Goal: Task Accomplishment & Management: Manage account settings

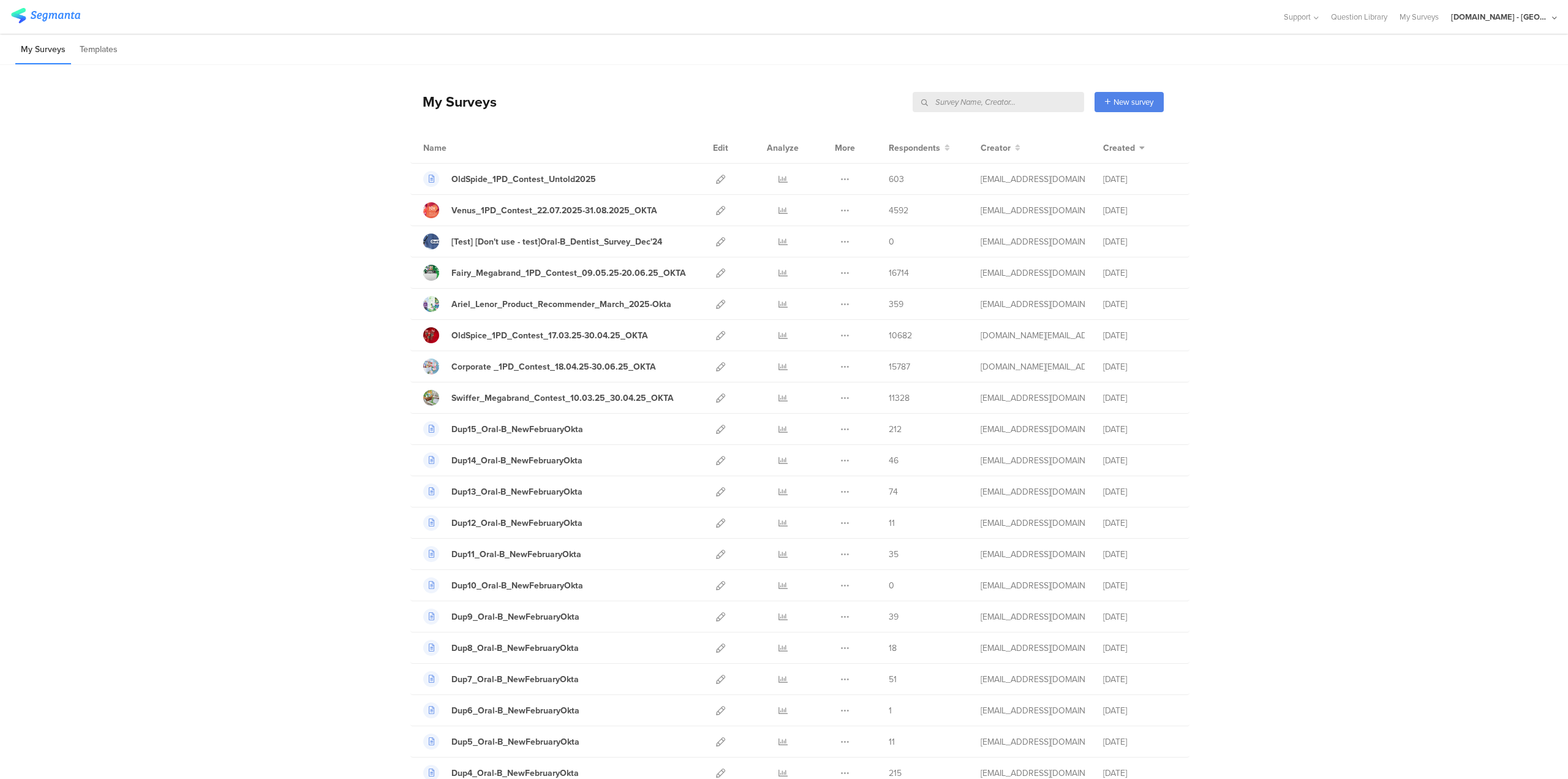
click at [1013, 108] on input "text" at bounding box center [999, 102] width 172 height 20
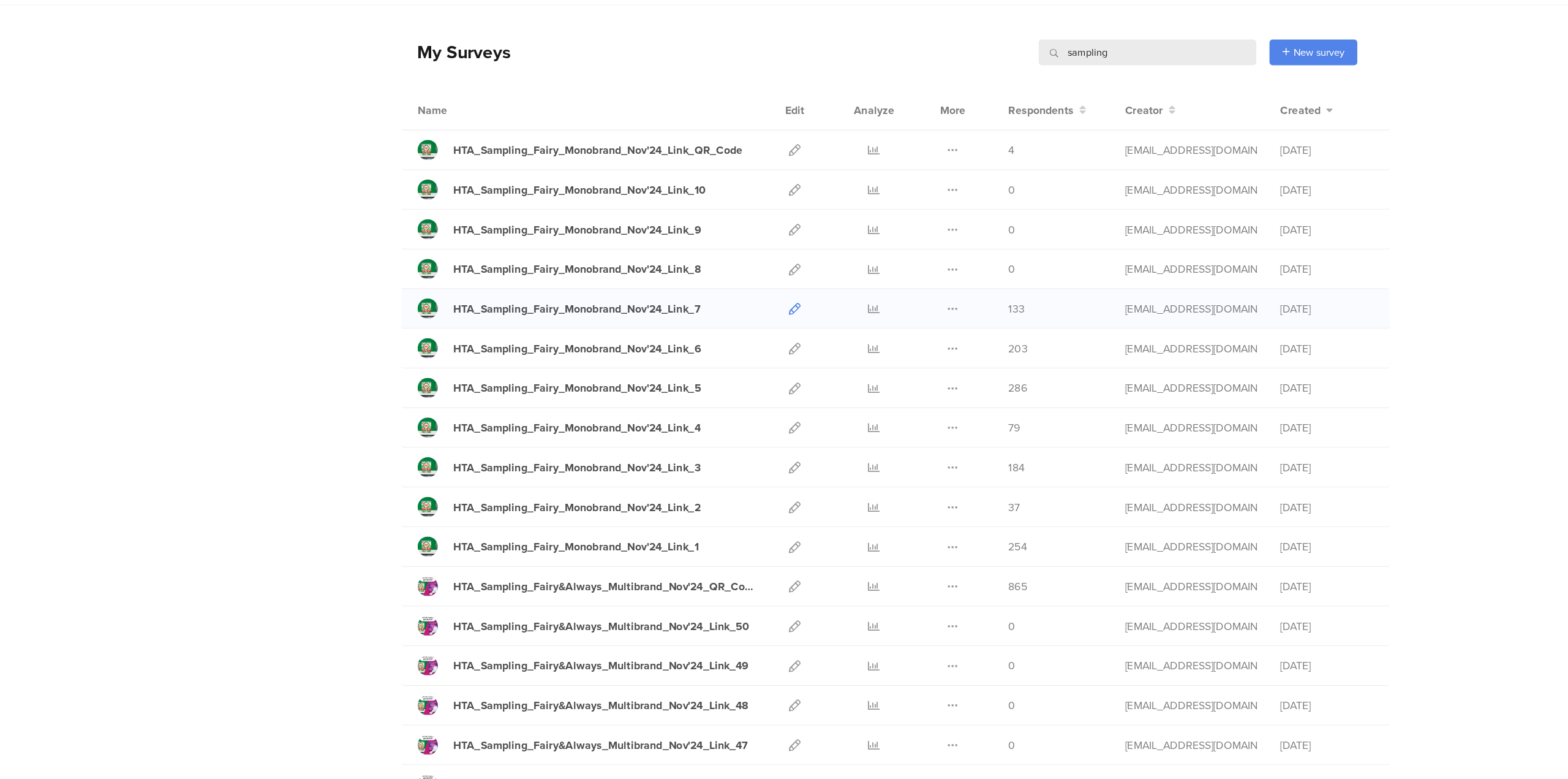
click at [716, 303] on icon at bounding box center [720, 304] width 9 height 9
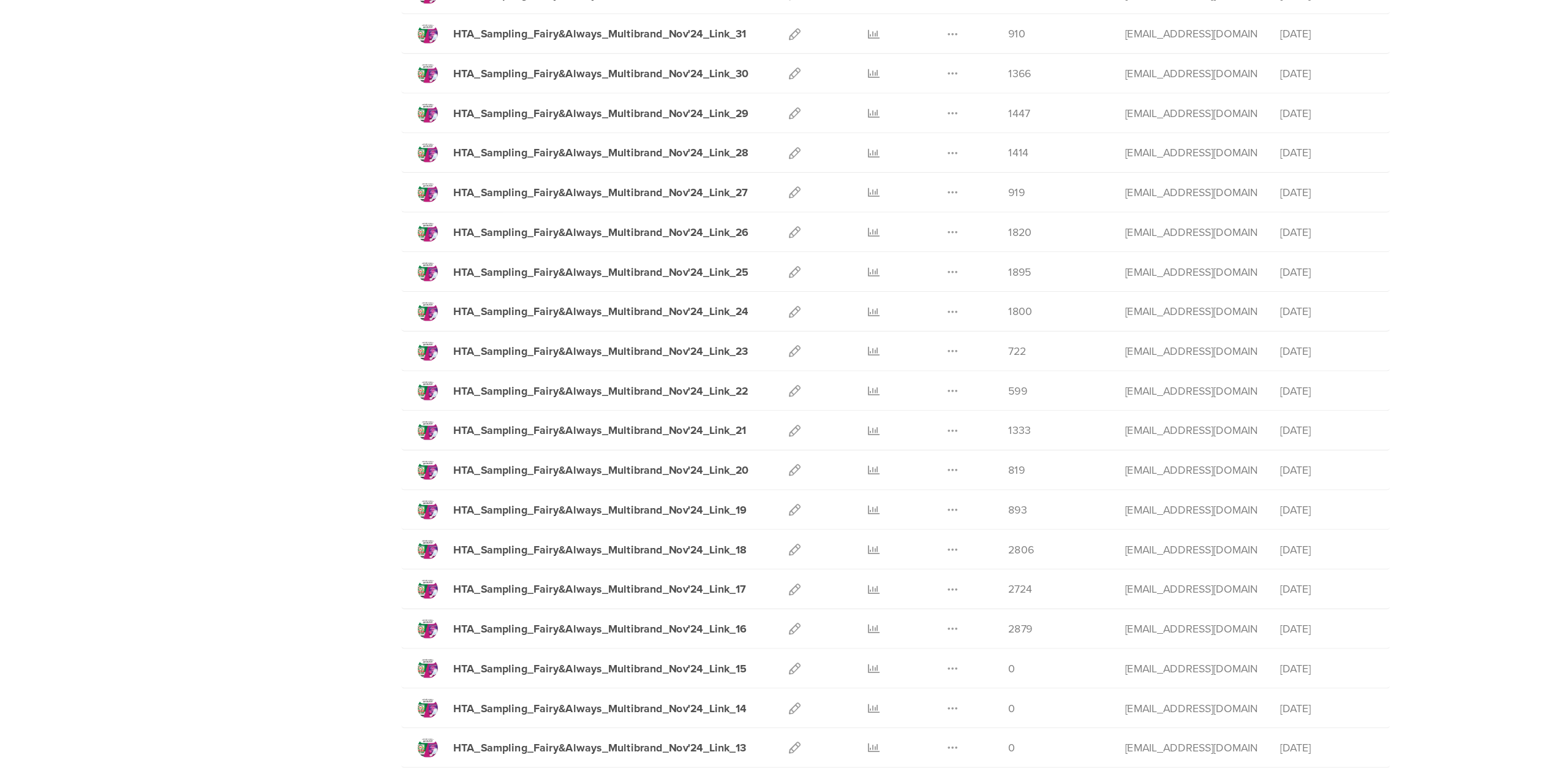
scroll to position [1066, 0]
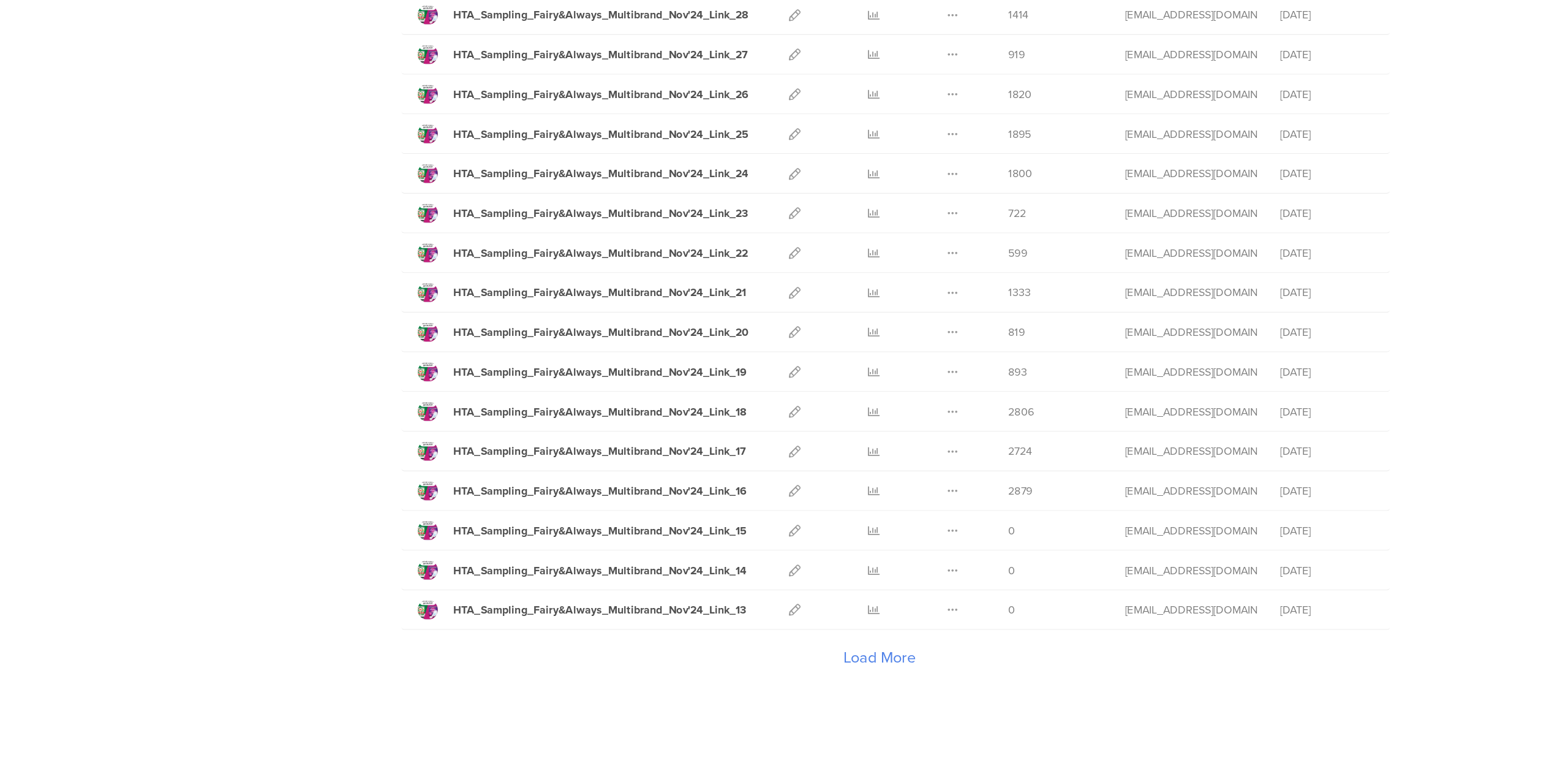
click at [784, 672] on div "Load More" at bounding box center [787, 686] width 753 height 49
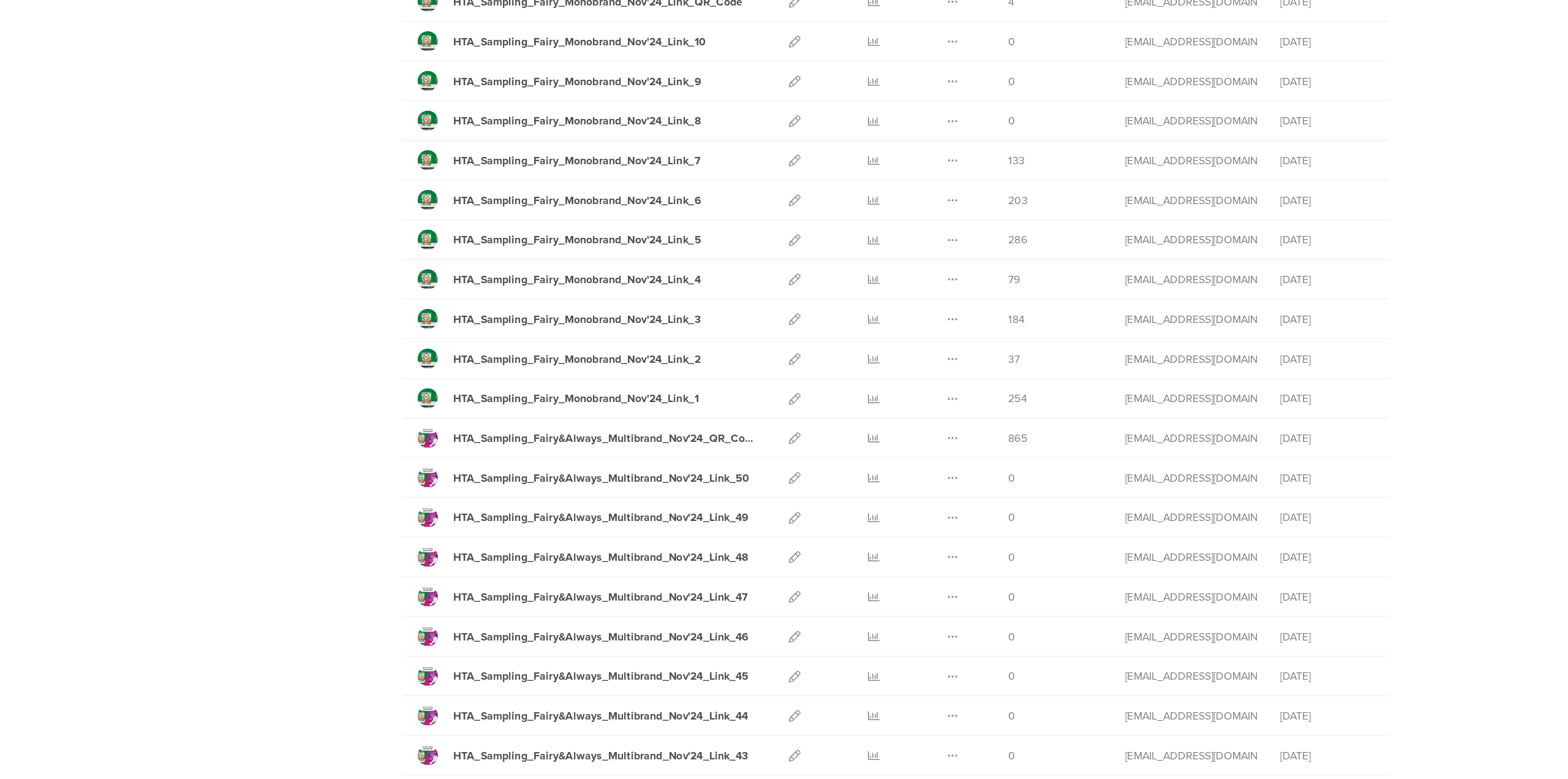
scroll to position [0, 0]
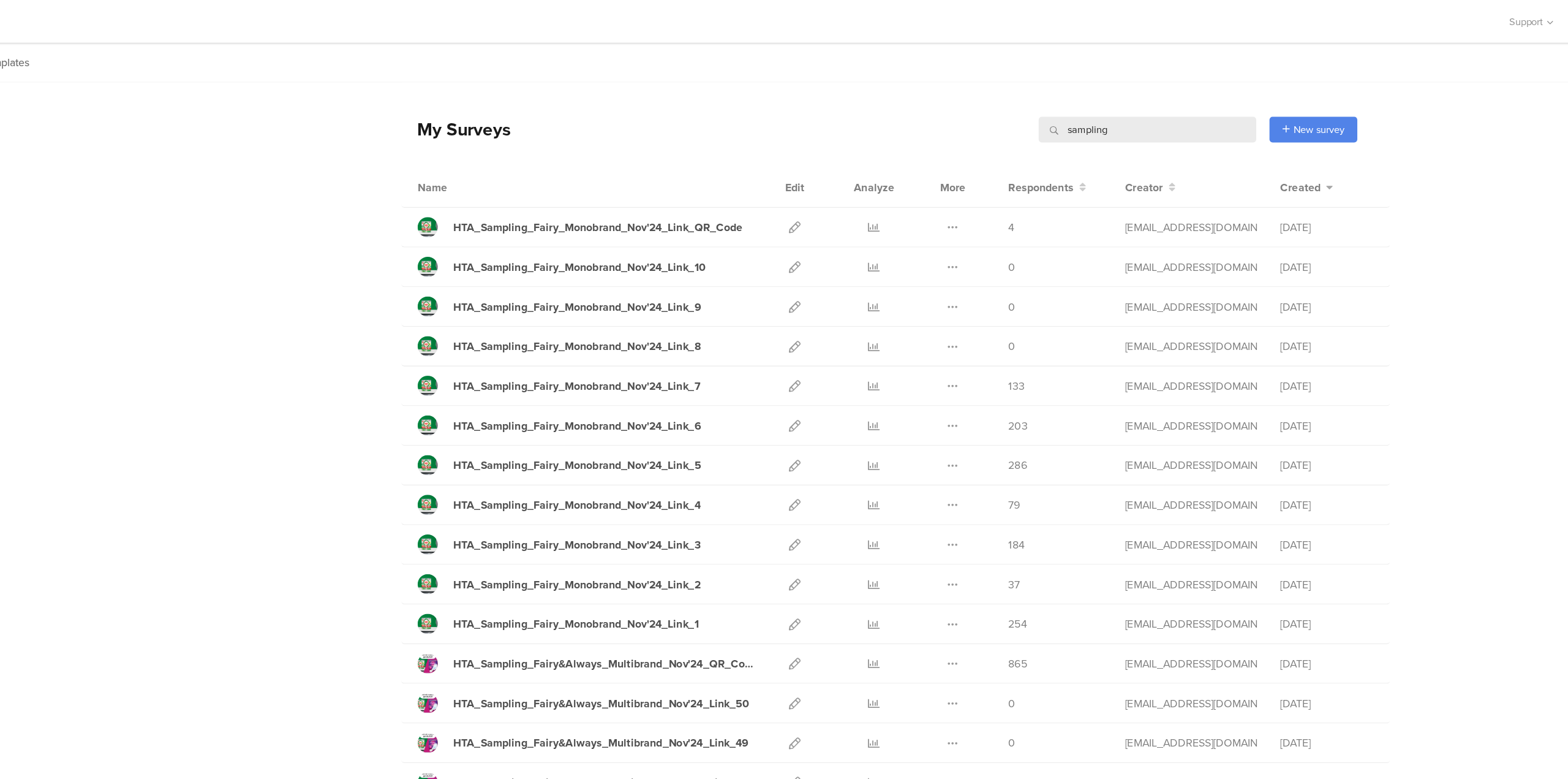
click at [982, 107] on input "sampling" at bounding box center [999, 102] width 172 height 20
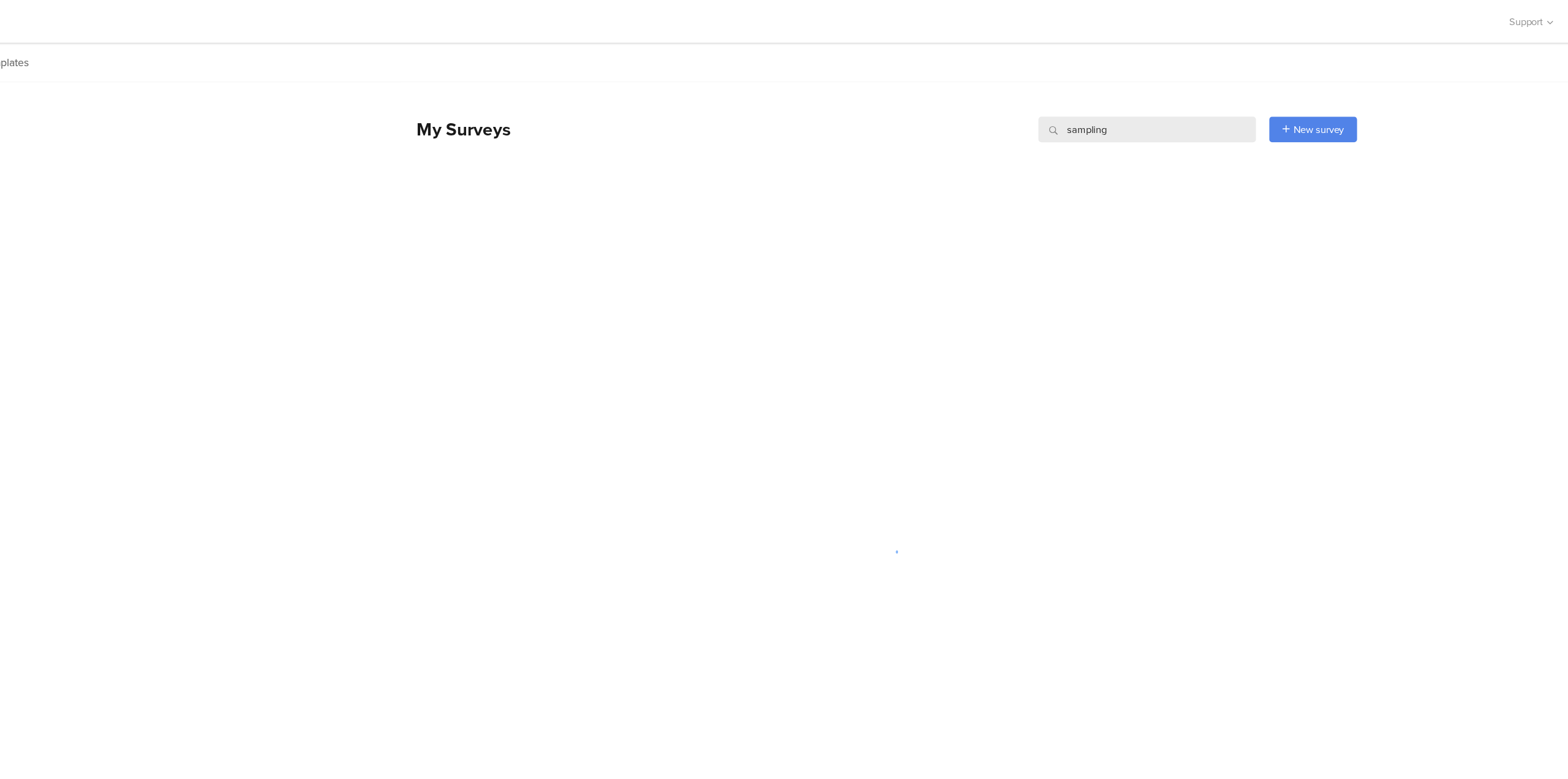
type input "sampling"
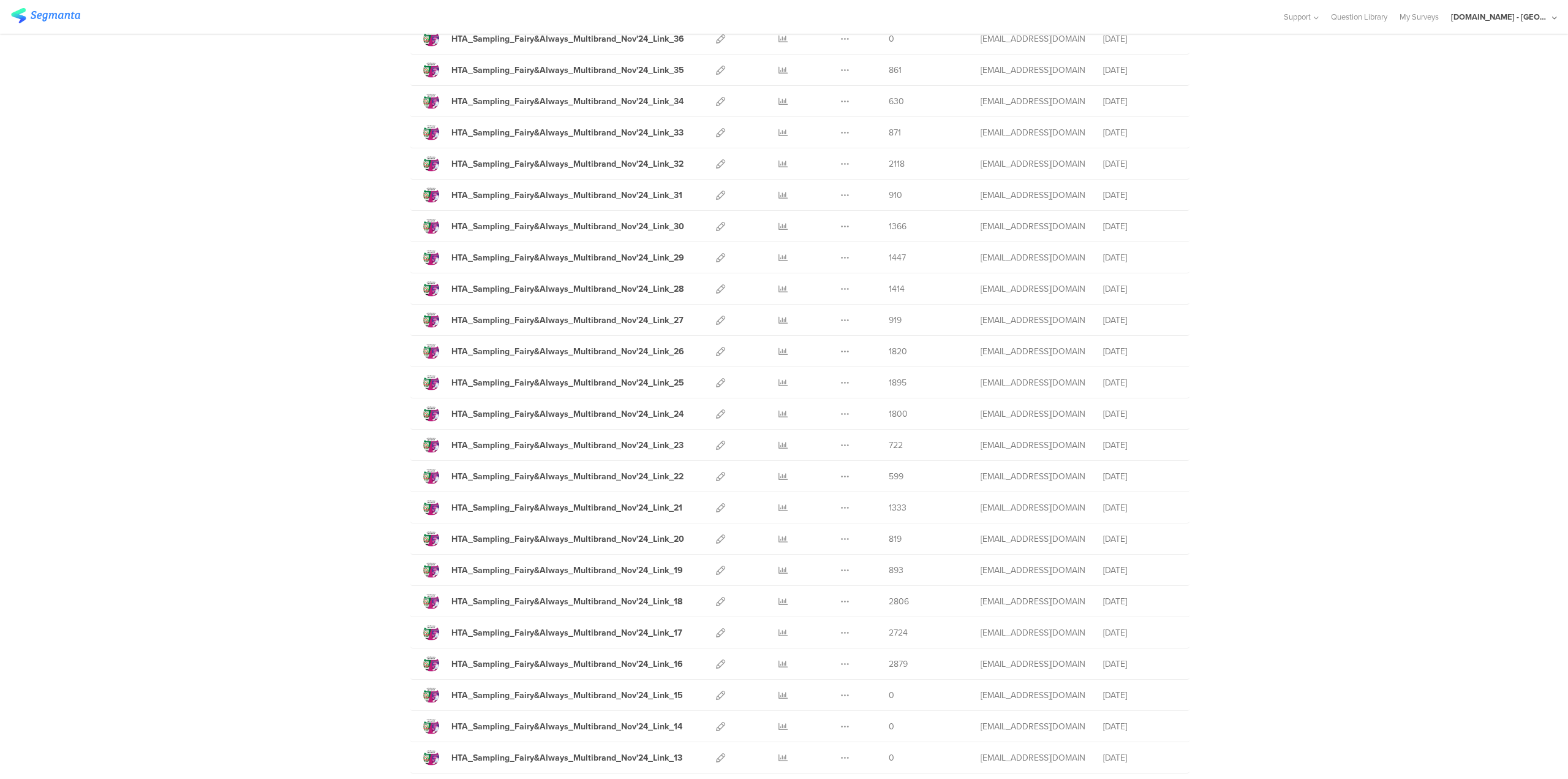
scroll to position [1066, 0]
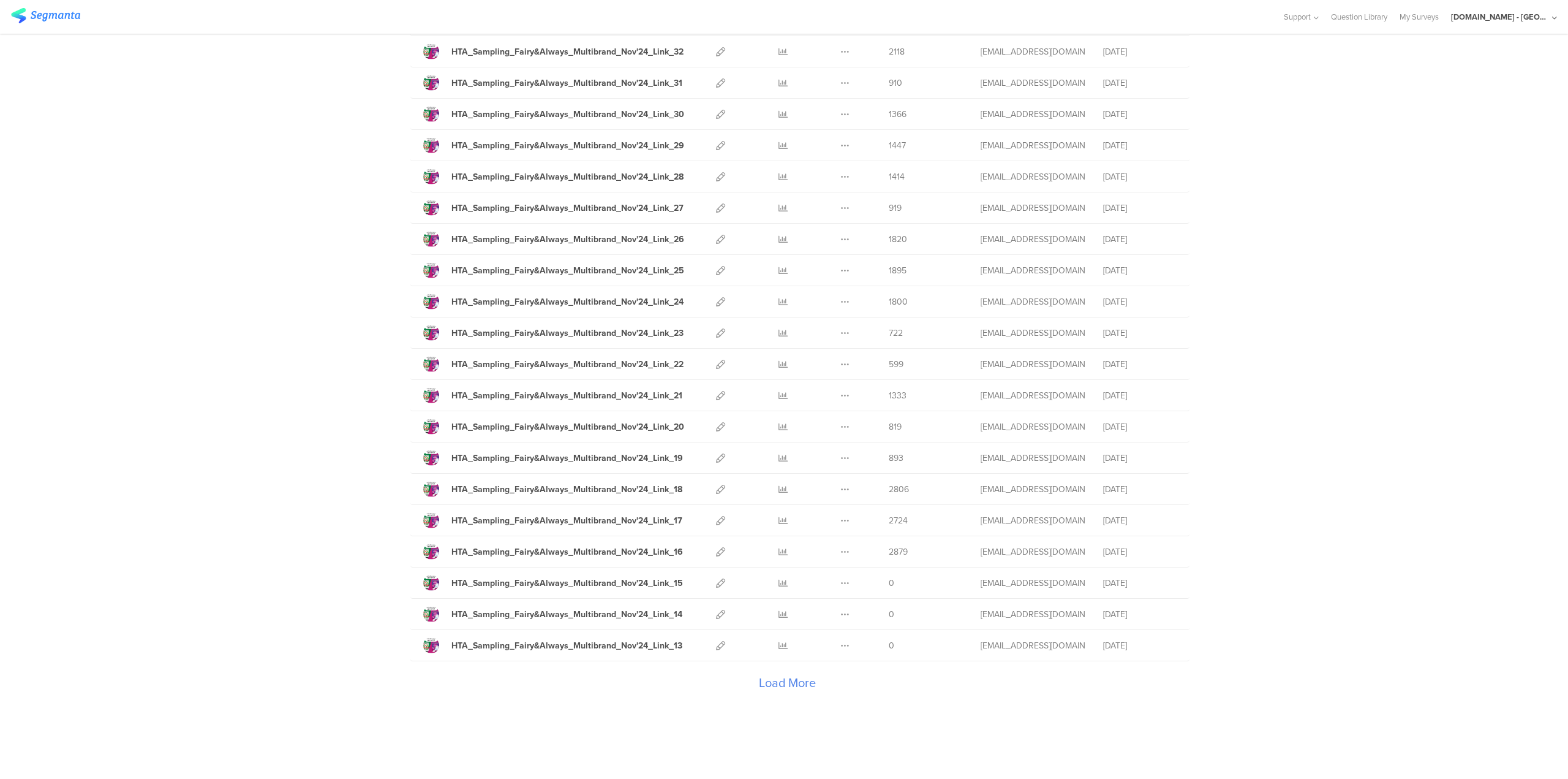
click at [786, 676] on div "Load More" at bounding box center [787, 686] width 753 height 49
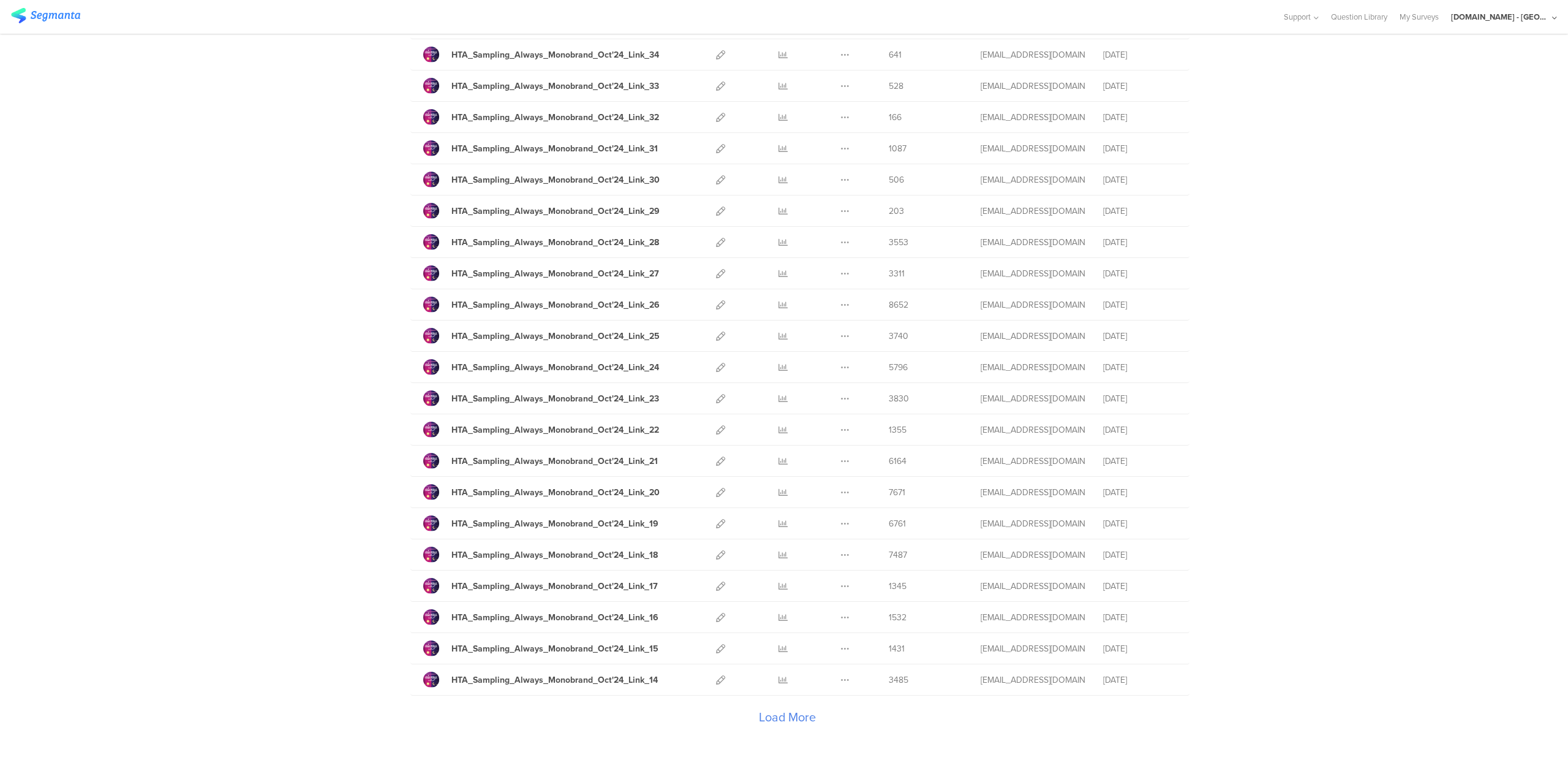
scroll to position [2618, 0]
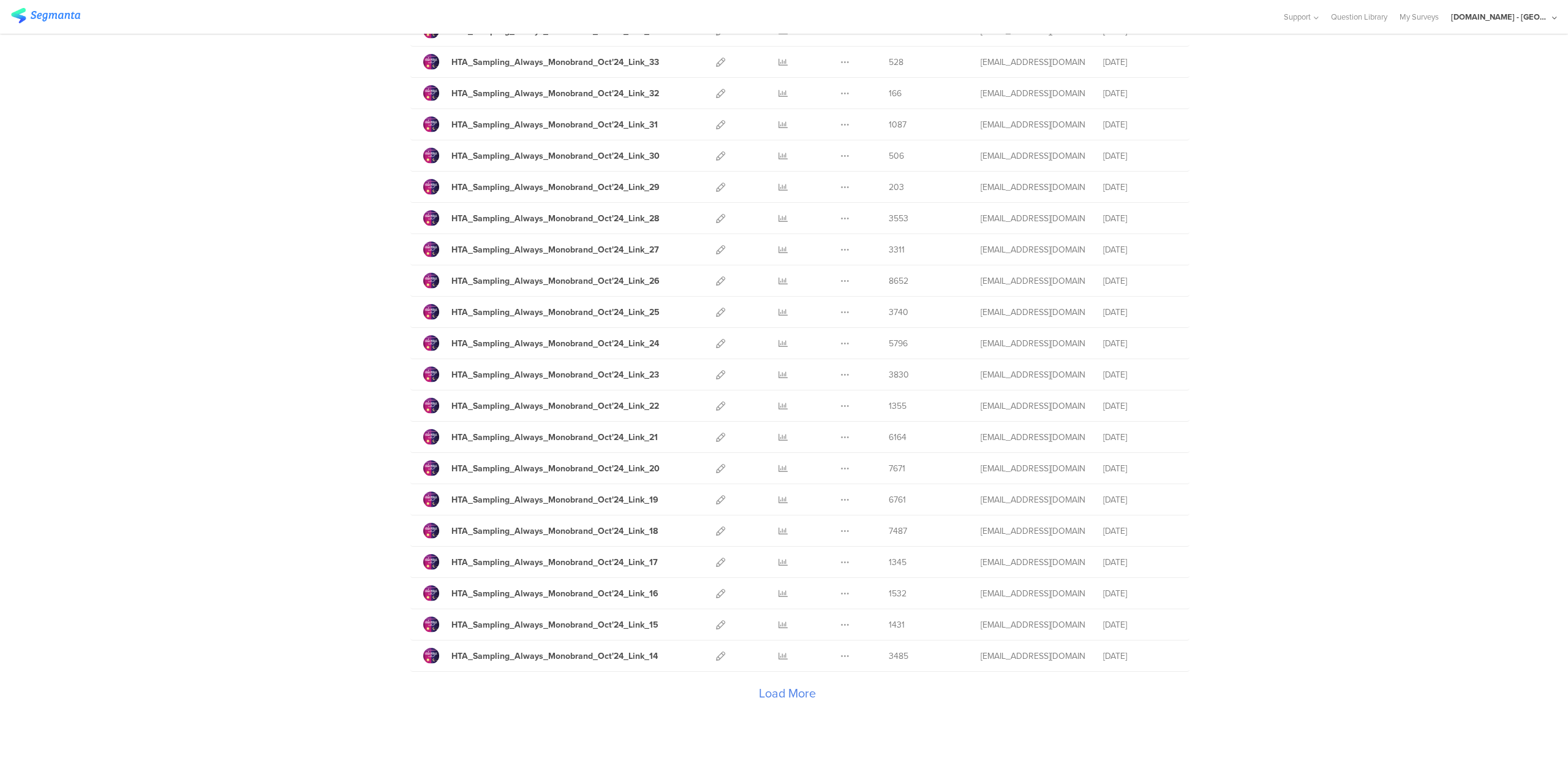
click at [757, 682] on div "Load More" at bounding box center [787, 697] width 753 height 49
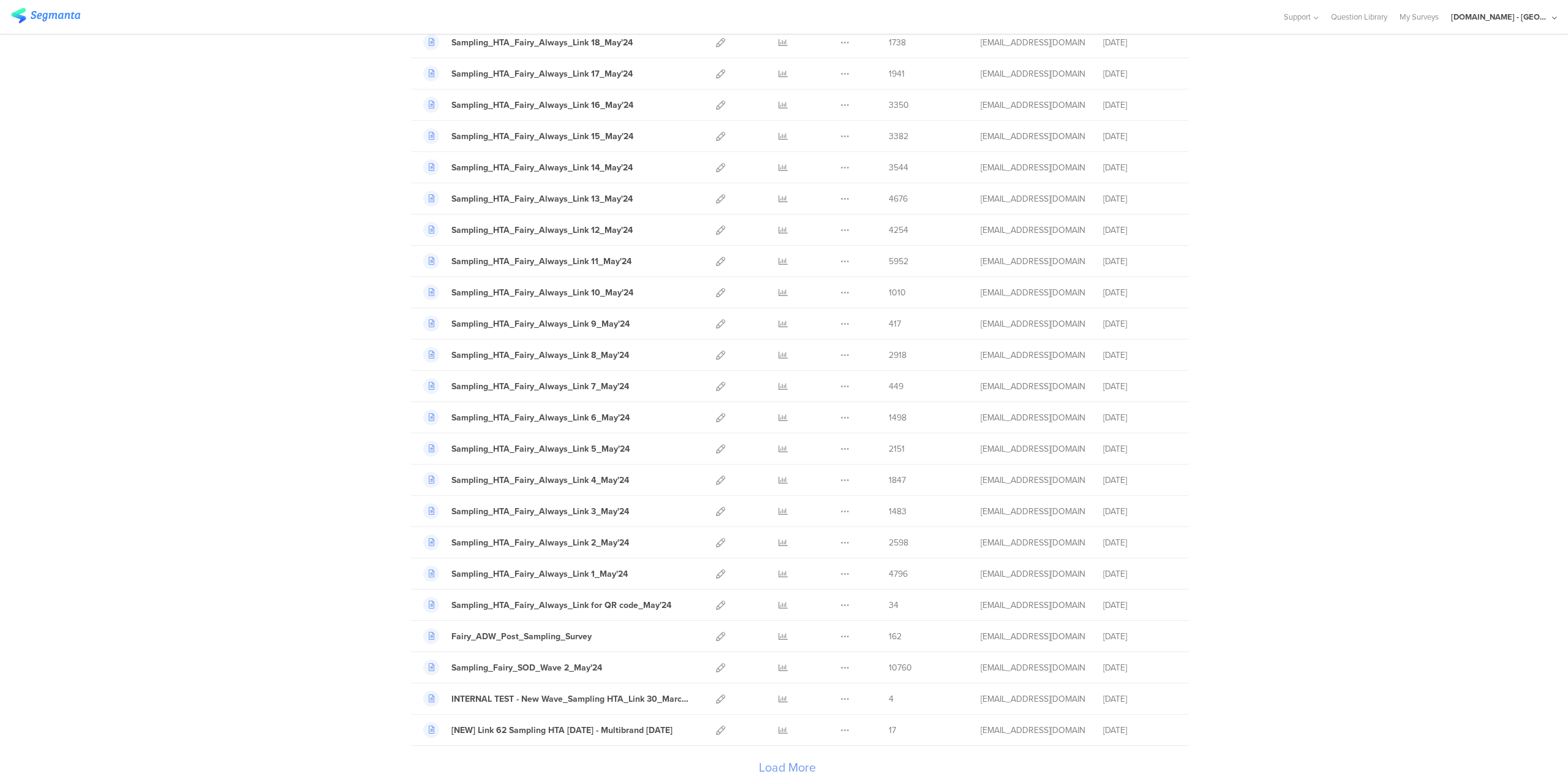
scroll to position [4171, 0]
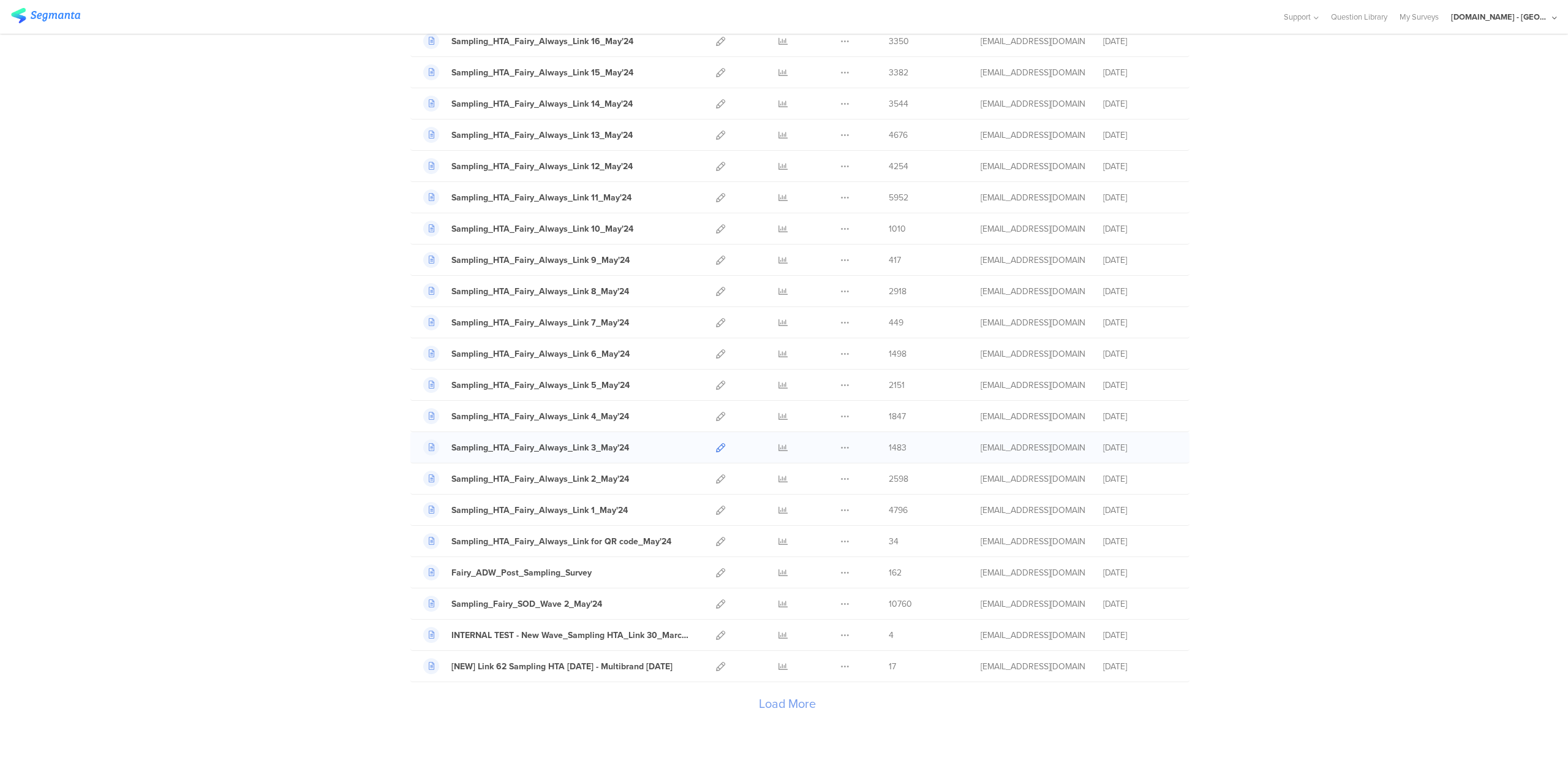
click at [718, 443] on icon at bounding box center [720, 448] width 9 height 9
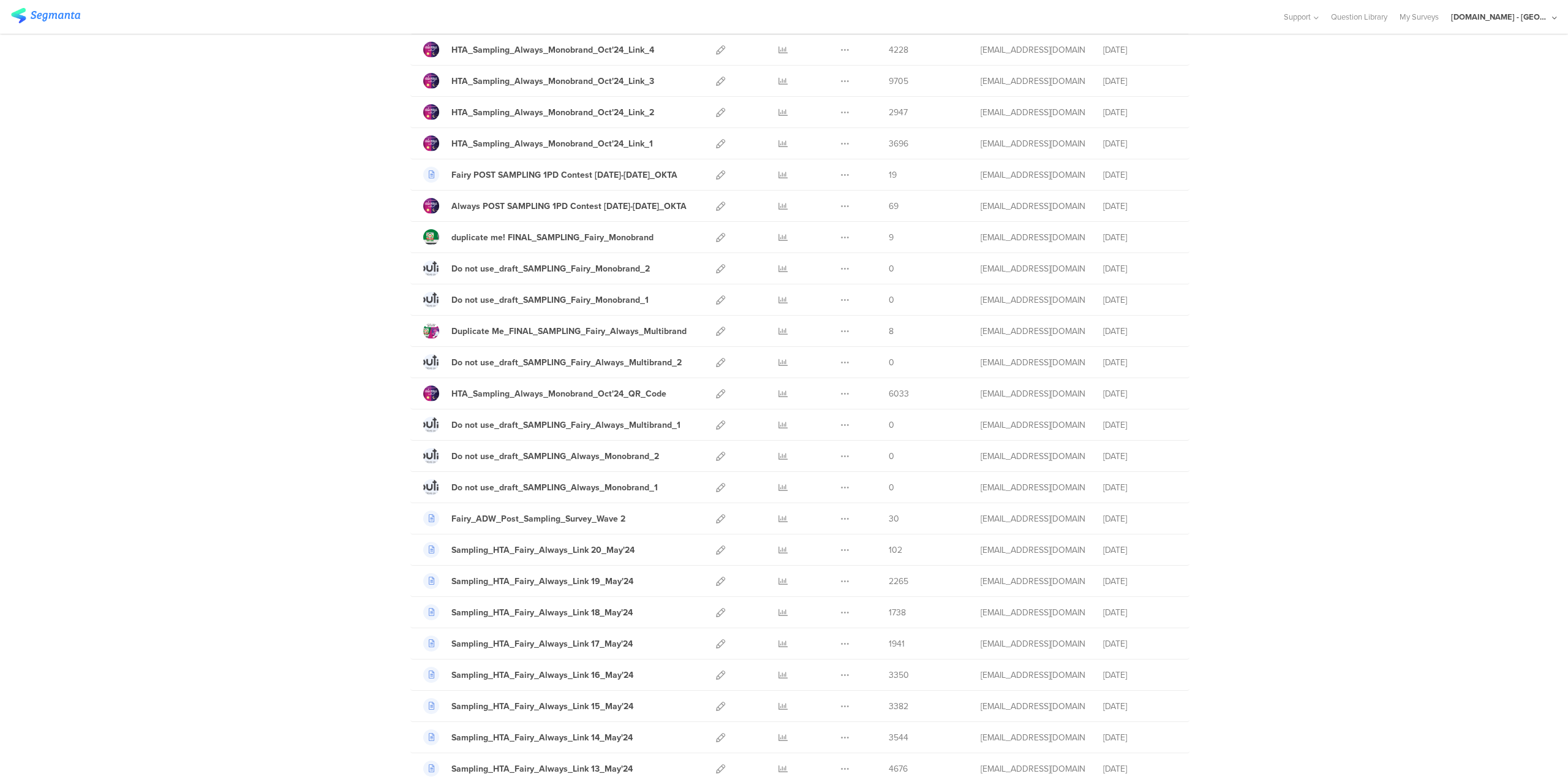
scroll to position [3525, 0]
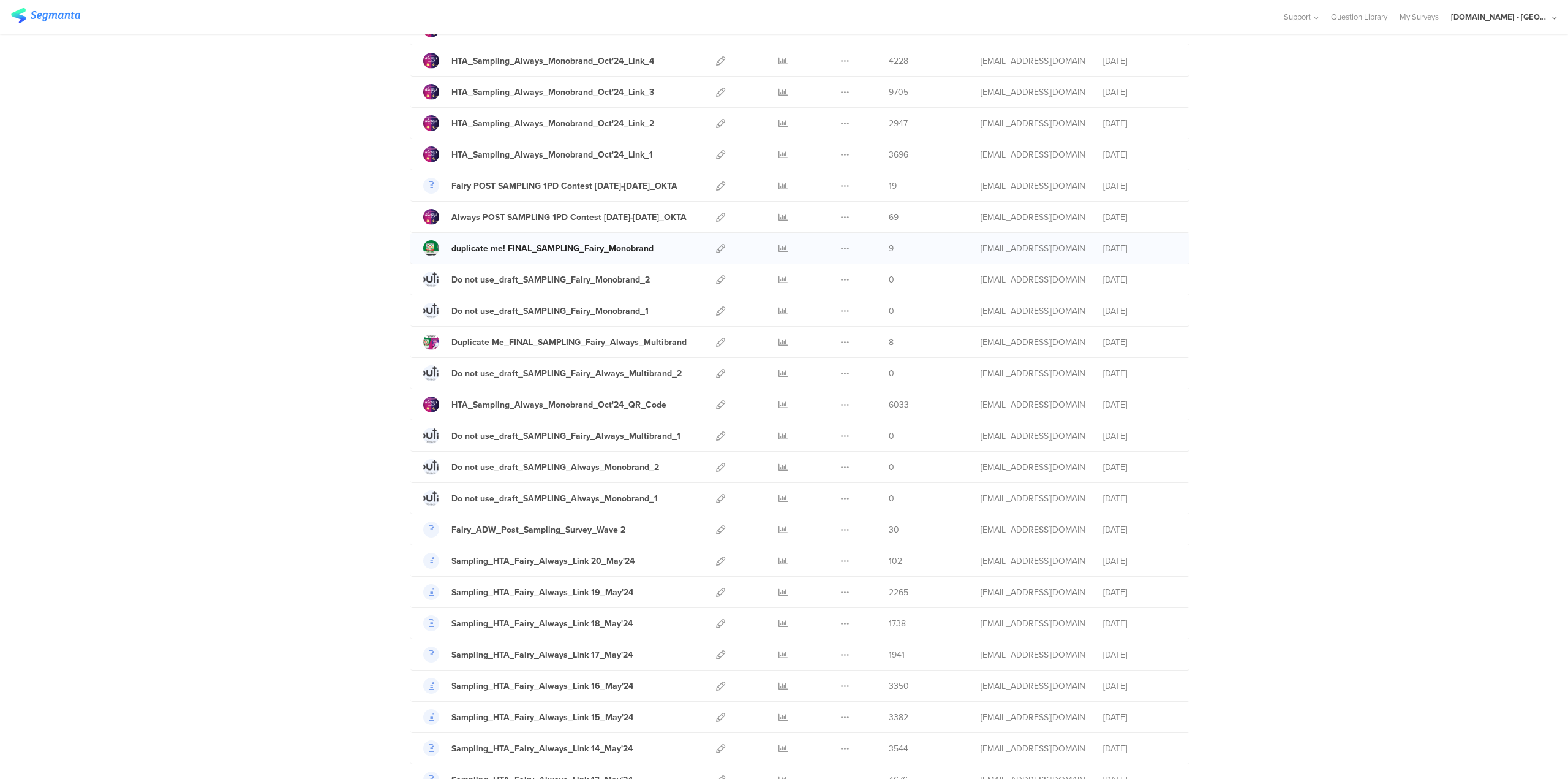
click at [578, 242] on div "duplicate me! FINAL_SAMPLING_Fairy_Monobrand" at bounding box center [553, 248] width 202 height 13
click at [718, 244] on icon at bounding box center [720, 248] width 9 height 9
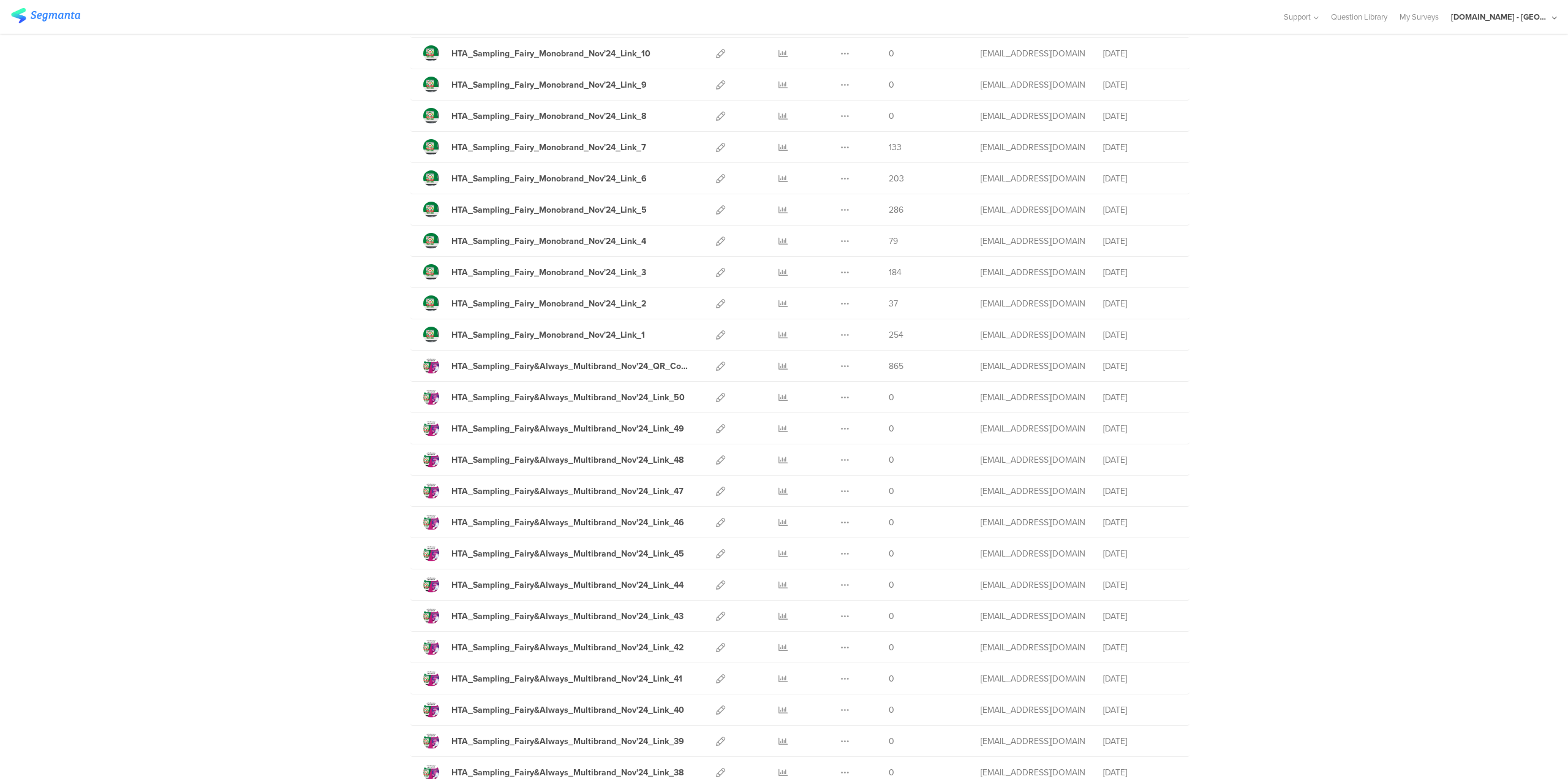
scroll to position [0, 0]
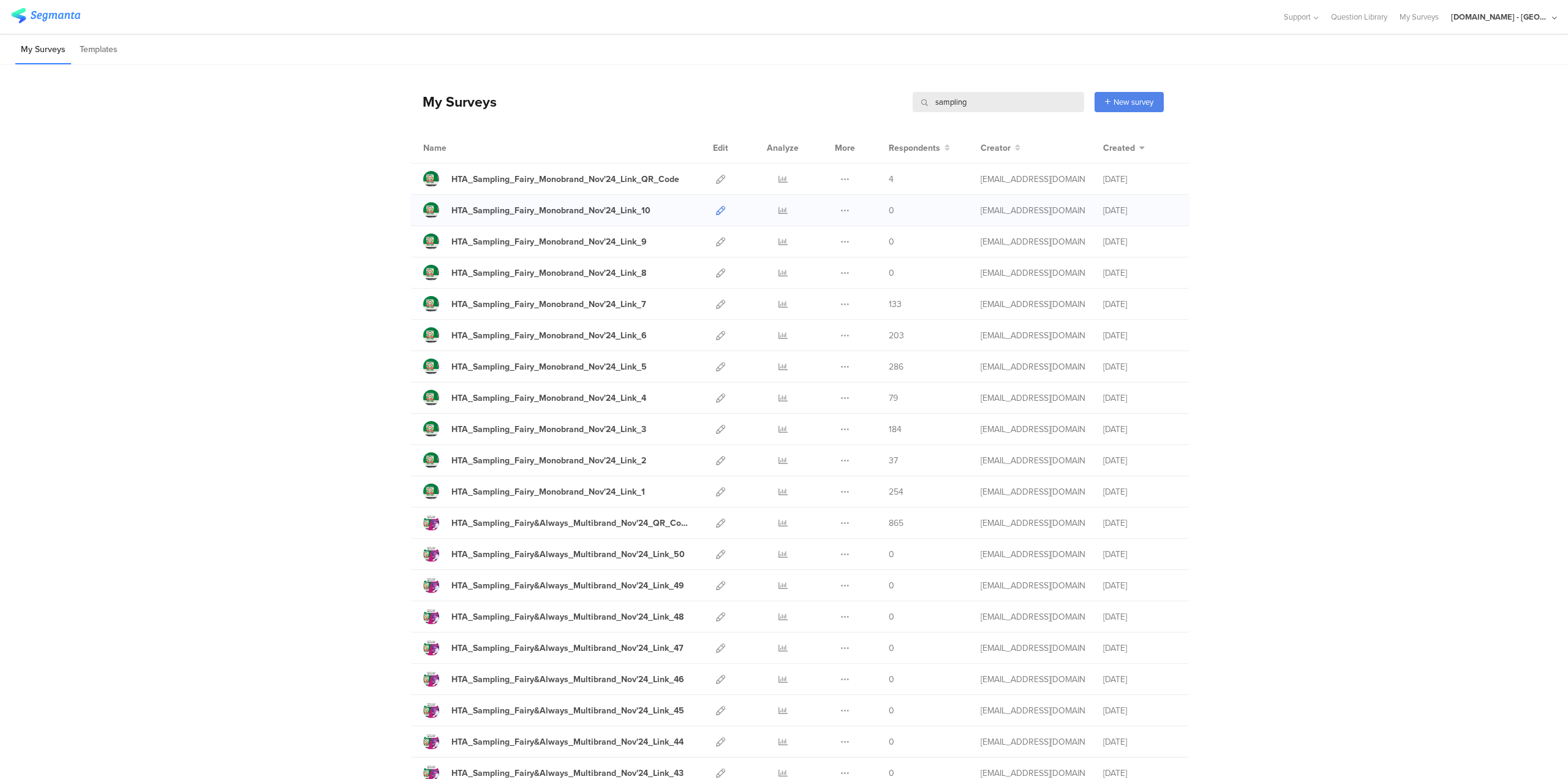
click at [719, 212] on icon at bounding box center [720, 210] width 9 height 9
drag, startPoint x: 986, startPoint y: 108, endPoint x: 753, endPoint y: 90, distance: 233.7
click at [753, 90] on div "My Surveys sampling sampling New survey Start from scratch Choose from templates" at bounding box center [787, 102] width 753 height 49
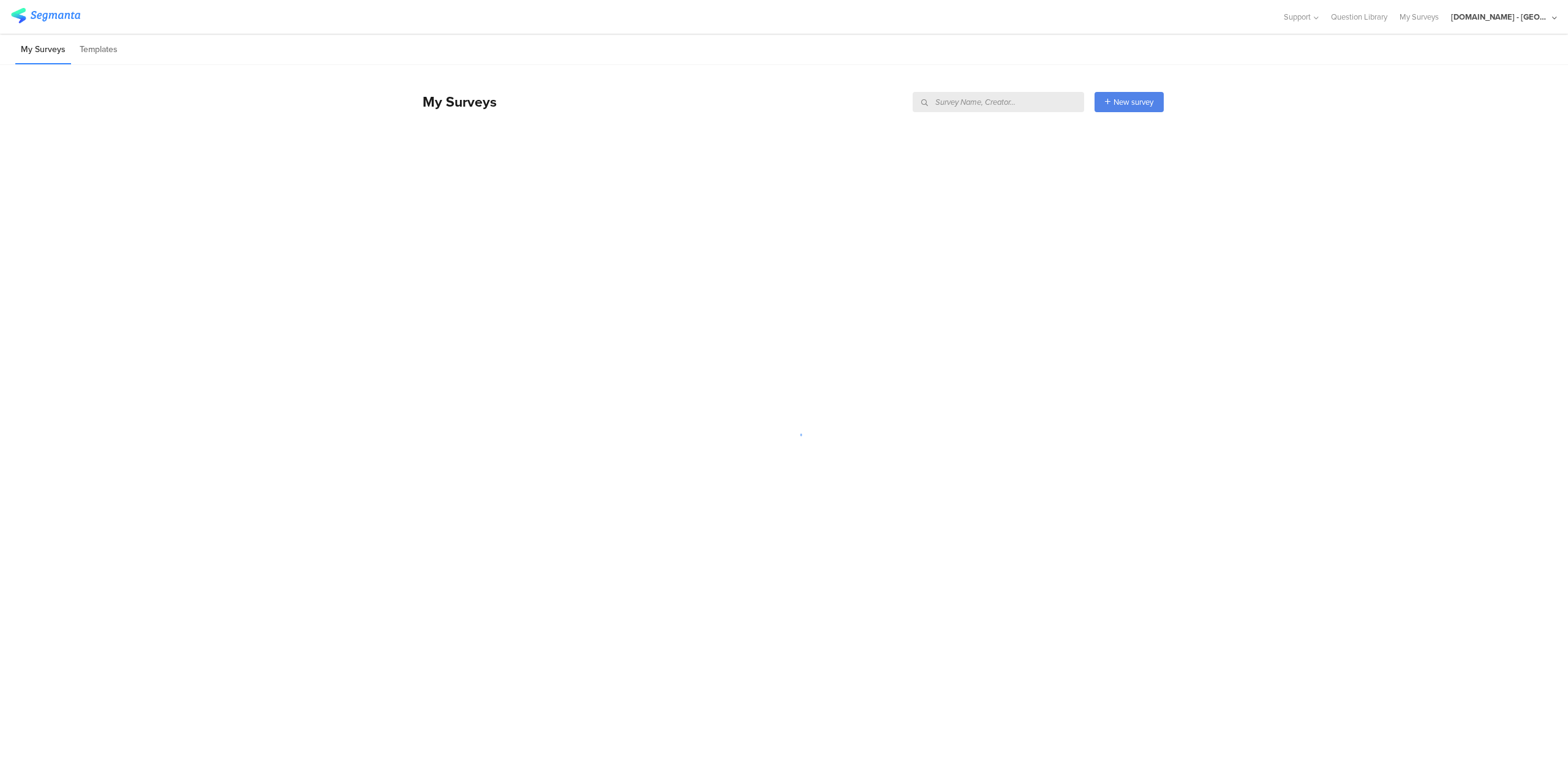
click at [753, 90] on div "My Surveys New survey Start from scratch Choose from templates" at bounding box center [787, 102] width 753 height 49
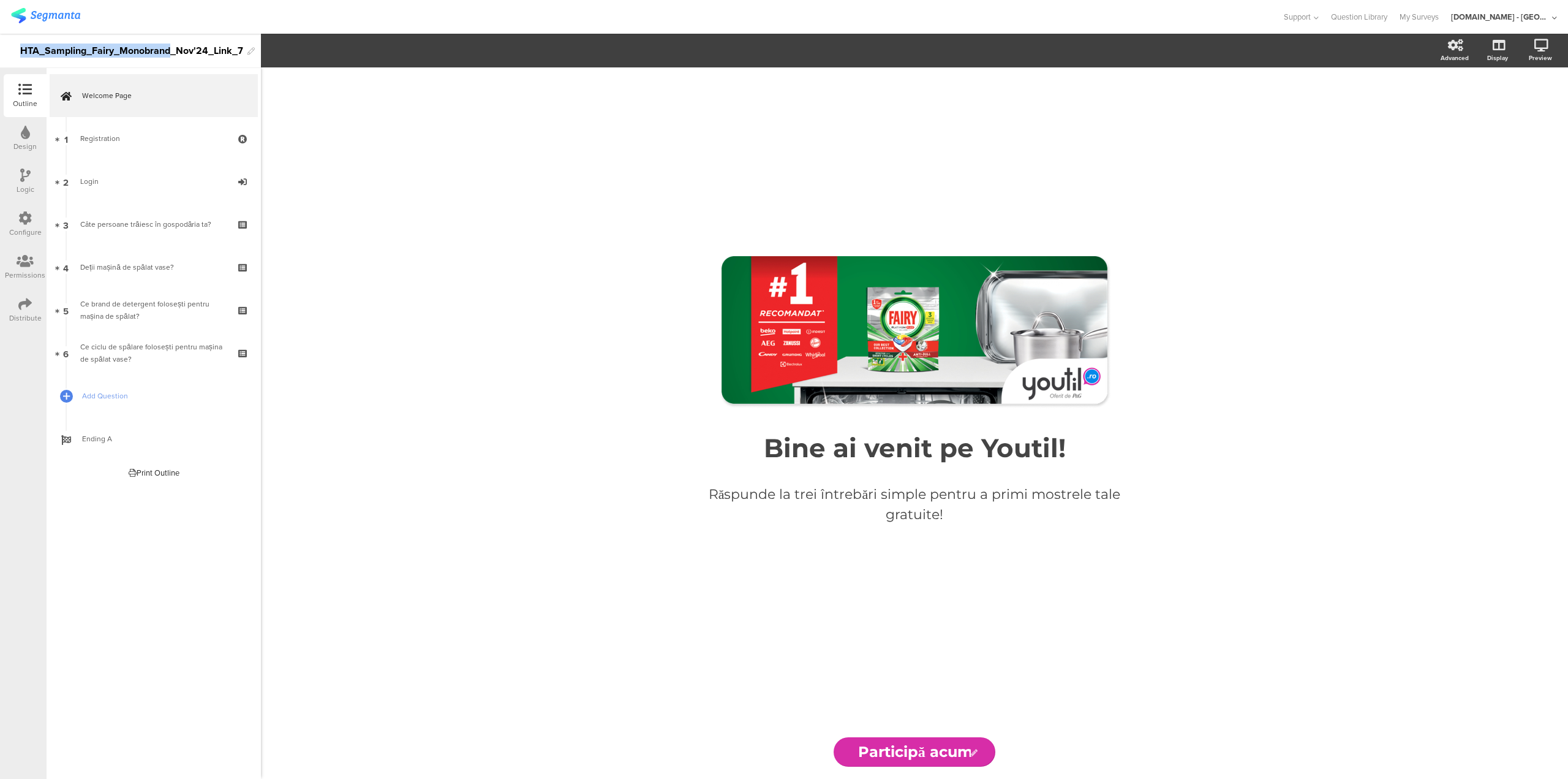
drag, startPoint x: 19, startPoint y: 48, endPoint x: 172, endPoint y: 48, distance: 153.0
click at [172, 48] on div "HTA_Sampling_Fairy_Monobrand_Nov'24_Link_7" at bounding box center [131, 51] width 261 height 35
copy div "HTA_Sampling_Fairy_Monobrand"
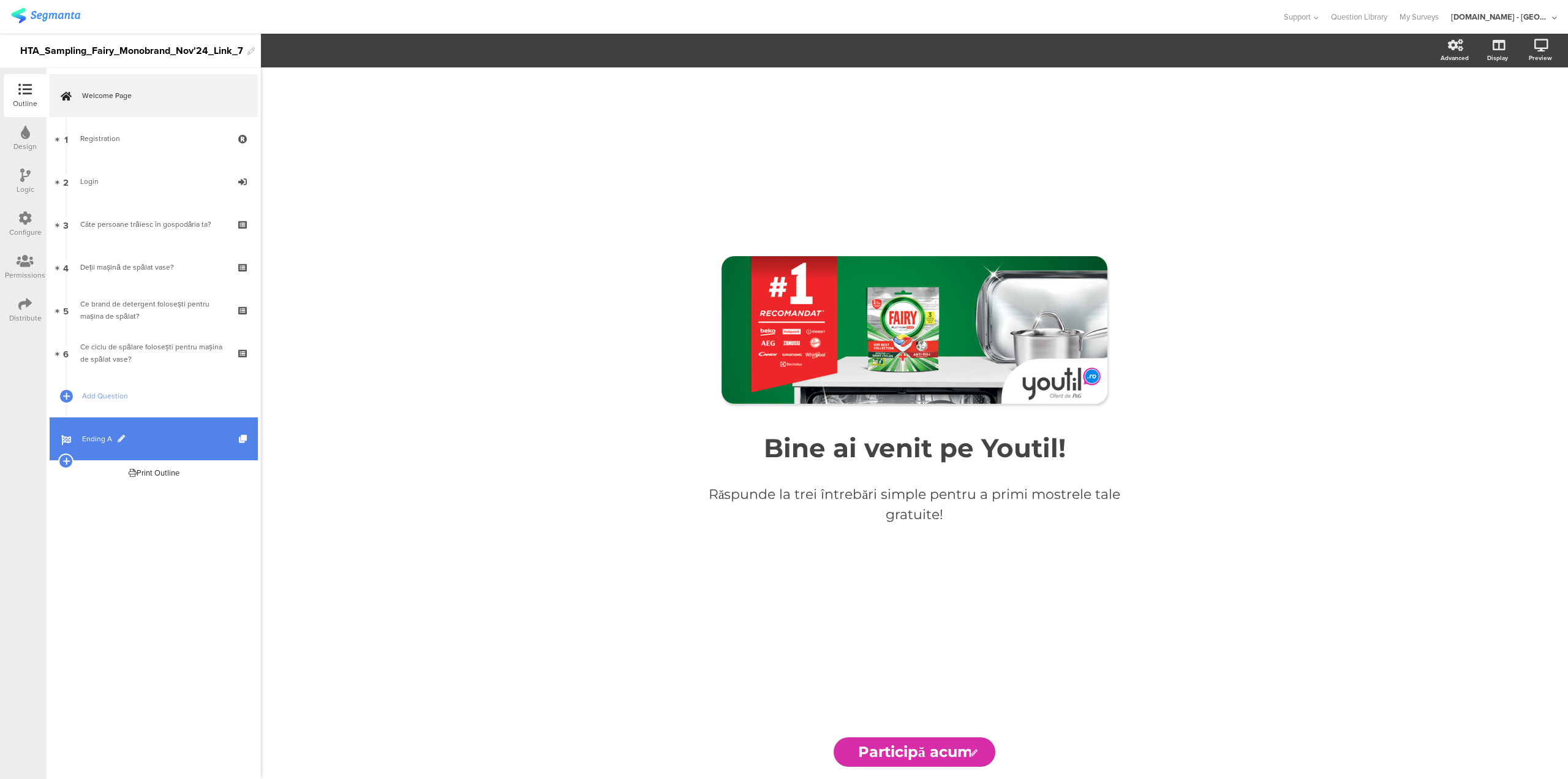
click at [123, 430] on link "Ending A" at bounding box center [154, 438] width 209 height 43
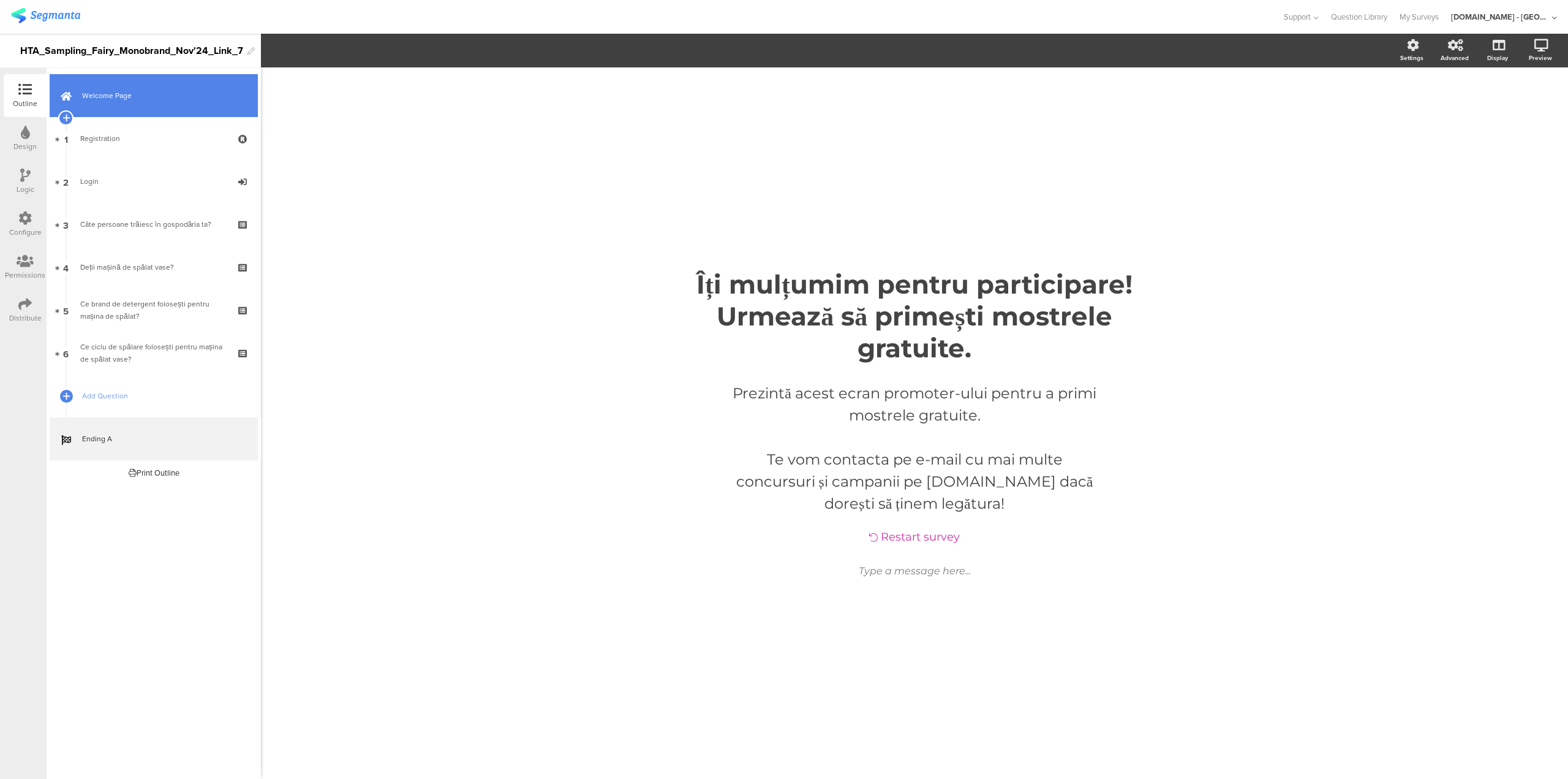
click at [139, 108] on link "Welcome Page" at bounding box center [154, 95] width 209 height 43
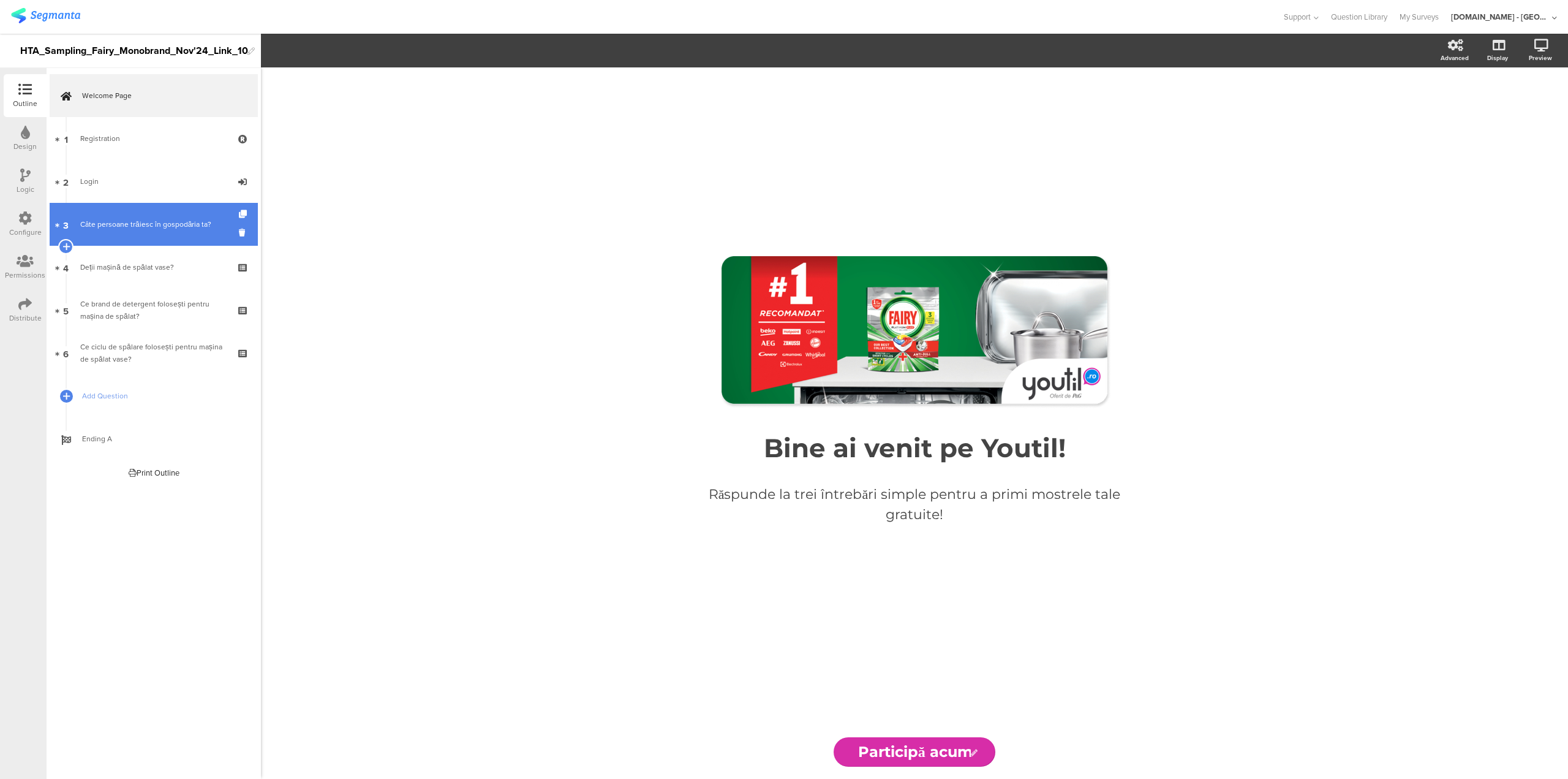
click at [168, 230] on div "Câte persoane trăiesc în gospodăria ta?" at bounding box center [153, 224] width 146 height 12
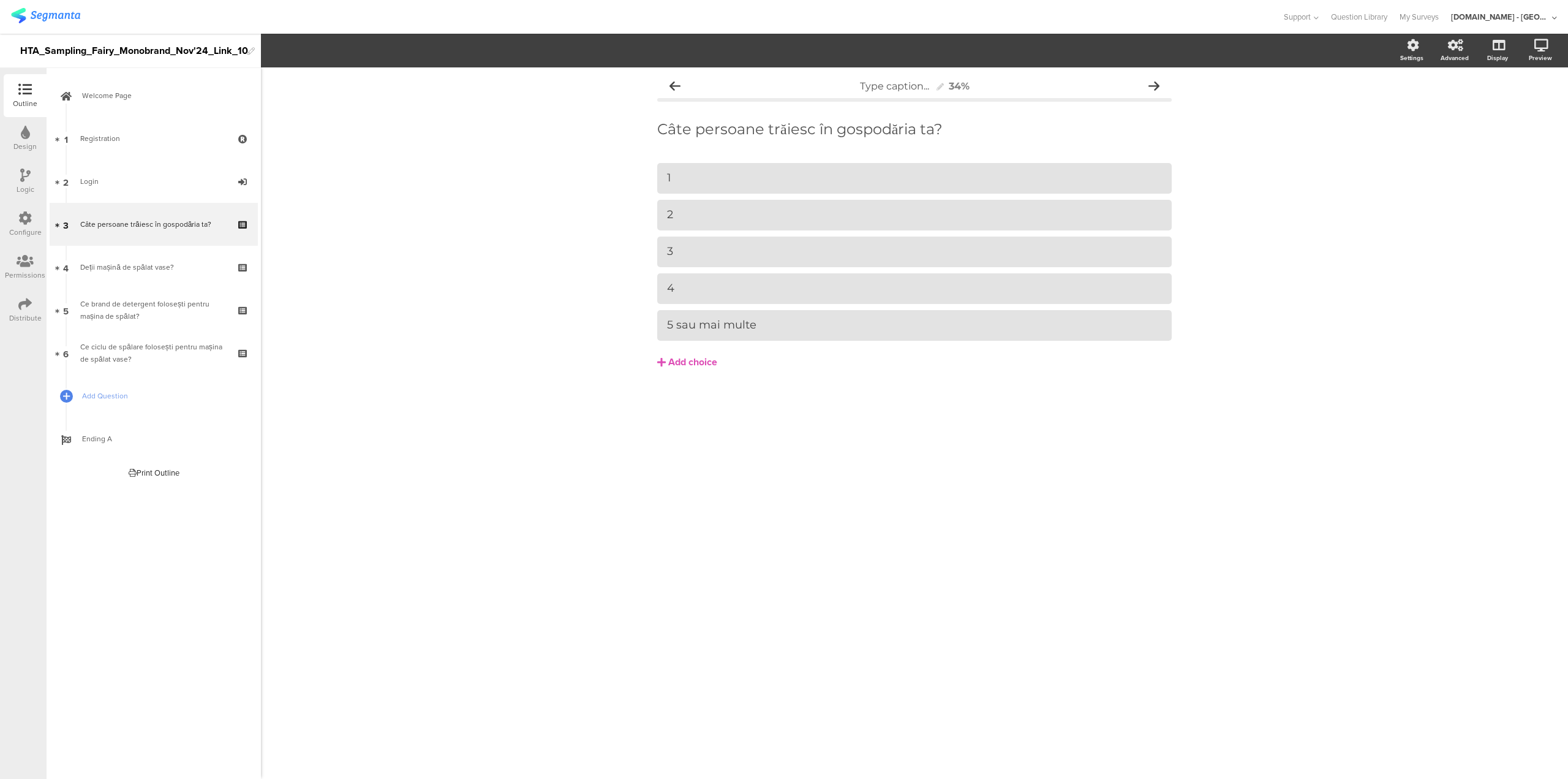
click at [27, 225] on div at bounding box center [25, 219] width 14 height 15
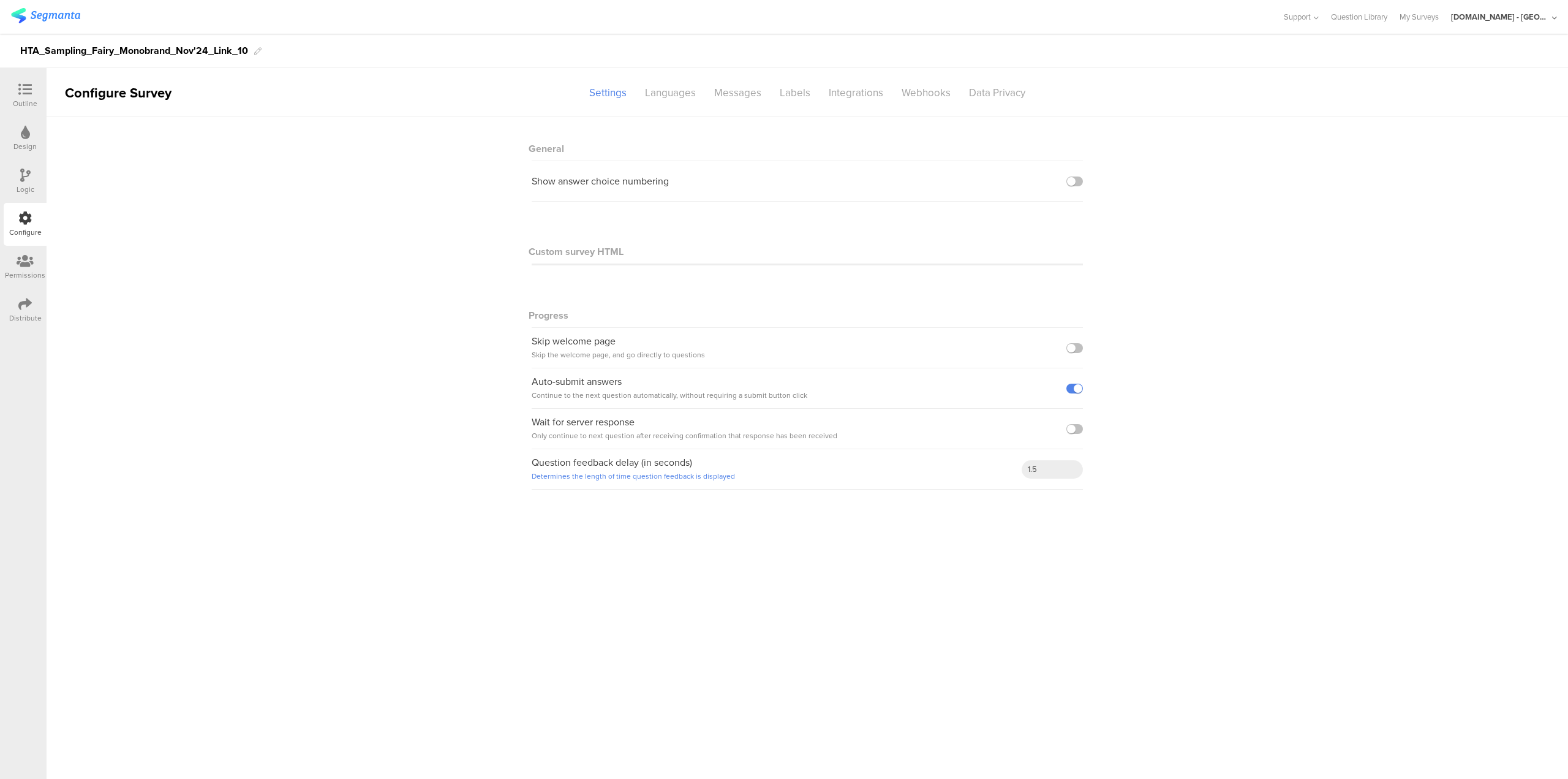
click at [33, 180] on div "Logic" at bounding box center [25, 181] width 43 height 43
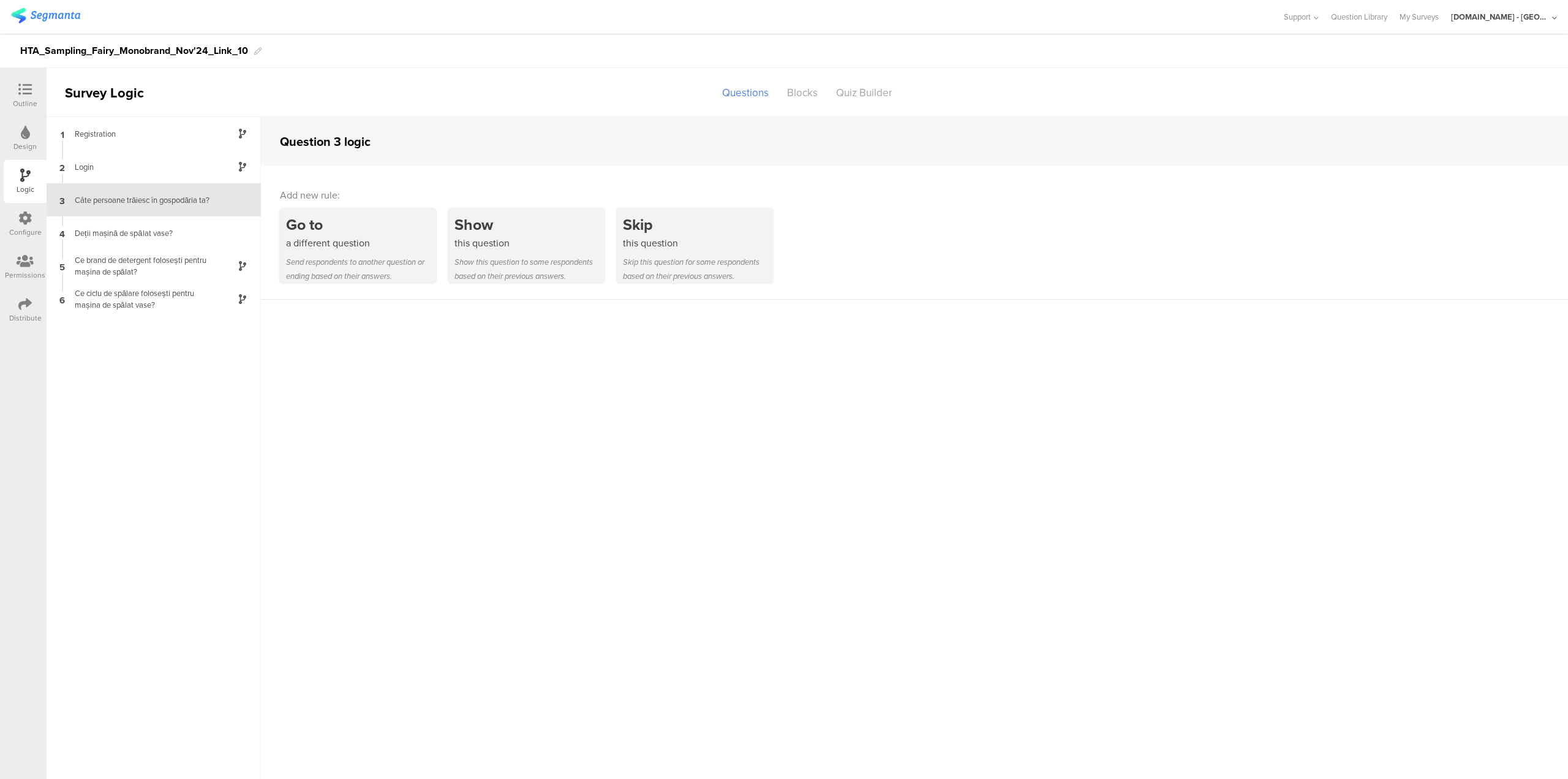
click at [28, 145] on div "Design" at bounding box center [25, 146] width 23 height 11
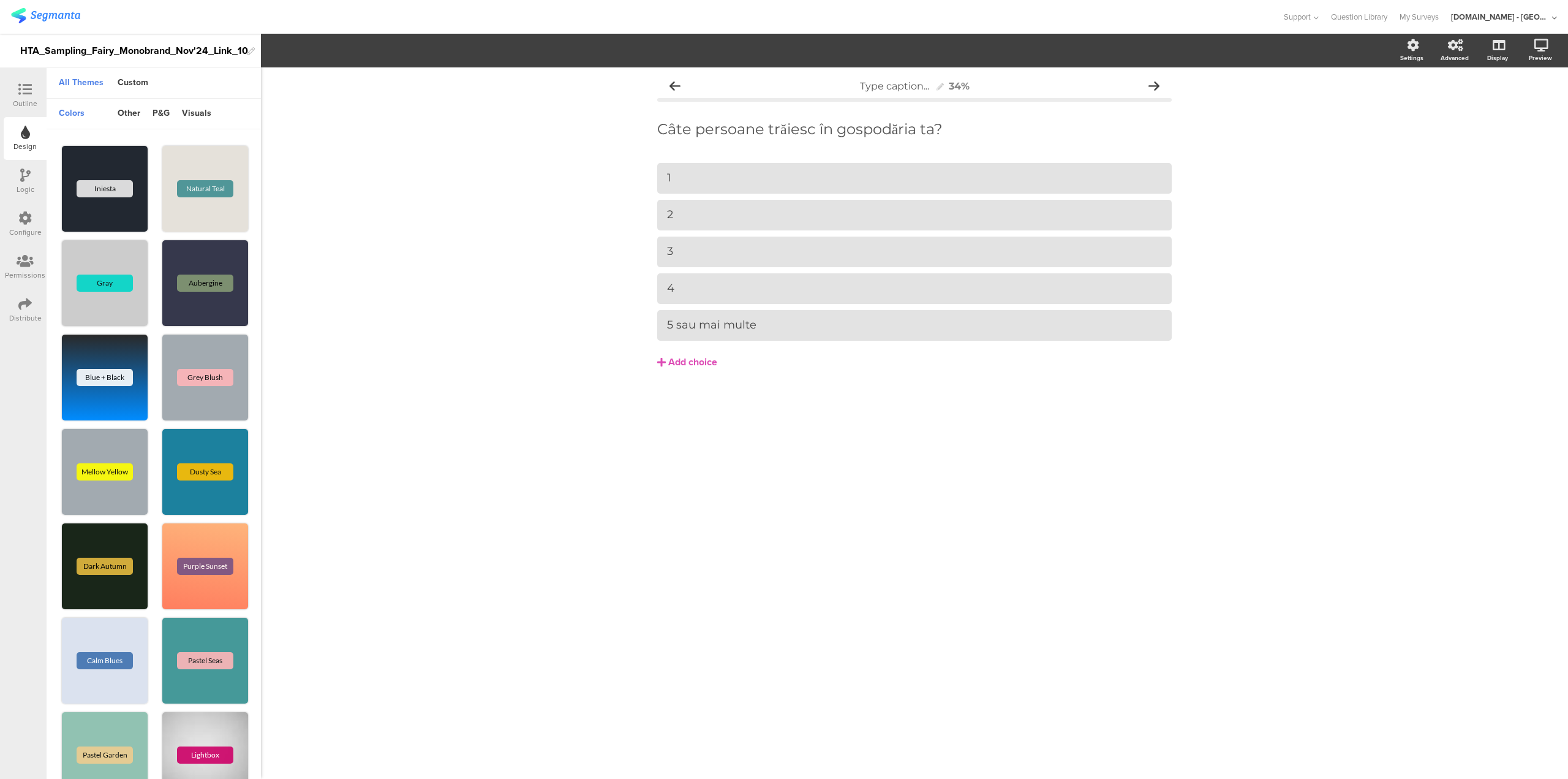
click at [28, 103] on div "Outline" at bounding box center [25, 103] width 25 height 11
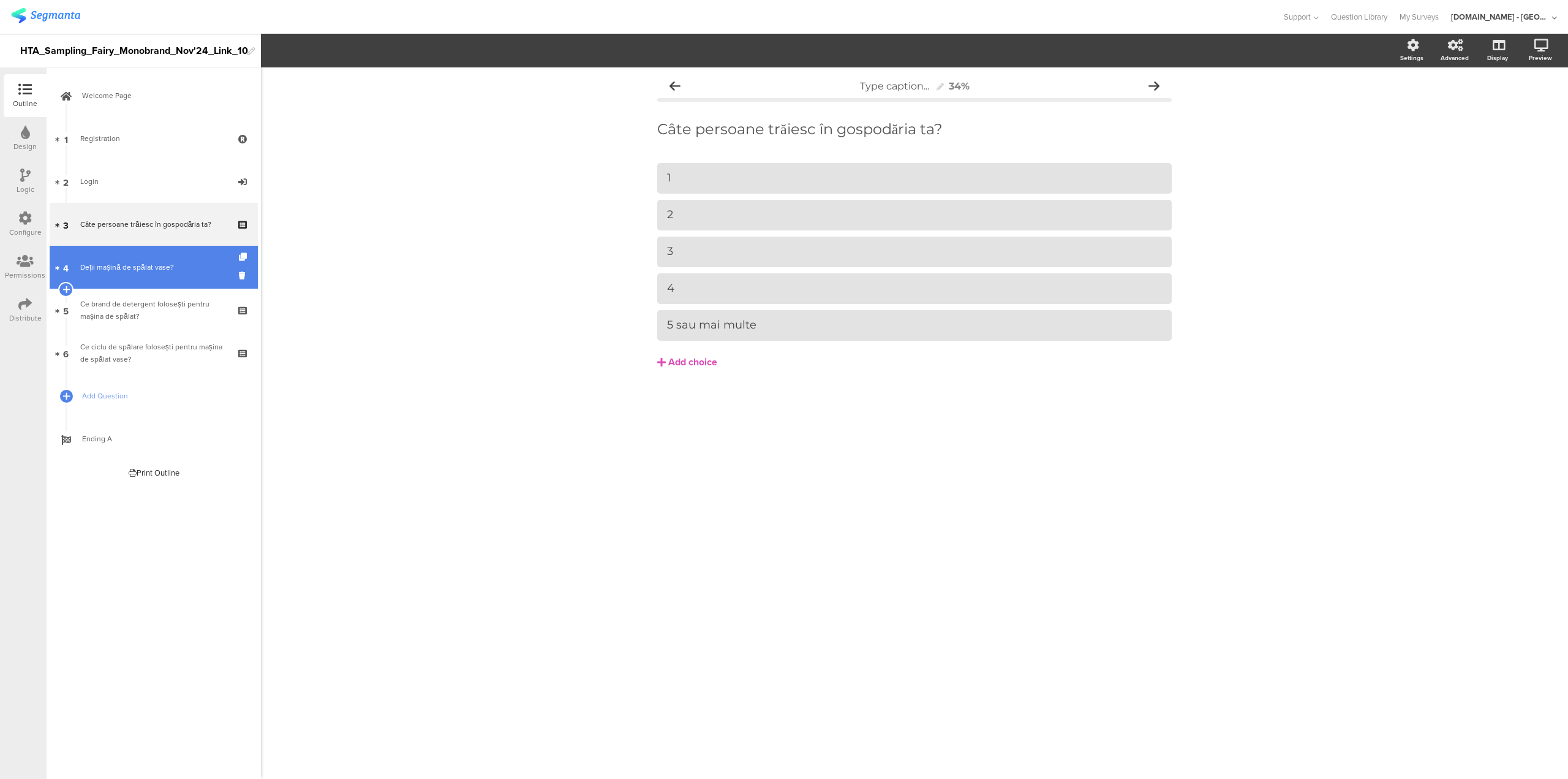
click at [128, 263] on div "Deții mașină de spălat vase?" at bounding box center [153, 267] width 146 height 12
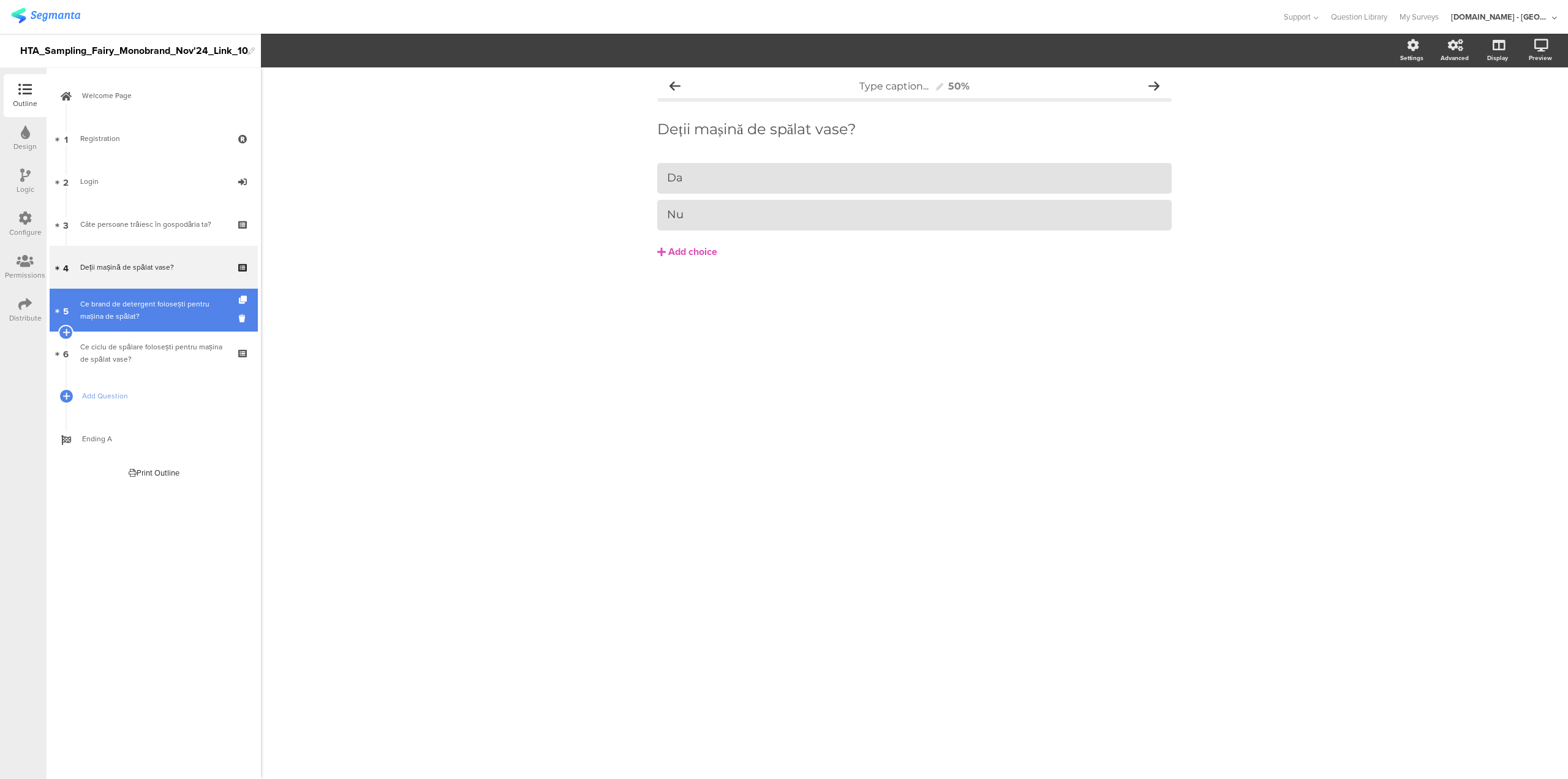
click at [121, 296] on link "5 Ce brand de detergent folosești pentru mașina de spălat?" at bounding box center [154, 310] width 209 height 43
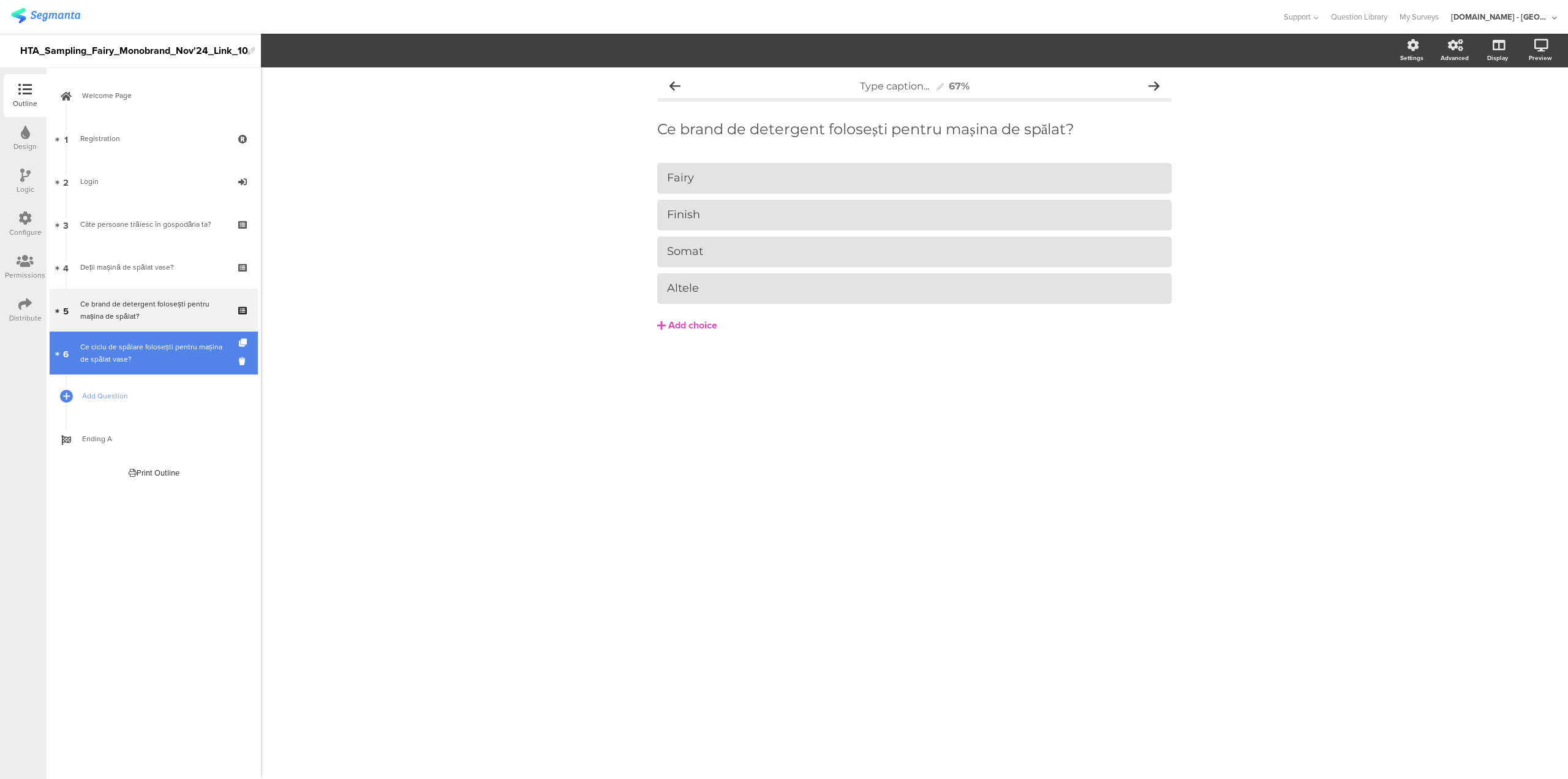
click at [120, 334] on link "6 Ce ciclu de spălare folosești pentru mașina de spălat vase?" at bounding box center [154, 352] width 209 height 43
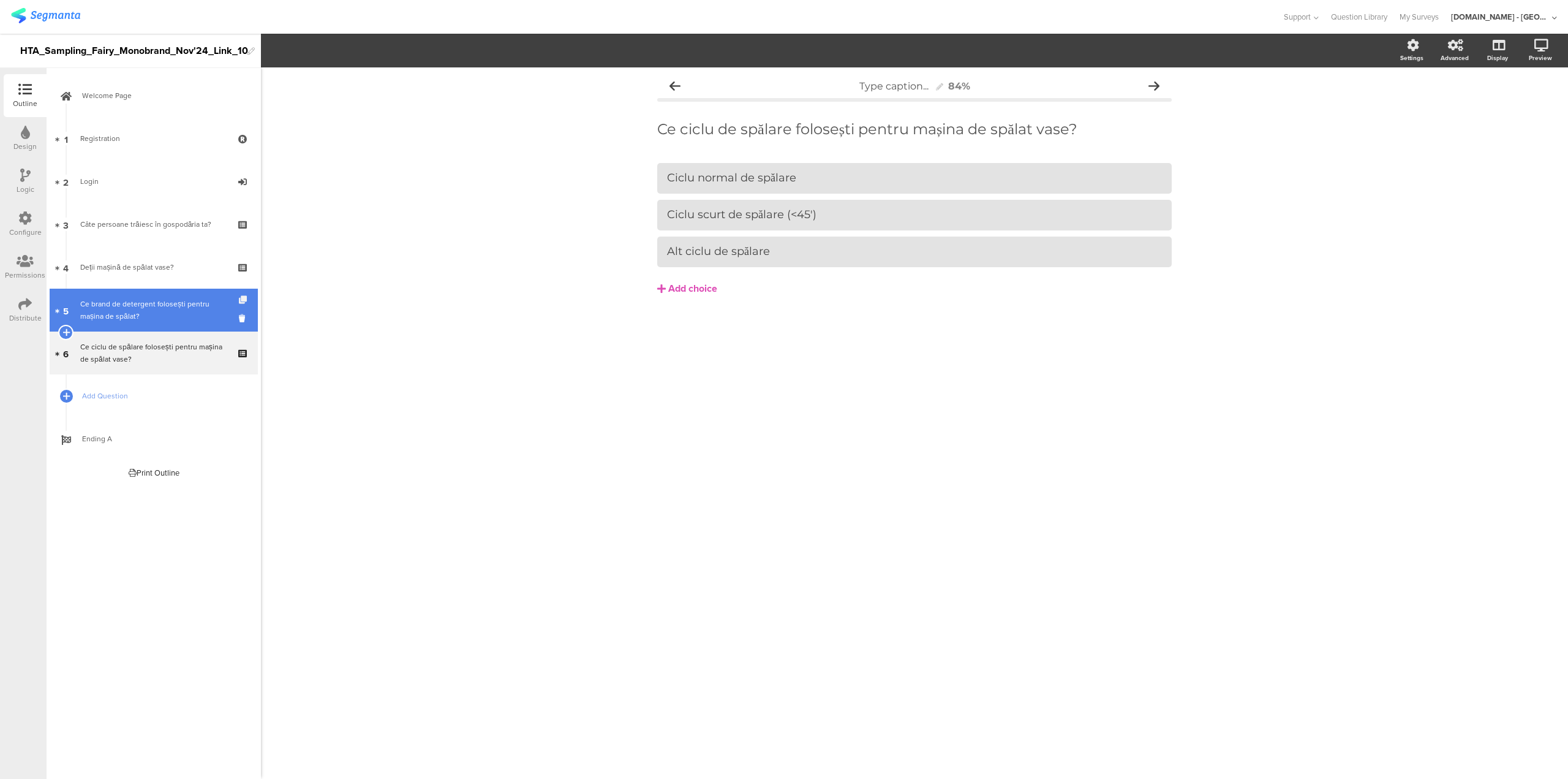
click at [242, 297] on icon at bounding box center [244, 300] width 10 height 8
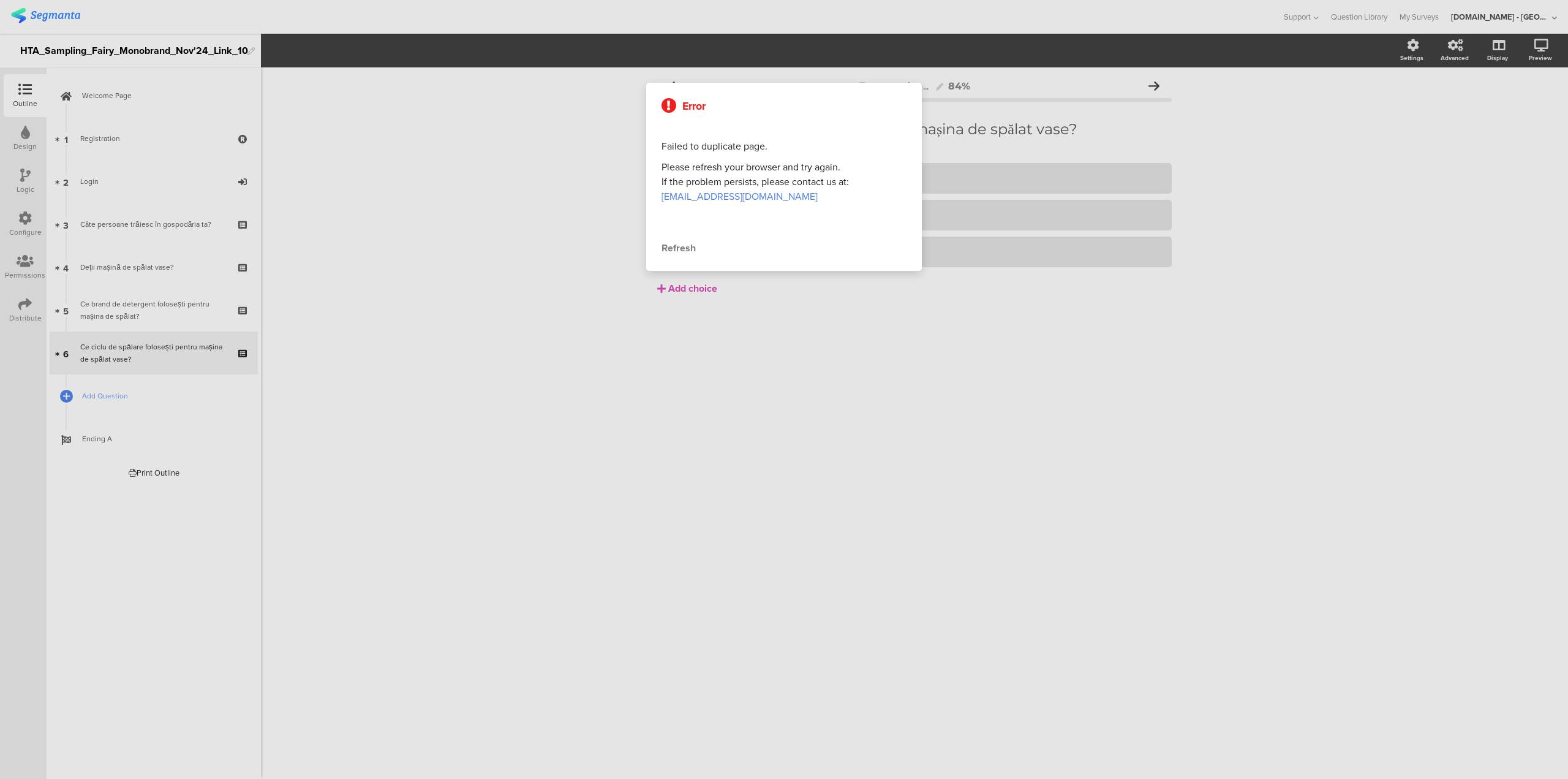
click at [455, 294] on div at bounding box center [784, 389] width 1568 height 779
click at [362, 254] on div at bounding box center [784, 389] width 1568 height 779
click at [556, 239] on div at bounding box center [784, 389] width 1568 height 779
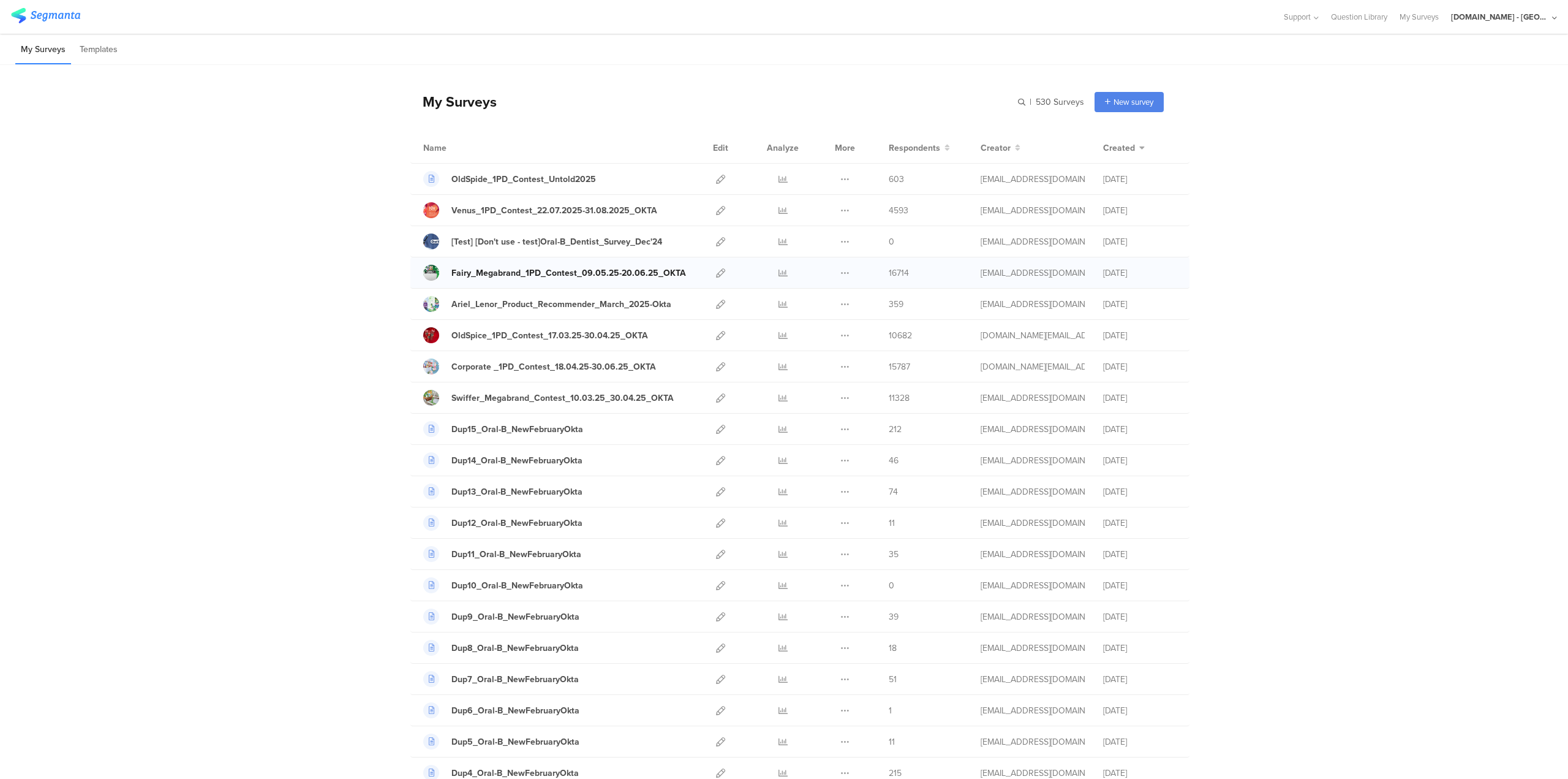
click at [545, 270] on div "Fairy_Megabrand_1PD_Contest_09.05.25-20.06.25_OKTA" at bounding box center [569, 273] width 235 height 13
click at [716, 270] on icon at bounding box center [720, 273] width 9 height 9
click at [717, 180] on icon at bounding box center [720, 179] width 9 height 9
click at [1021, 99] on input "text" at bounding box center [999, 102] width 172 height 20
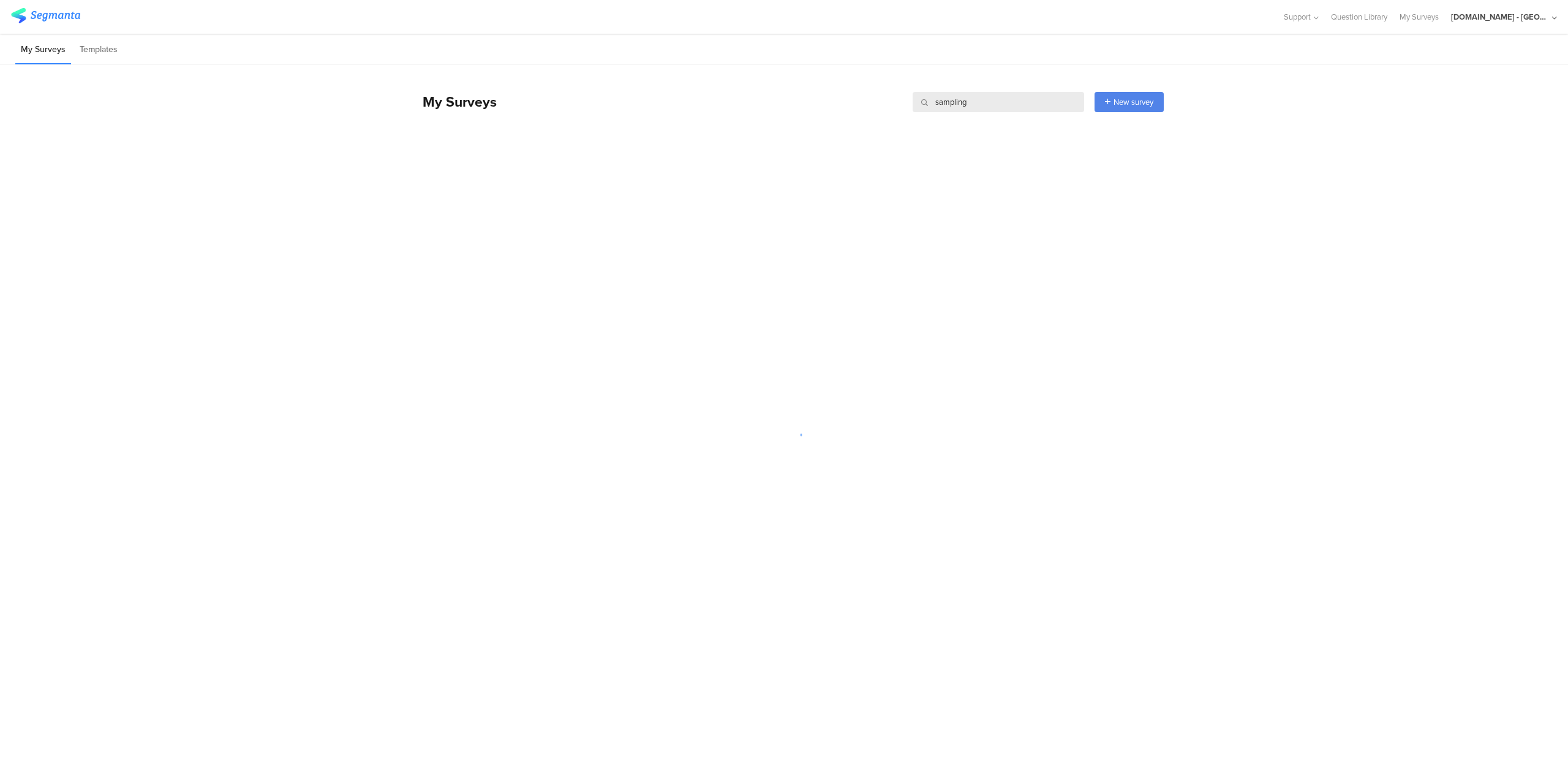
type input "sampling"
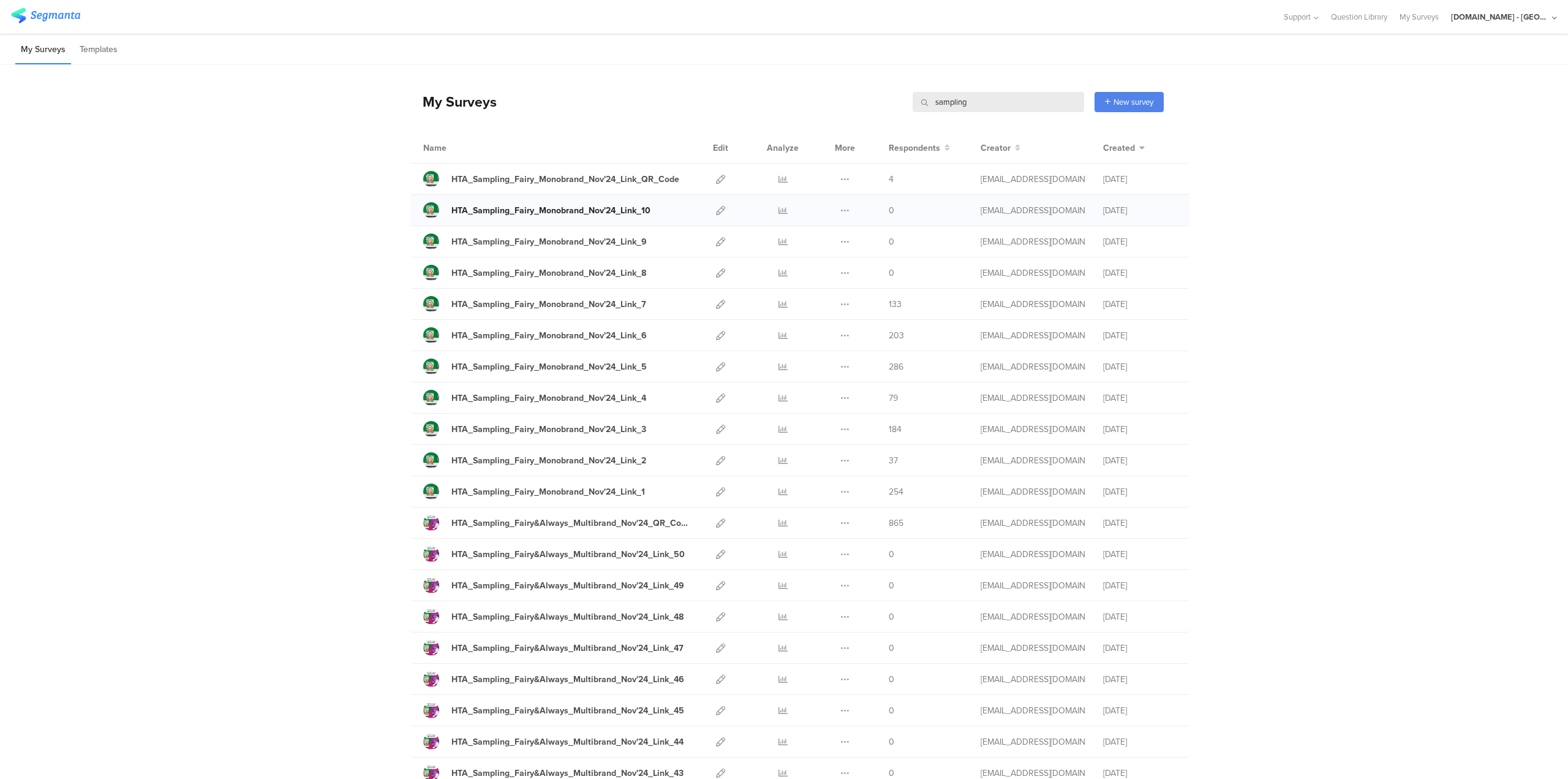
click at [559, 216] on link "HTA_Sampling_Fairy_Monobrand_Nov'24_Link_10" at bounding box center [537, 210] width 227 height 16
click at [718, 270] on icon at bounding box center [720, 273] width 9 height 9
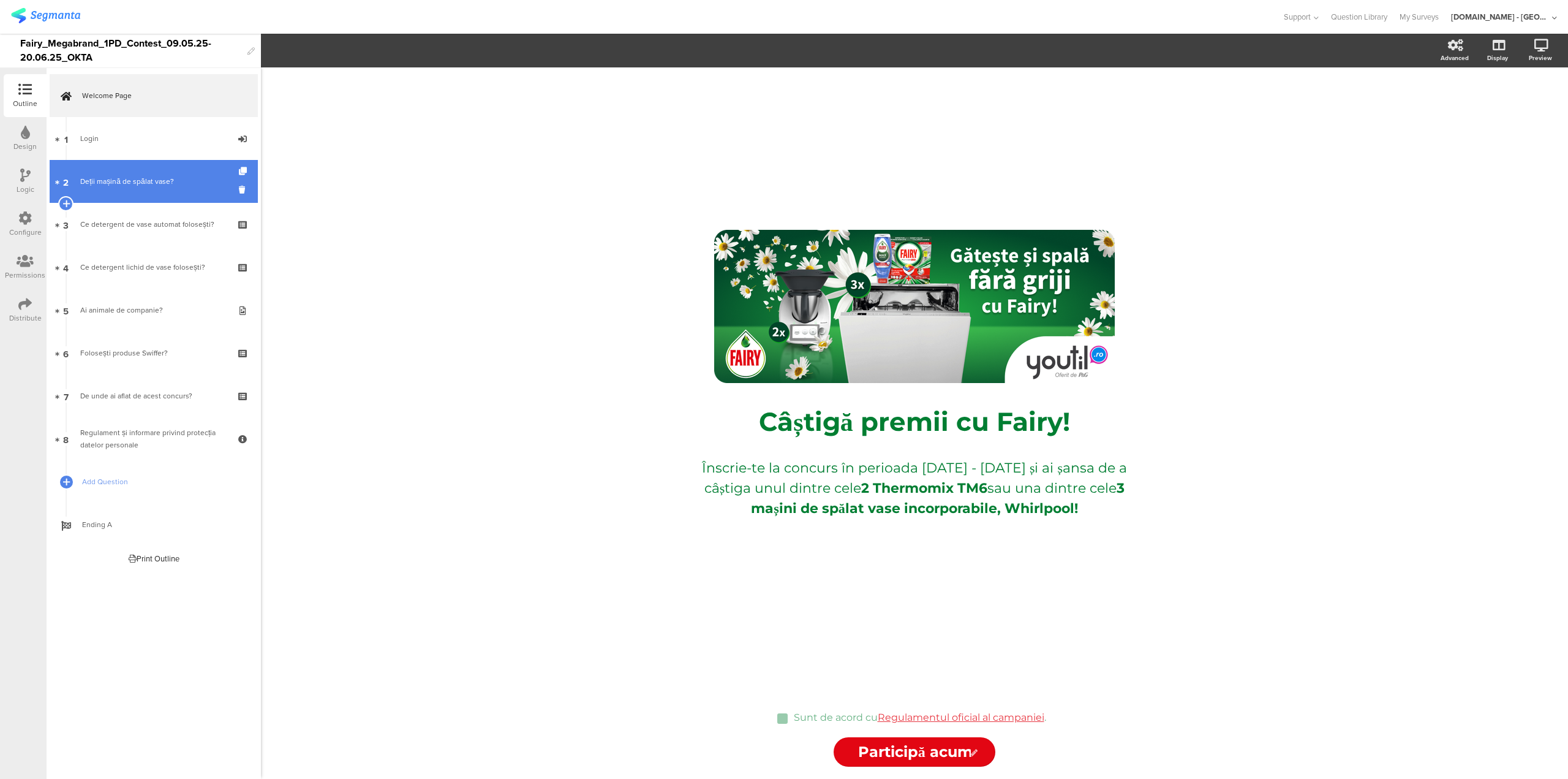
click at [144, 183] on div "Deții mașină de spălat vase?" at bounding box center [153, 181] width 146 height 12
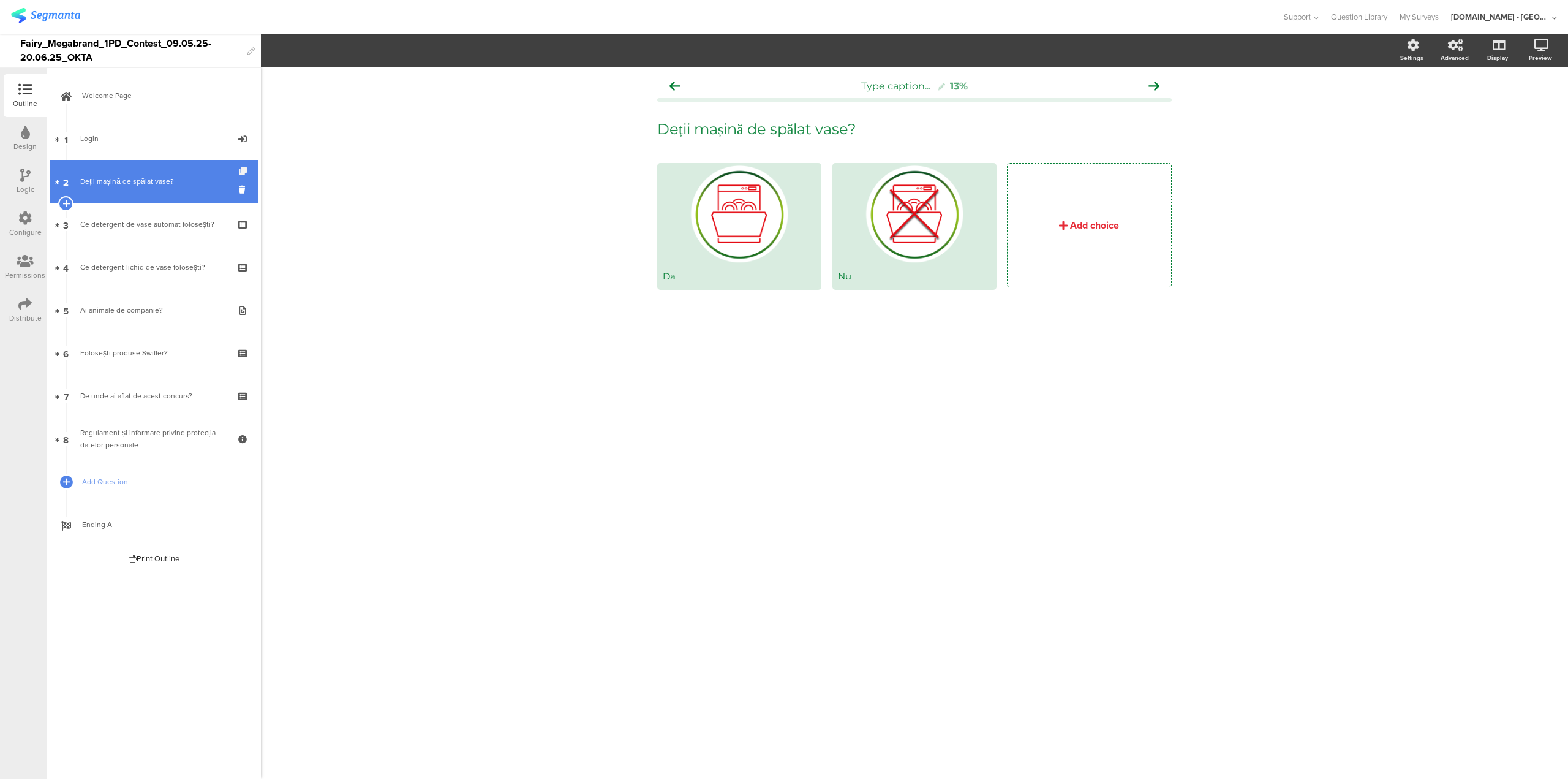
click at [240, 173] on icon at bounding box center [244, 171] width 10 height 8
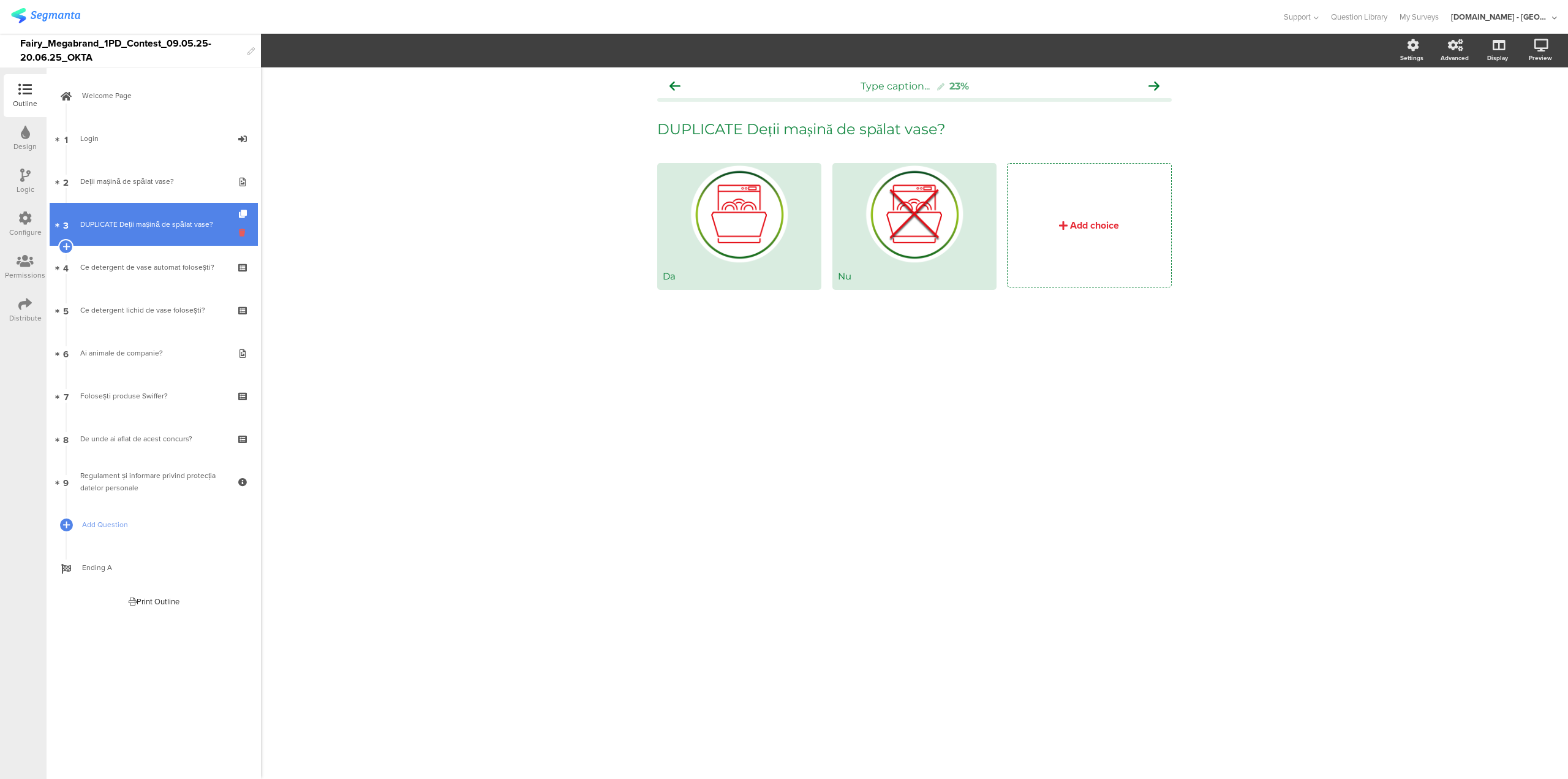
click at [242, 232] on icon at bounding box center [244, 232] width 10 height 12
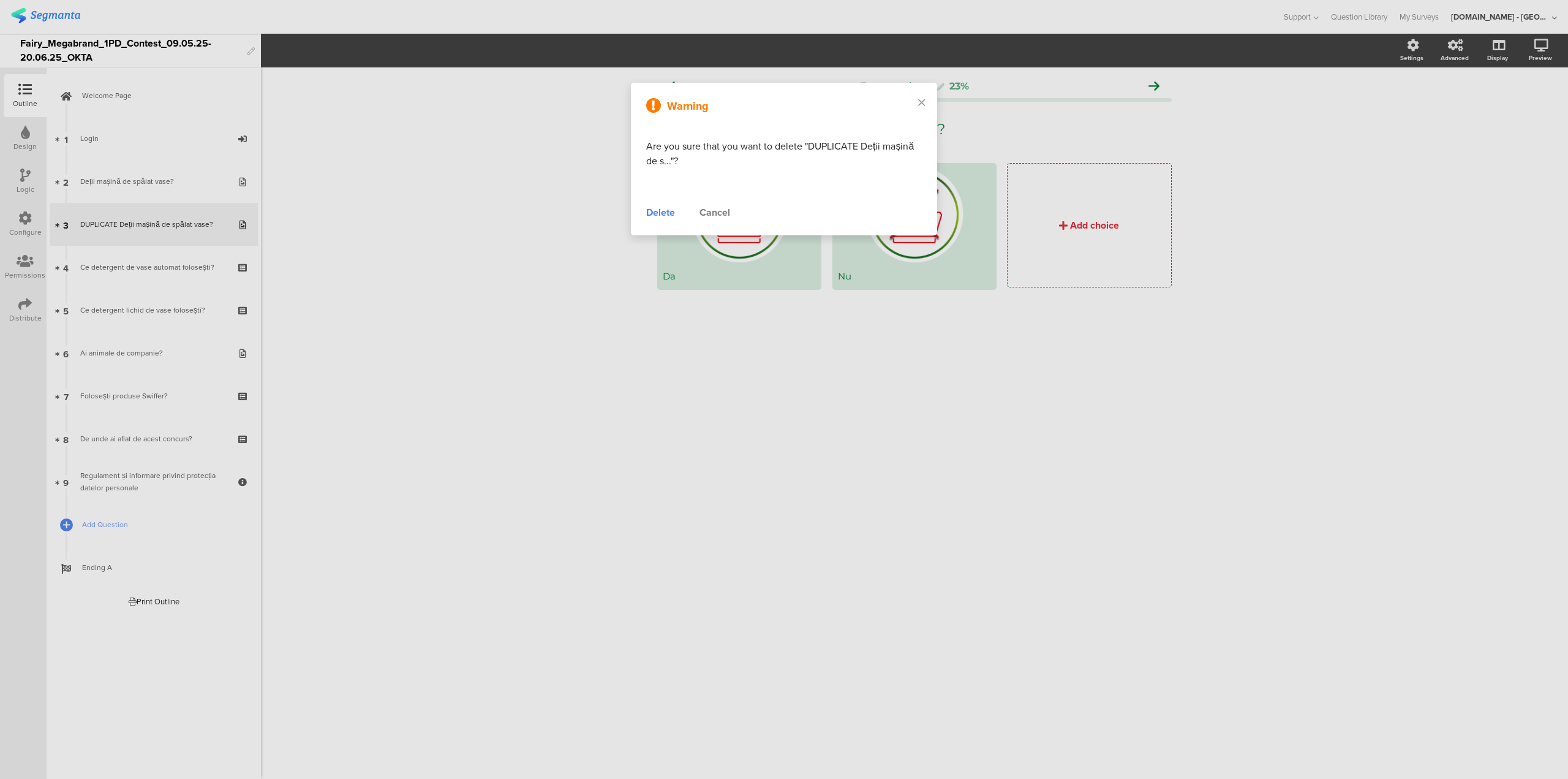
click at [669, 206] on div "Delete" at bounding box center [661, 212] width 29 height 14
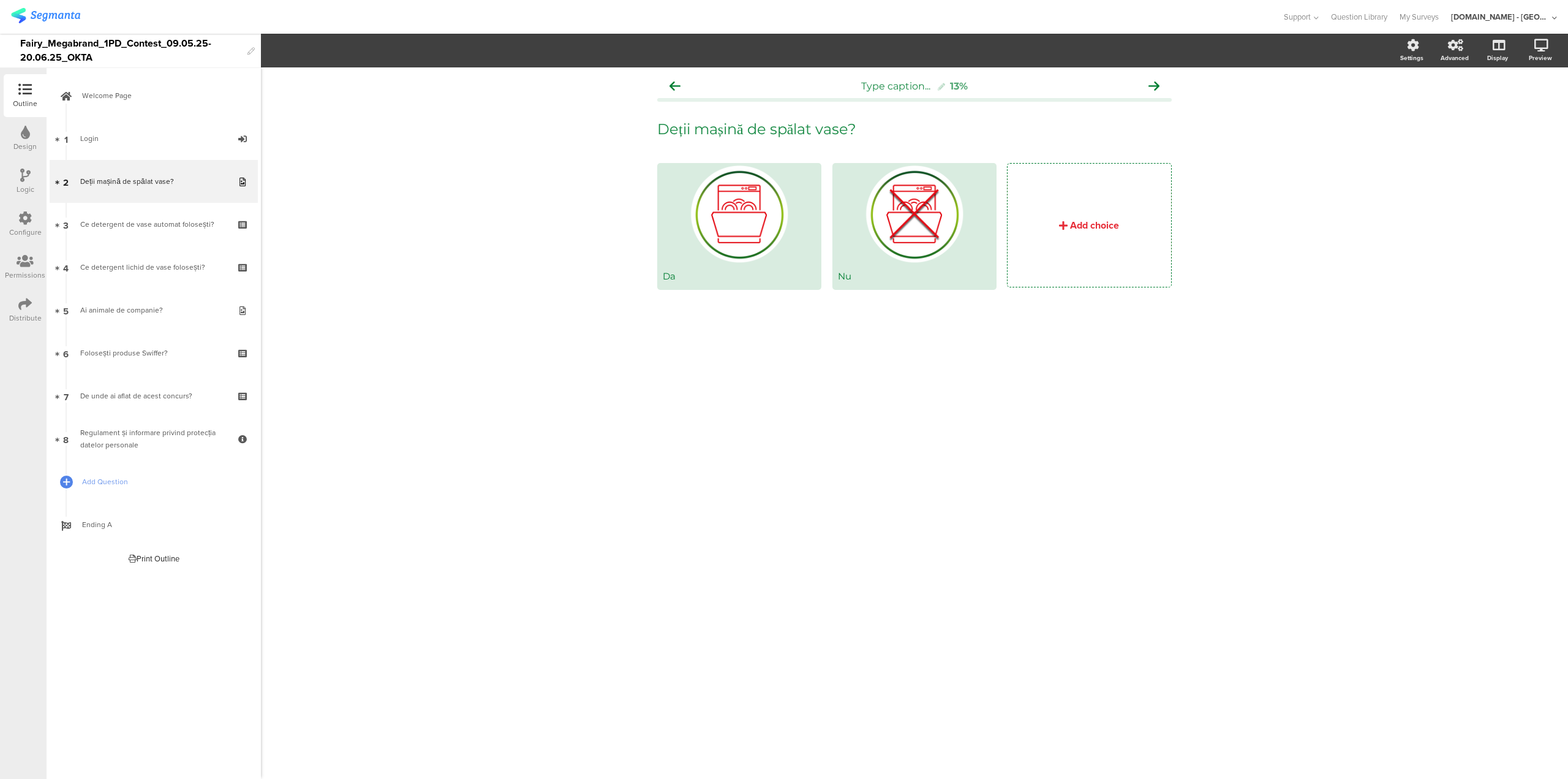
click at [30, 175] on icon at bounding box center [25, 175] width 10 height 14
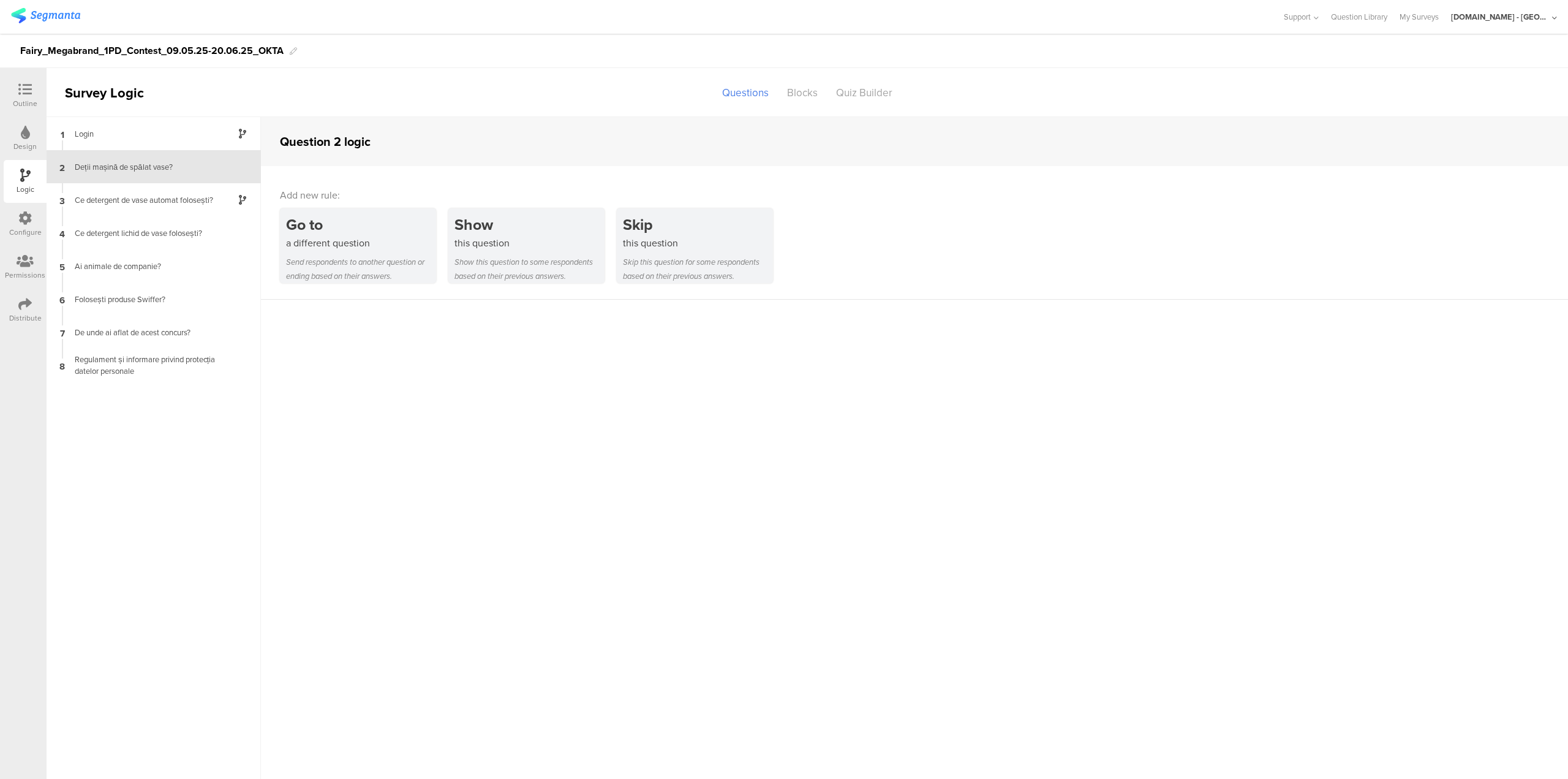
click at [25, 126] on icon at bounding box center [25, 132] width 9 height 14
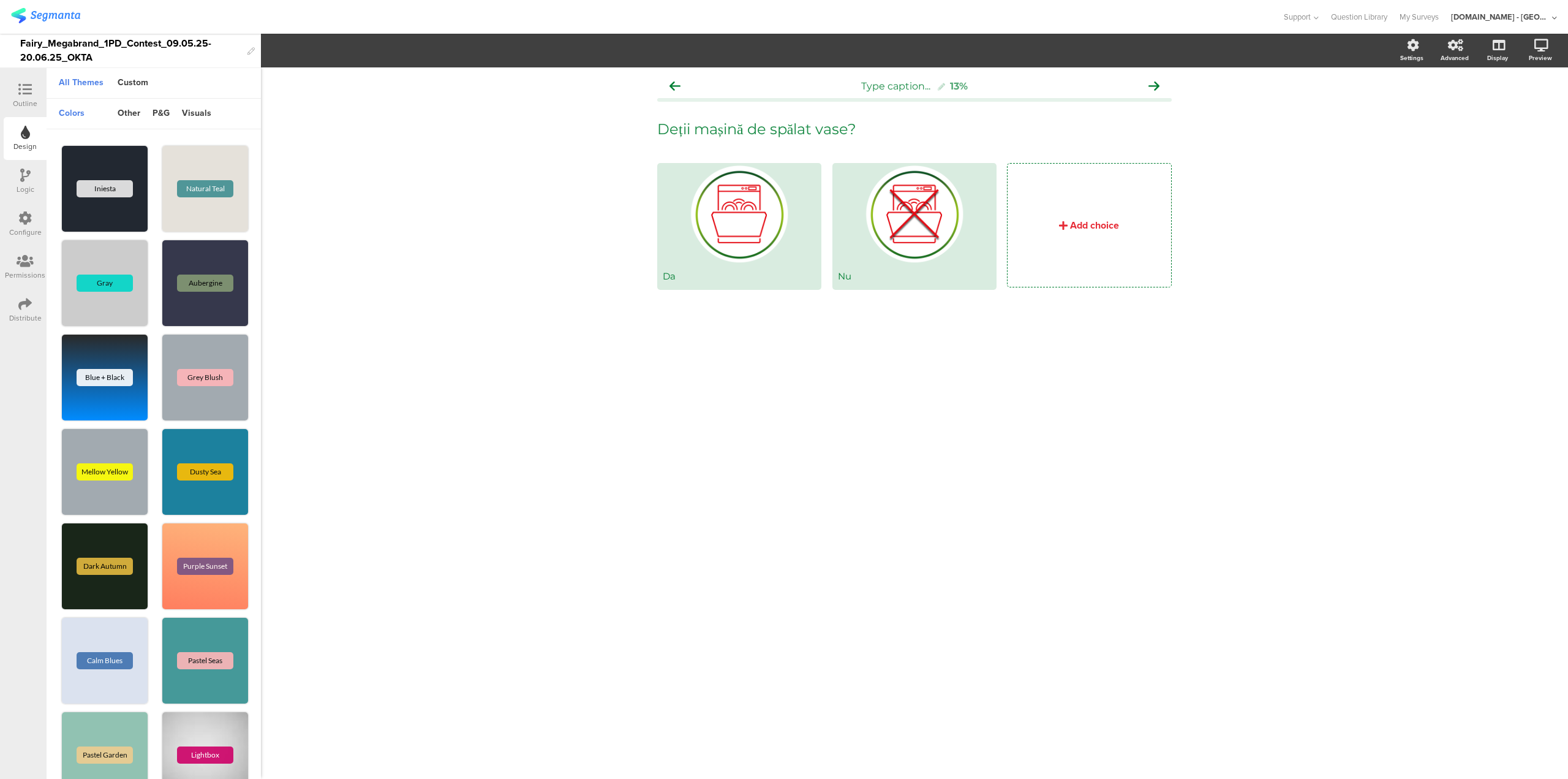
click at [27, 106] on div "Outline" at bounding box center [25, 103] width 25 height 11
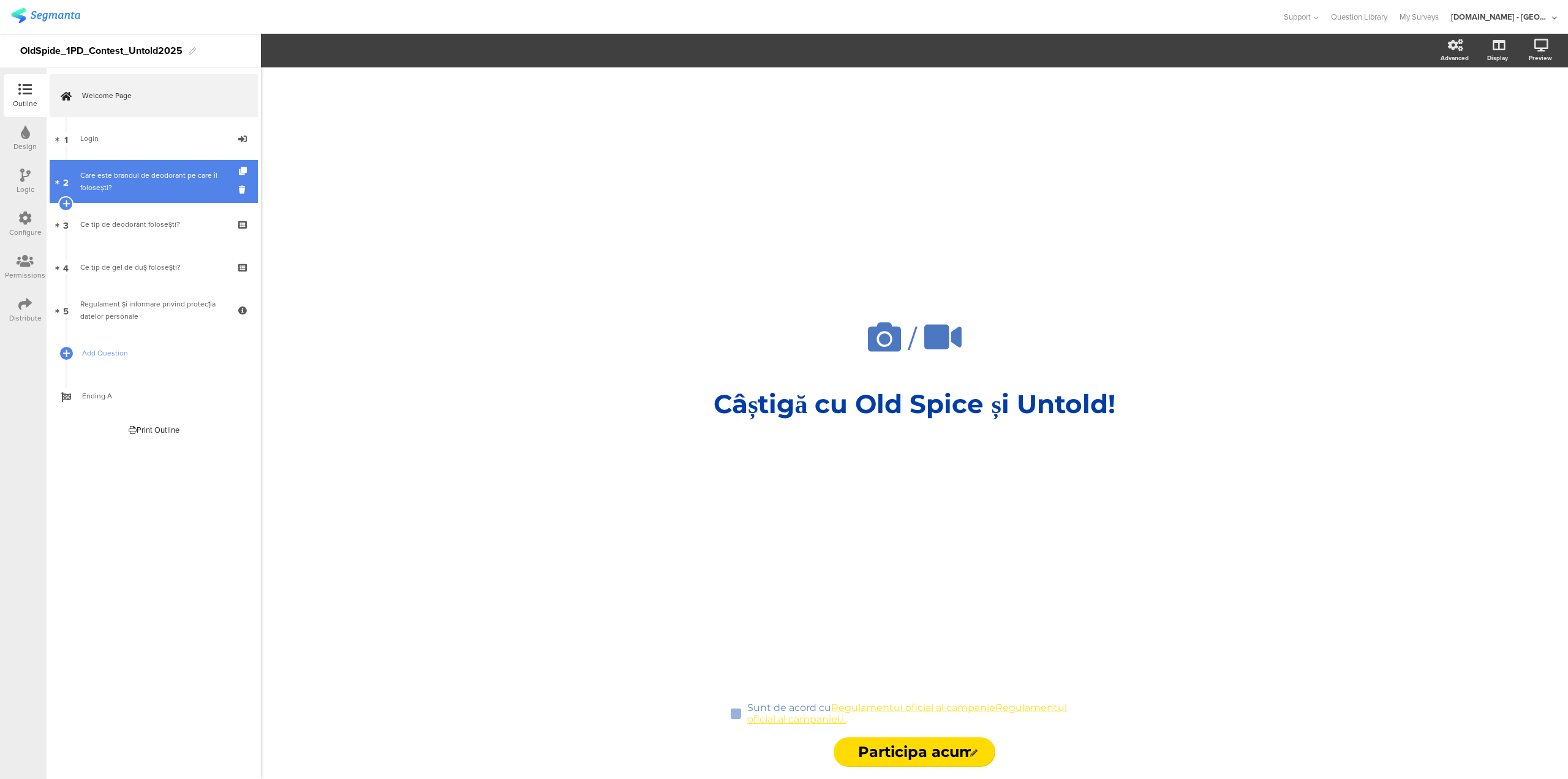
click at [160, 180] on div "Care este brandul de deodorant pe care îl folosești?" at bounding box center [153, 181] width 146 height 25
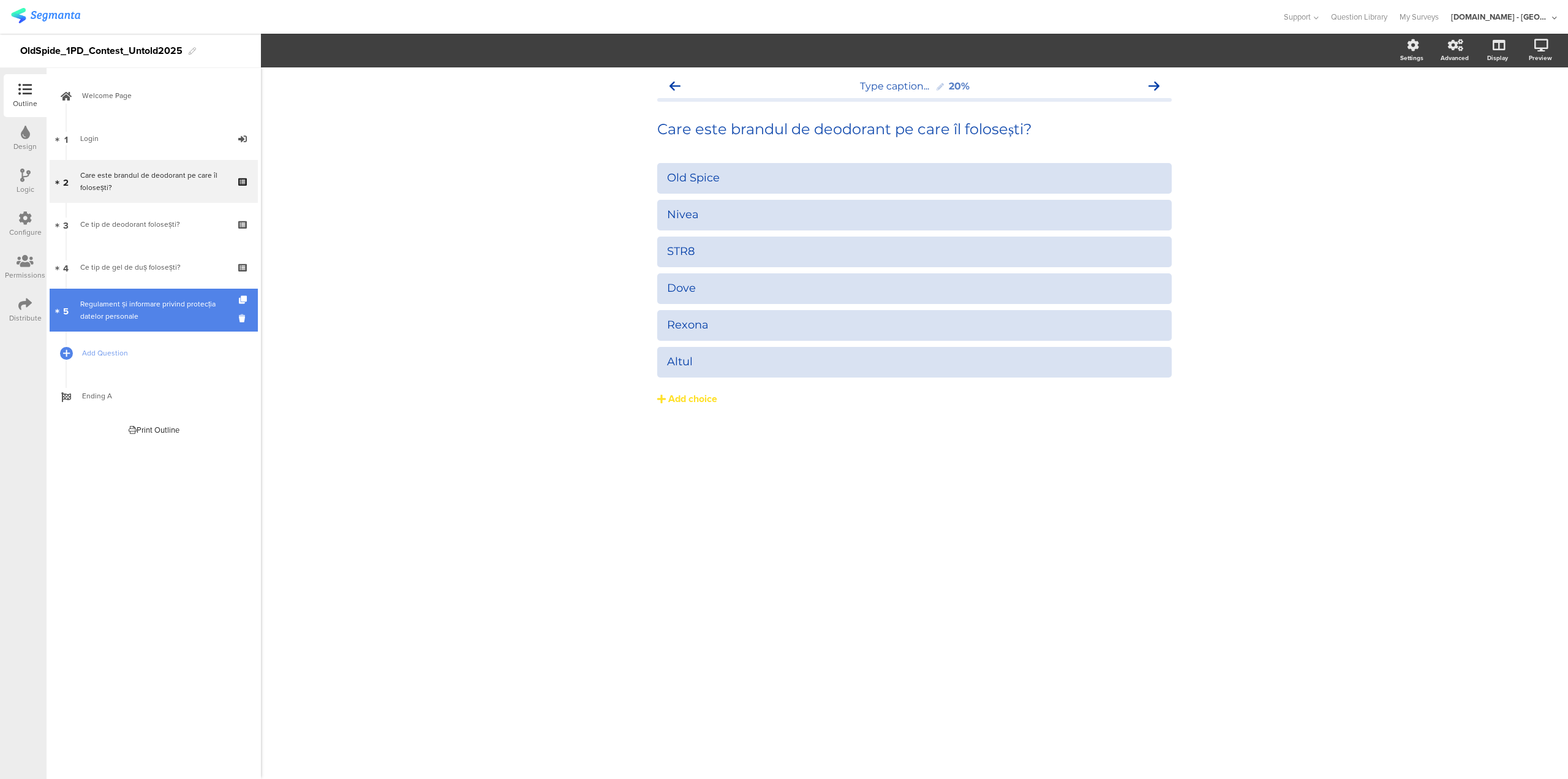
click at [149, 312] on div "Regulament și informare privind protecția datelor personale" at bounding box center [153, 310] width 146 height 25
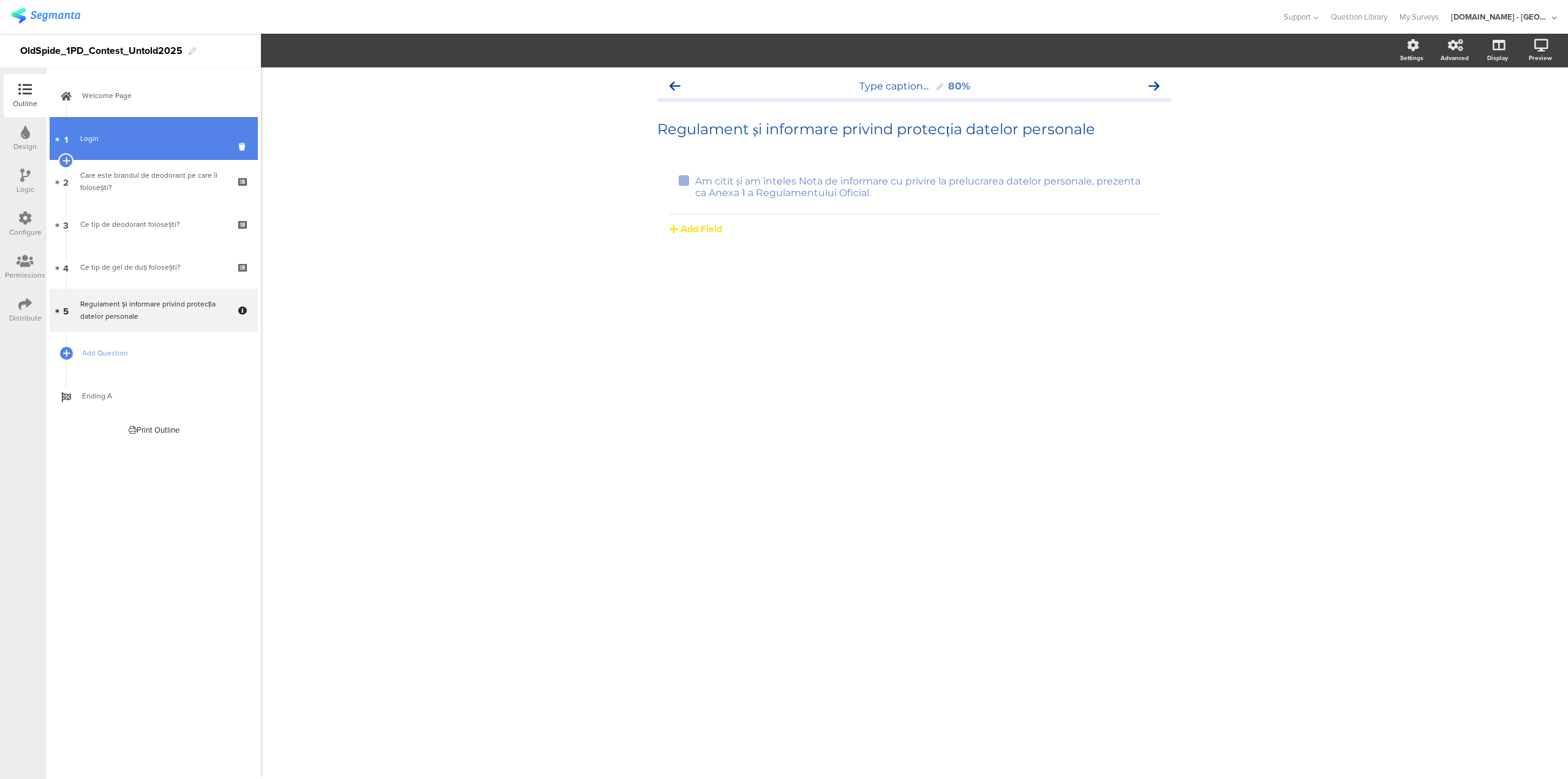
click at [150, 147] on link "1 Login" at bounding box center [154, 138] width 209 height 43
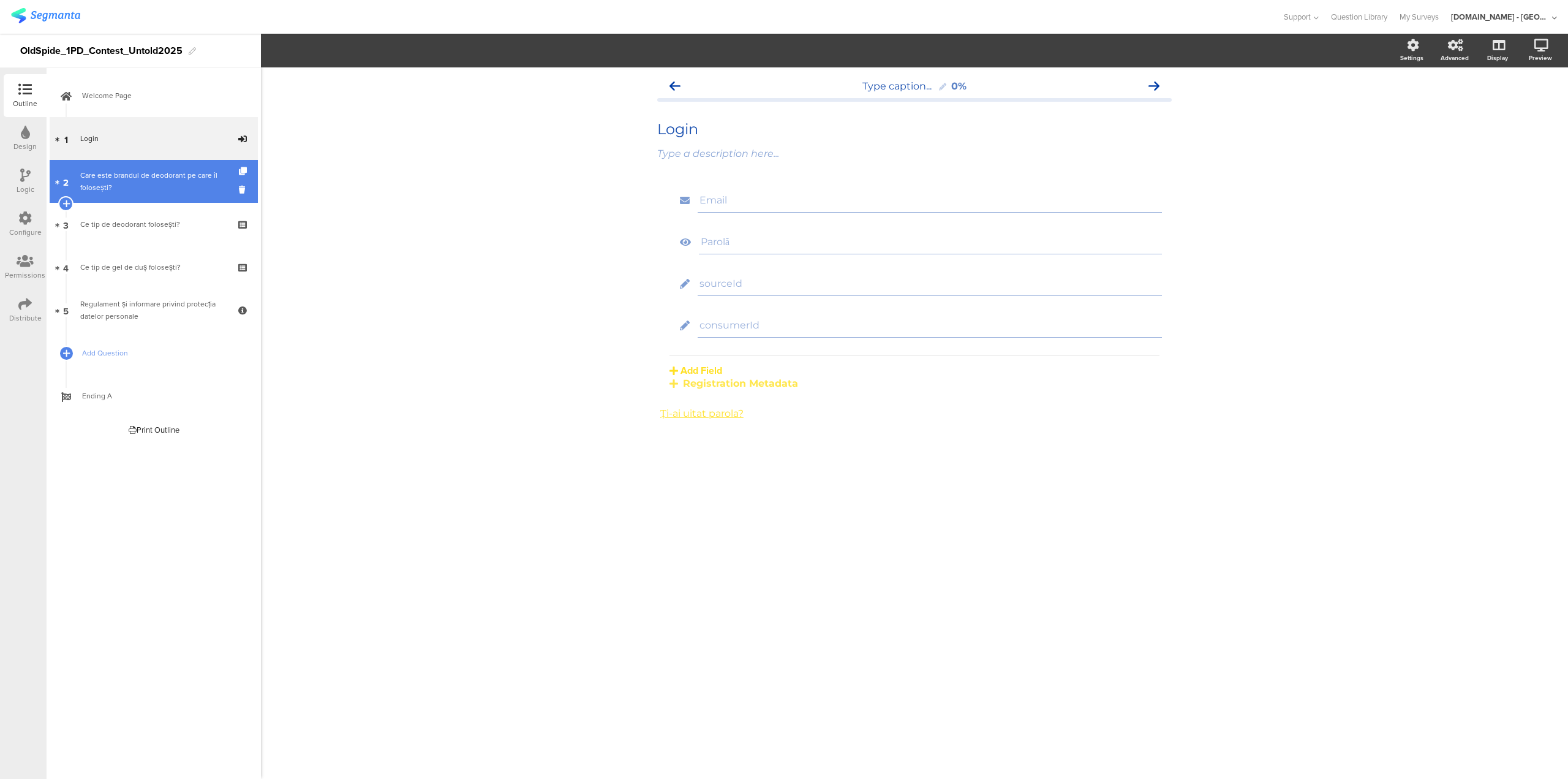
click at [141, 193] on div "Care este brandul de deodorant pe care îl folosești?" at bounding box center [153, 181] width 146 height 25
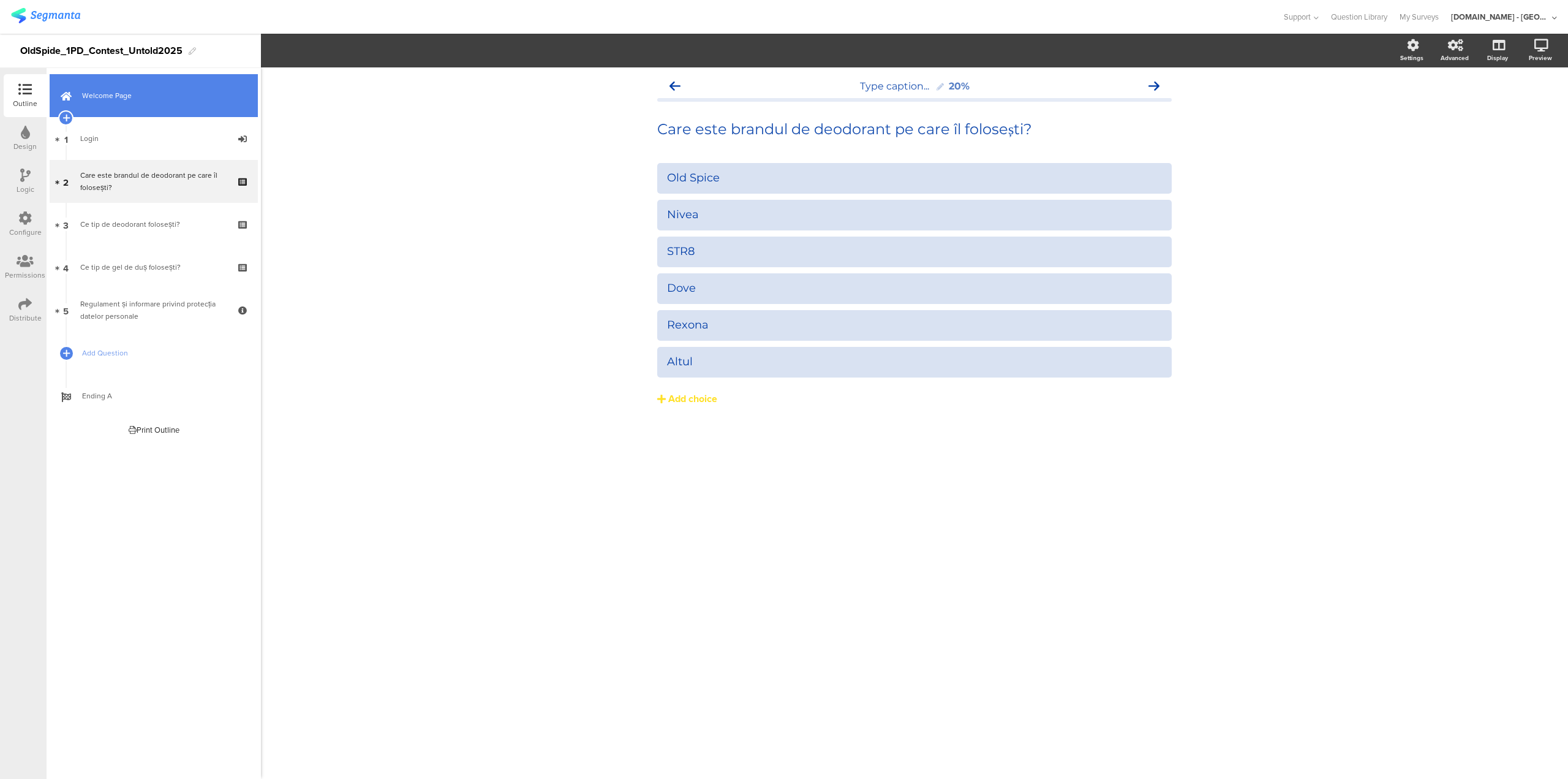
click at [128, 87] on link "Welcome Page" at bounding box center [154, 95] width 209 height 43
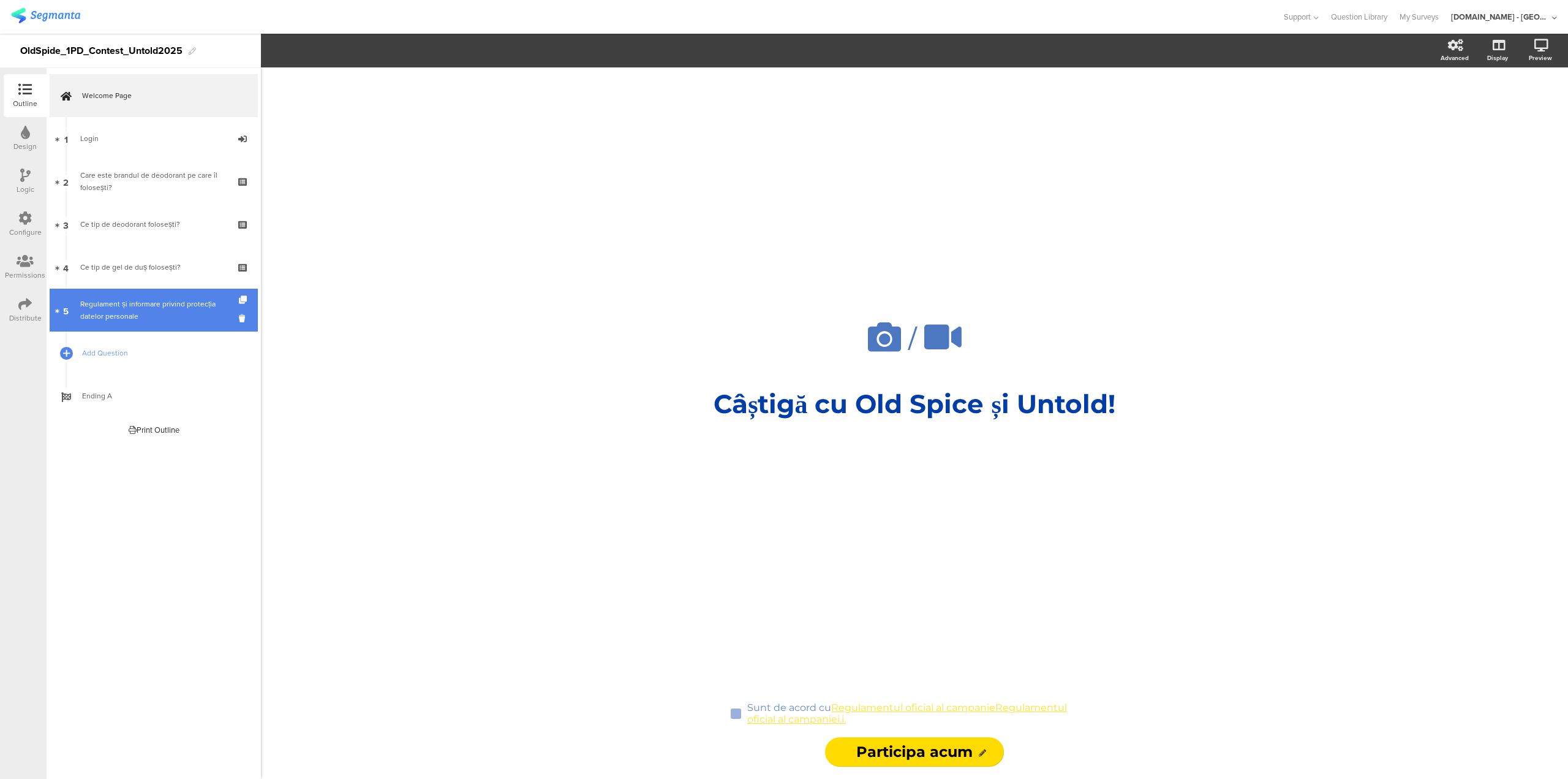
click at [132, 308] on div "Regulament și informare privind protecția datelor personale" at bounding box center [153, 310] width 146 height 25
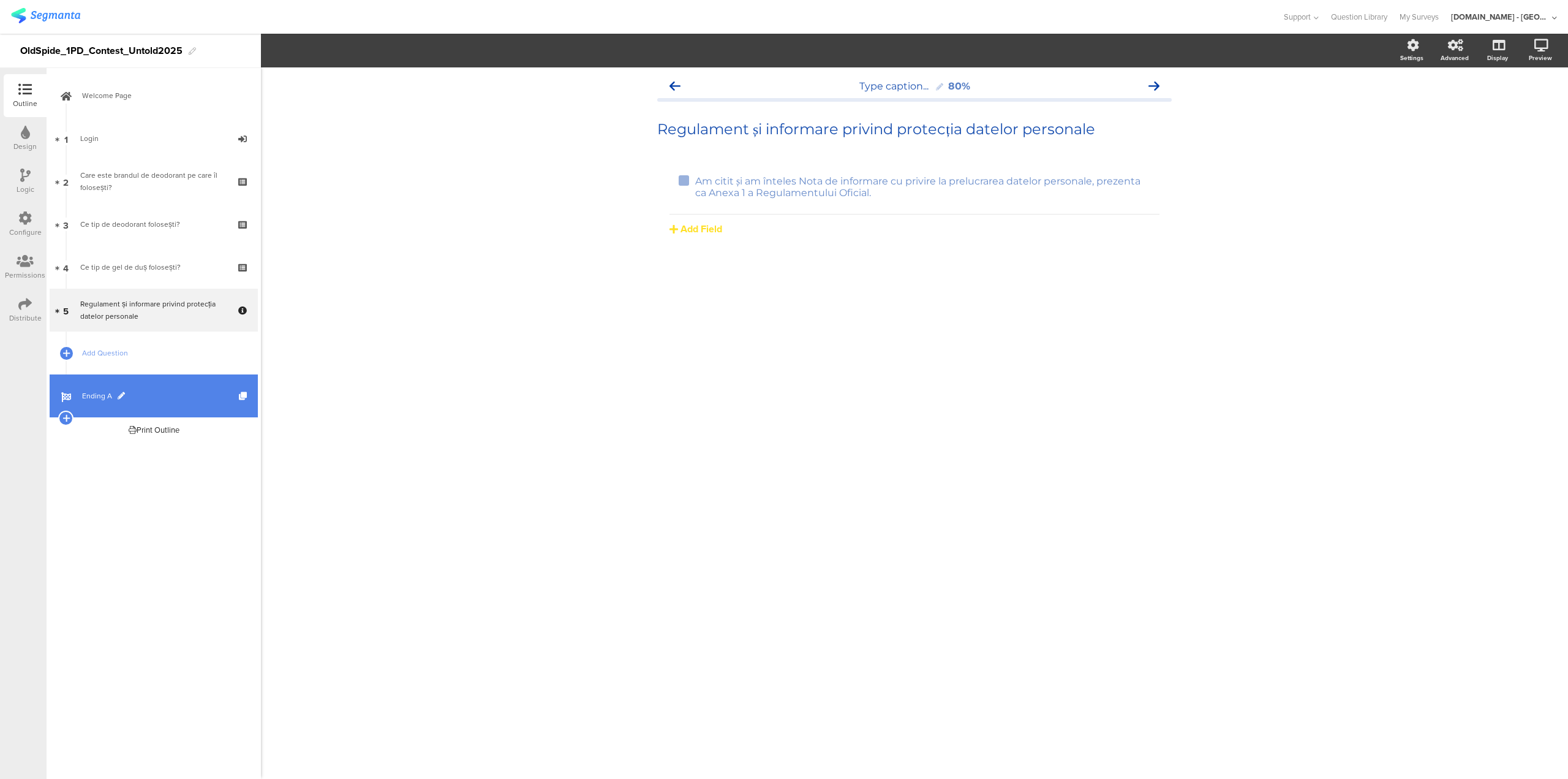
click at [119, 402] on link "Ending A" at bounding box center [154, 396] width 209 height 43
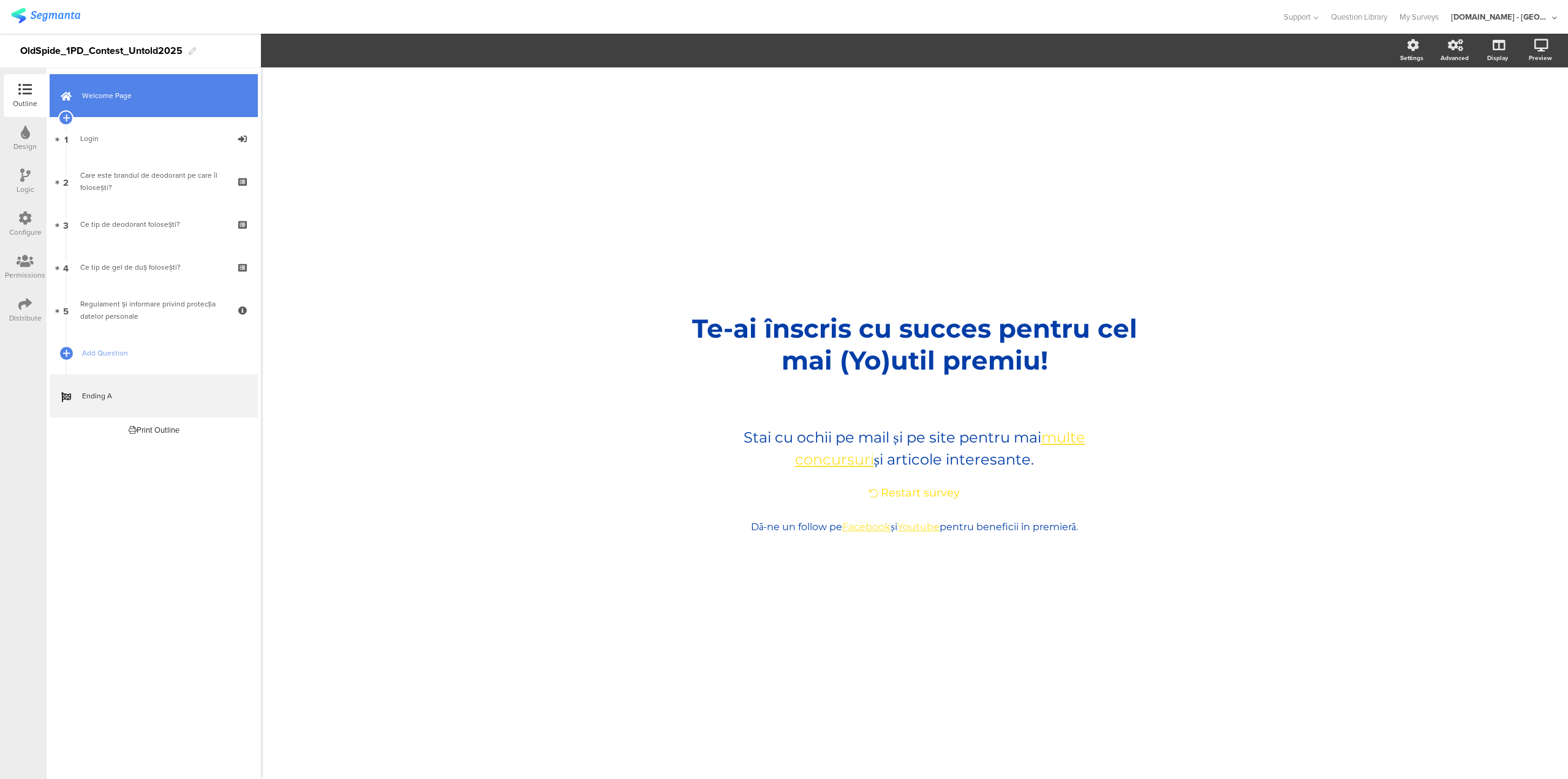
click at [116, 100] on span "Welcome Page" at bounding box center [160, 95] width 157 height 12
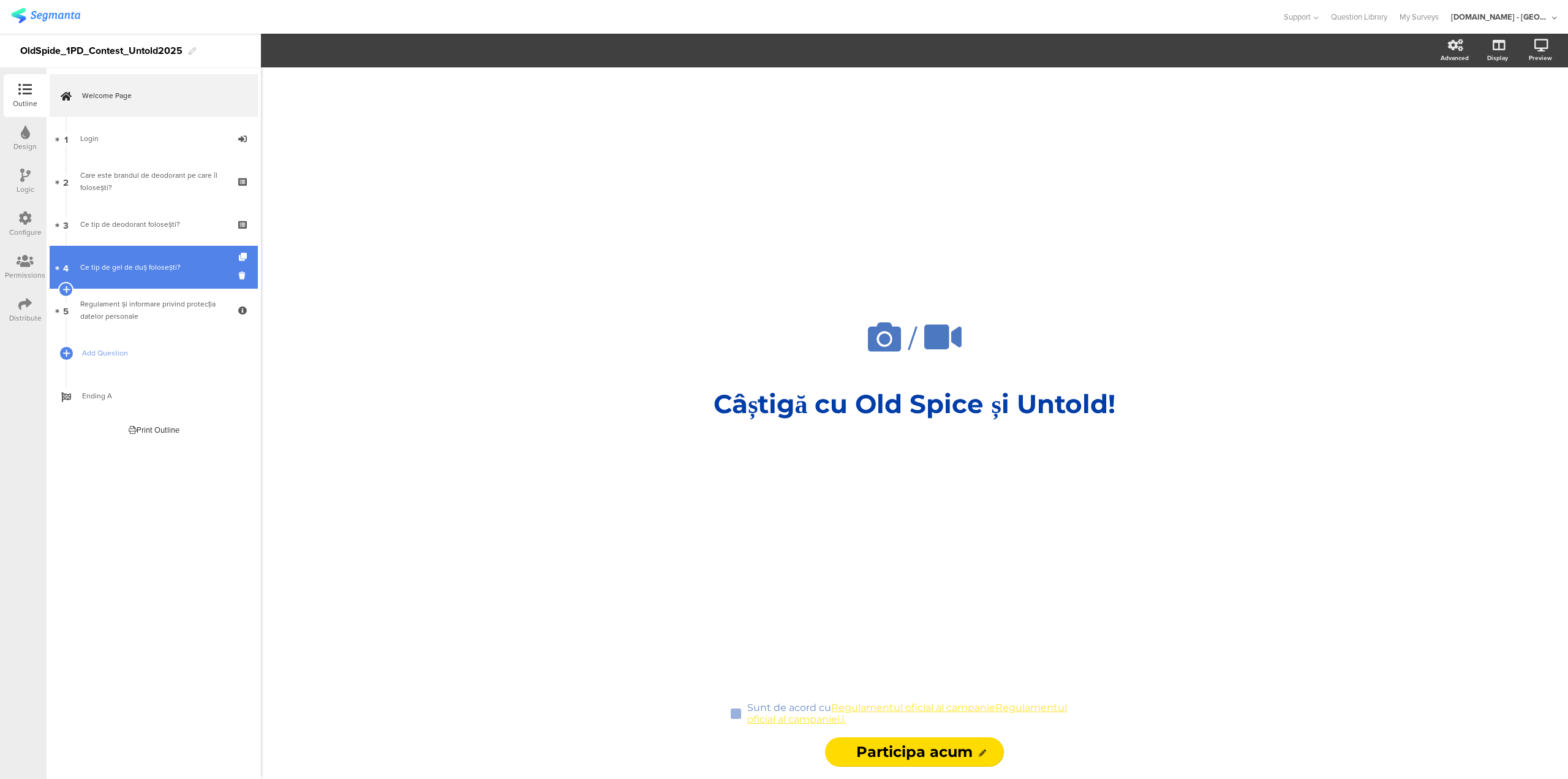
click at [154, 282] on link "4 Ce tip de gel de duș folosești?" at bounding box center [154, 266] width 209 height 43
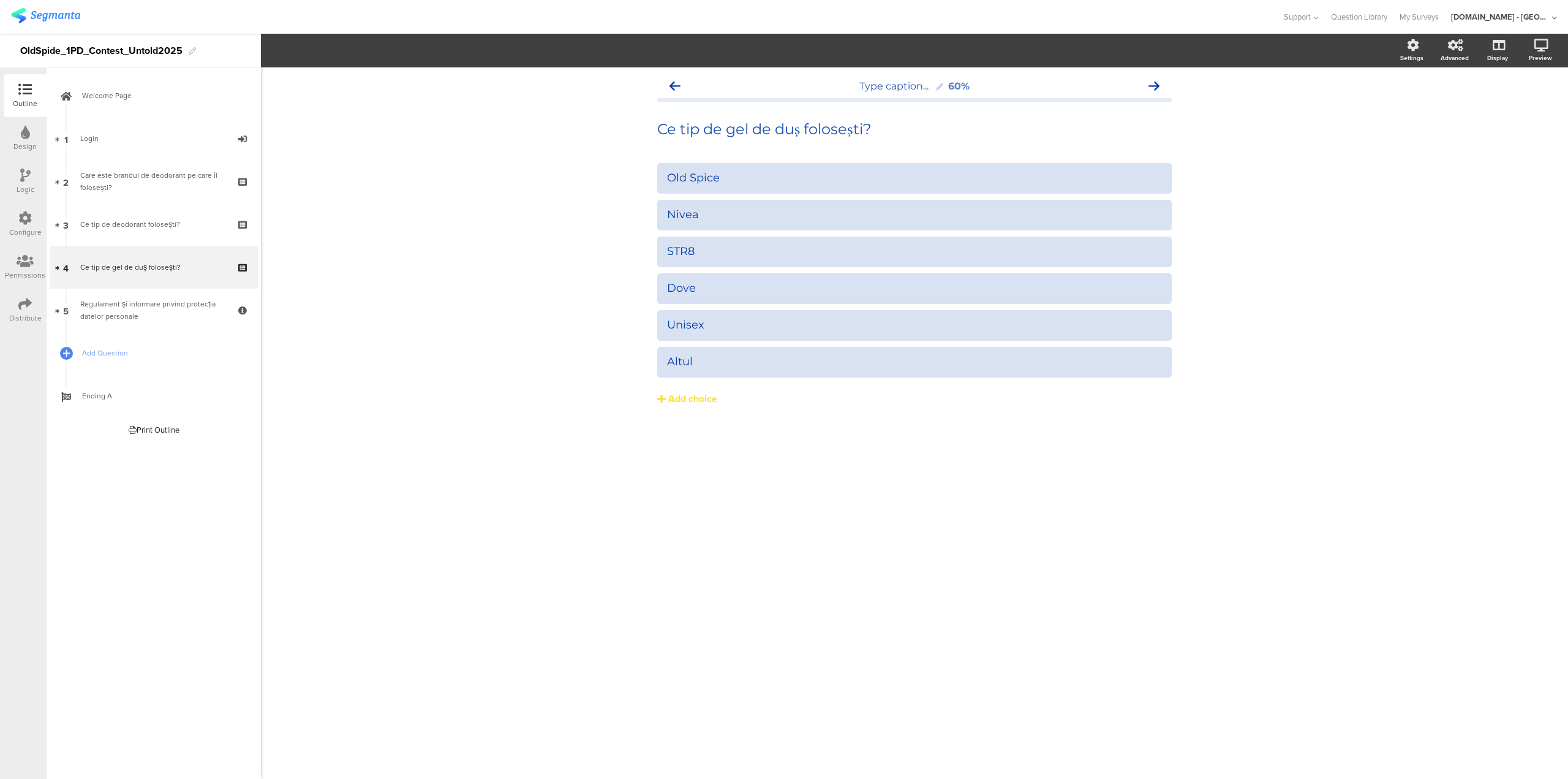
click at [28, 135] on icon at bounding box center [25, 132] width 9 height 14
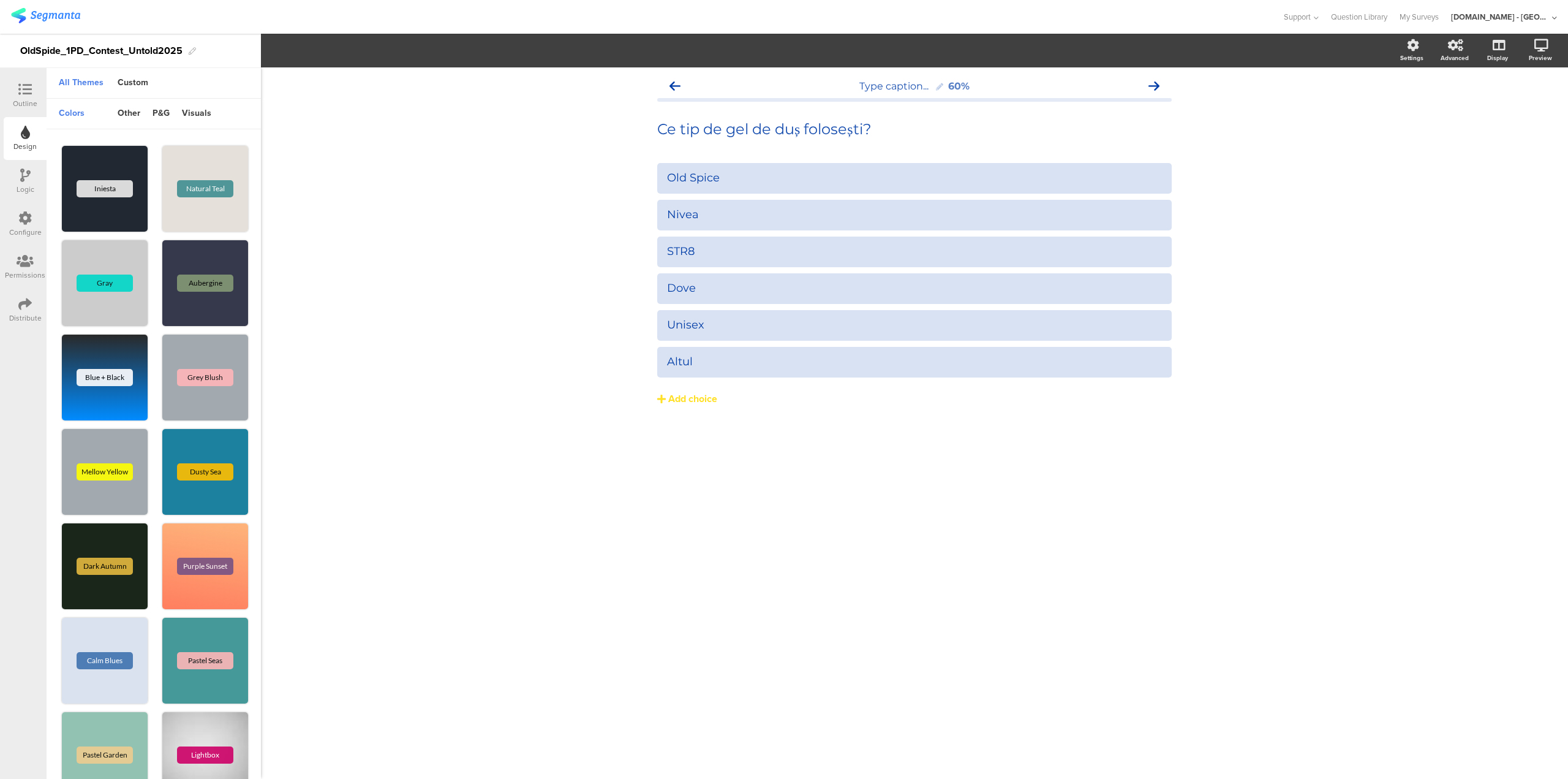
click at [27, 225] on div at bounding box center [25, 219] width 14 height 15
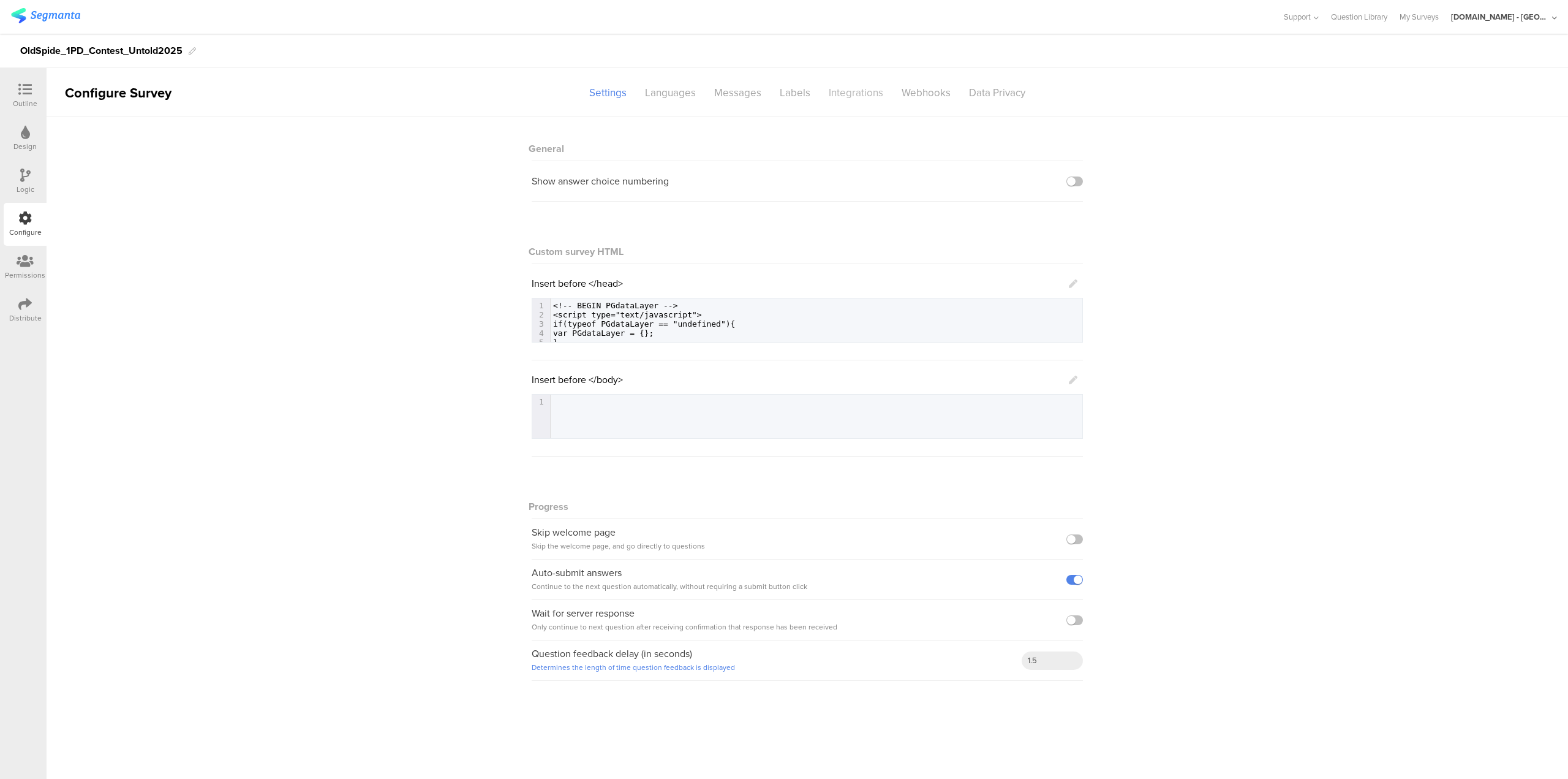
click at [838, 93] on div "Integrations" at bounding box center [856, 93] width 73 height 22
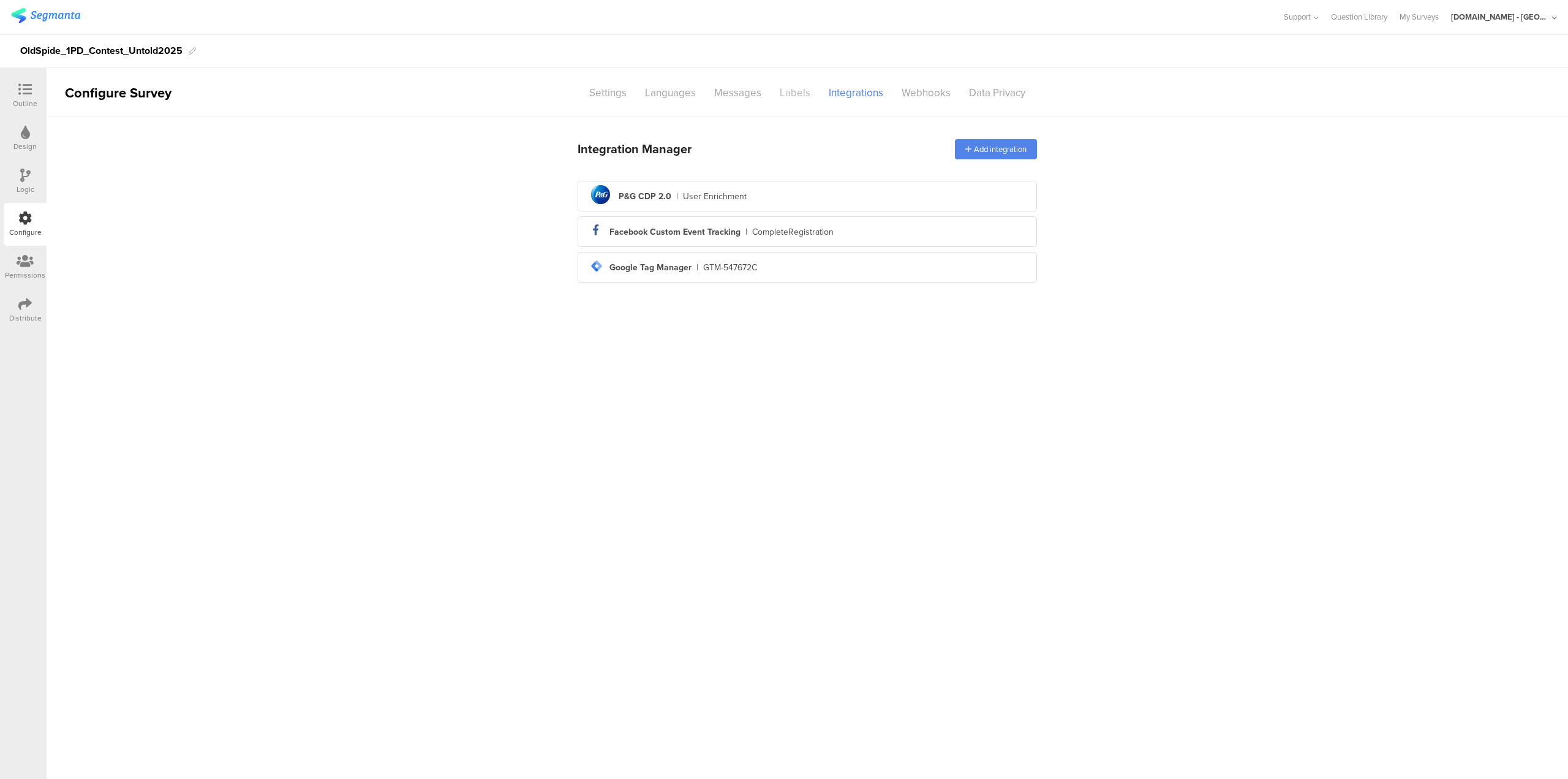
click at [800, 83] on div "Labels" at bounding box center [795, 93] width 49 height 22
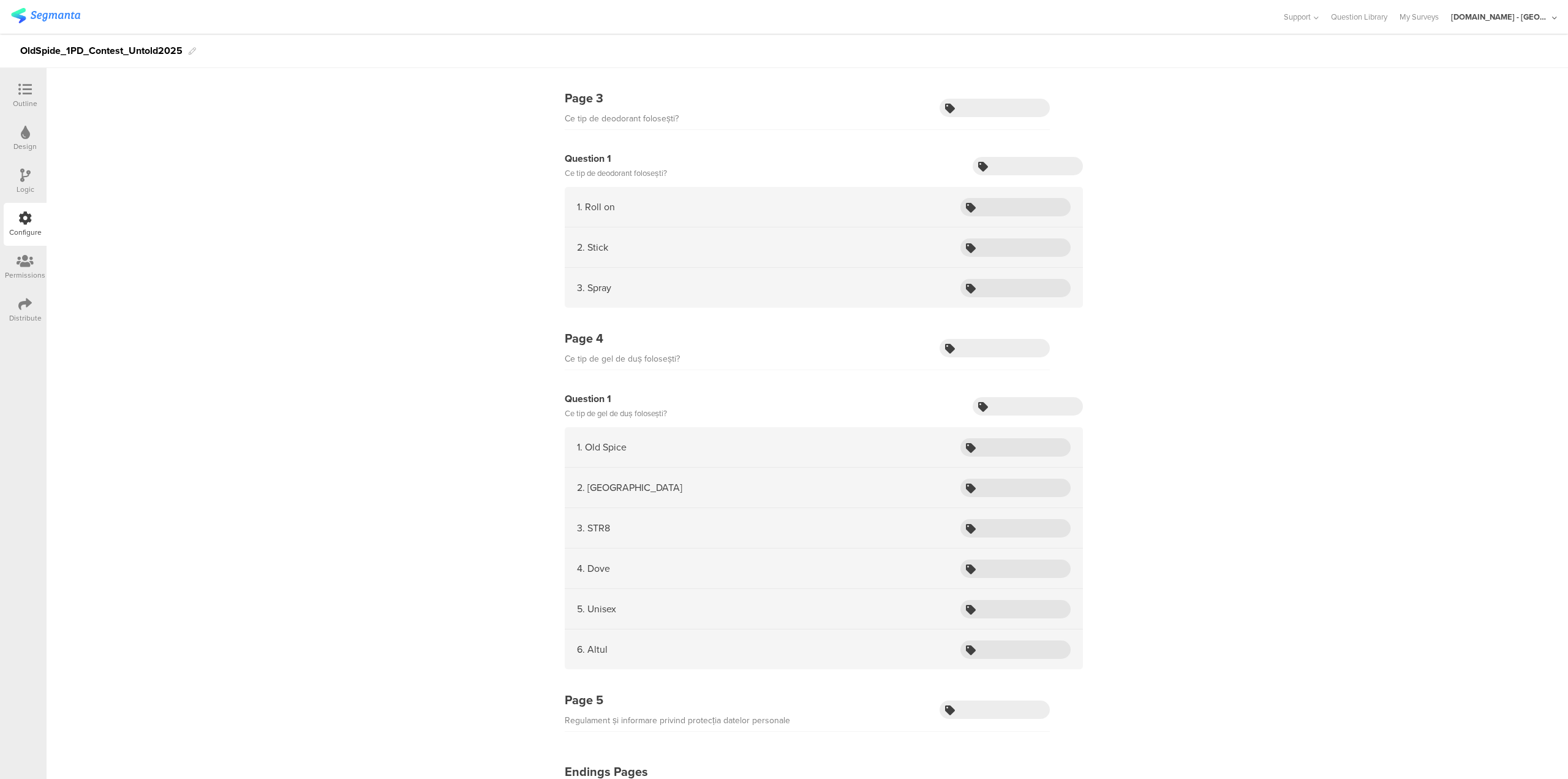
scroll to position [597, 0]
drag, startPoint x: 704, startPoint y: 773, endPoint x: 1142, endPoint y: 523, distance: 504.3
click at [1142, 523] on div "Page 1 Login Question 1 Email Question 2 sourceId Question 3 consumerId Page 2" at bounding box center [807, 182] width 1522 height 1324
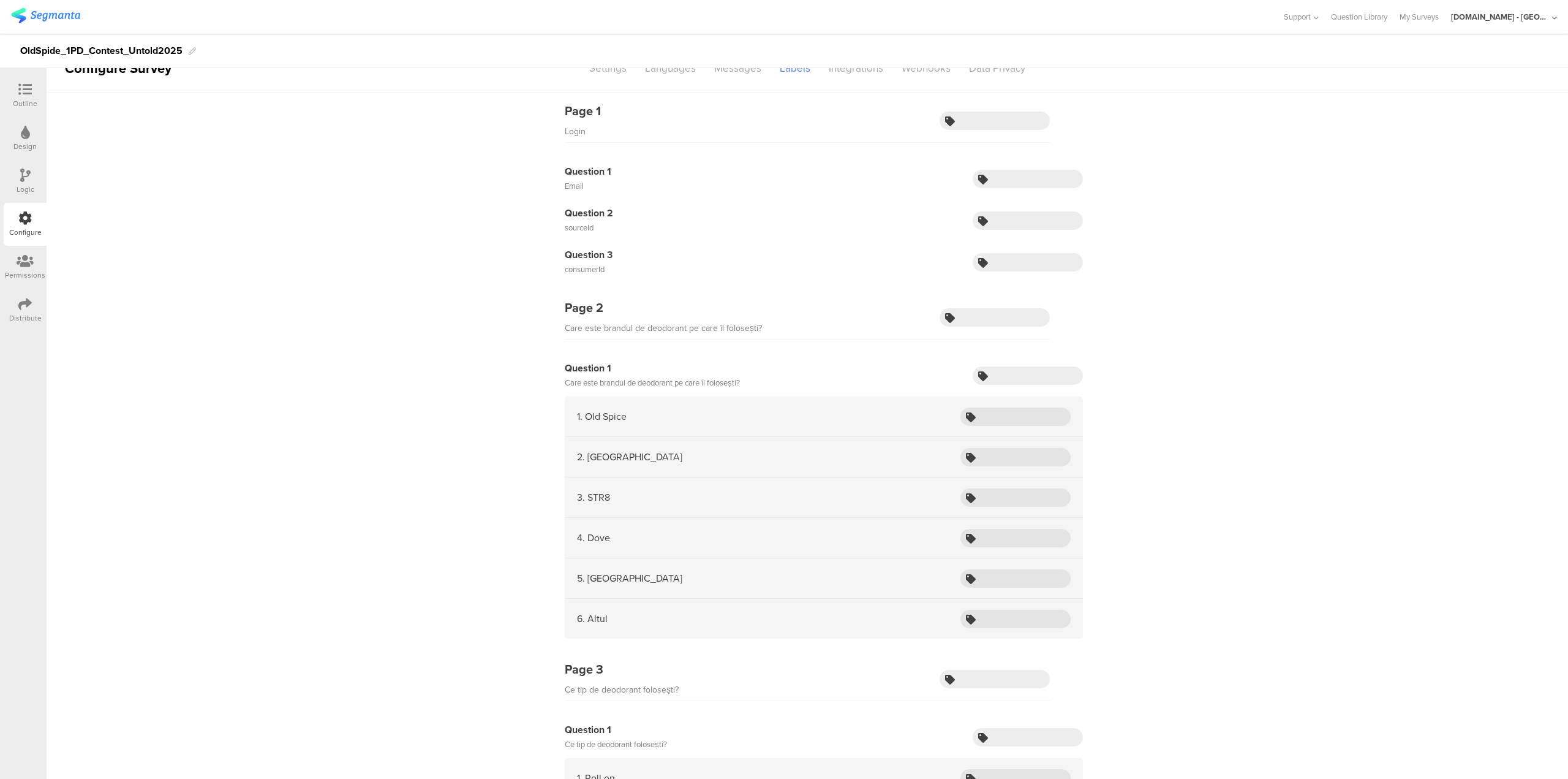
scroll to position [0, 0]
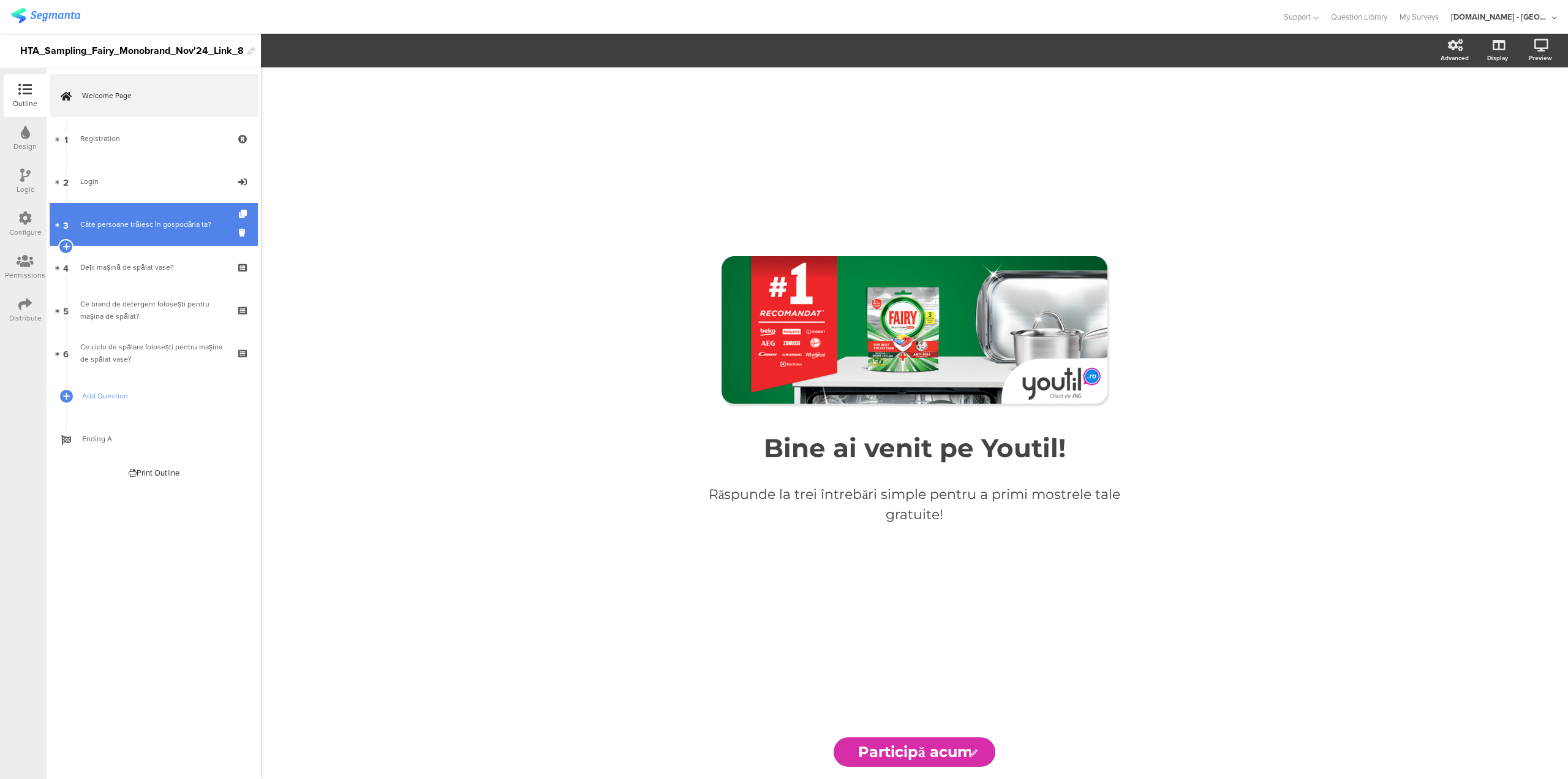
click at [132, 217] on link "3 Câte persoane trăiesc în gospodăria ta?" at bounding box center [154, 224] width 209 height 43
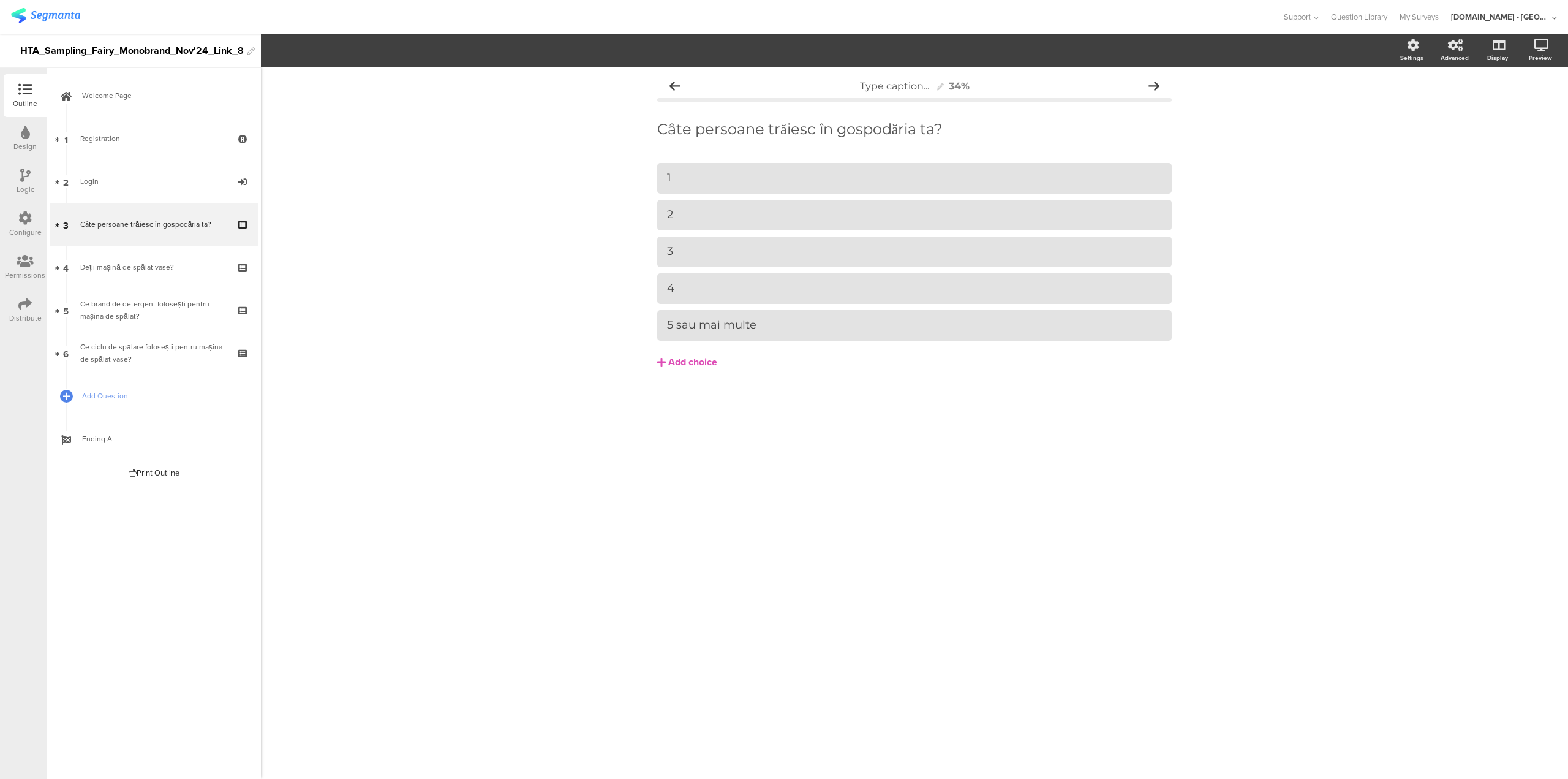
click at [21, 230] on div "Configure" at bounding box center [25, 232] width 32 height 11
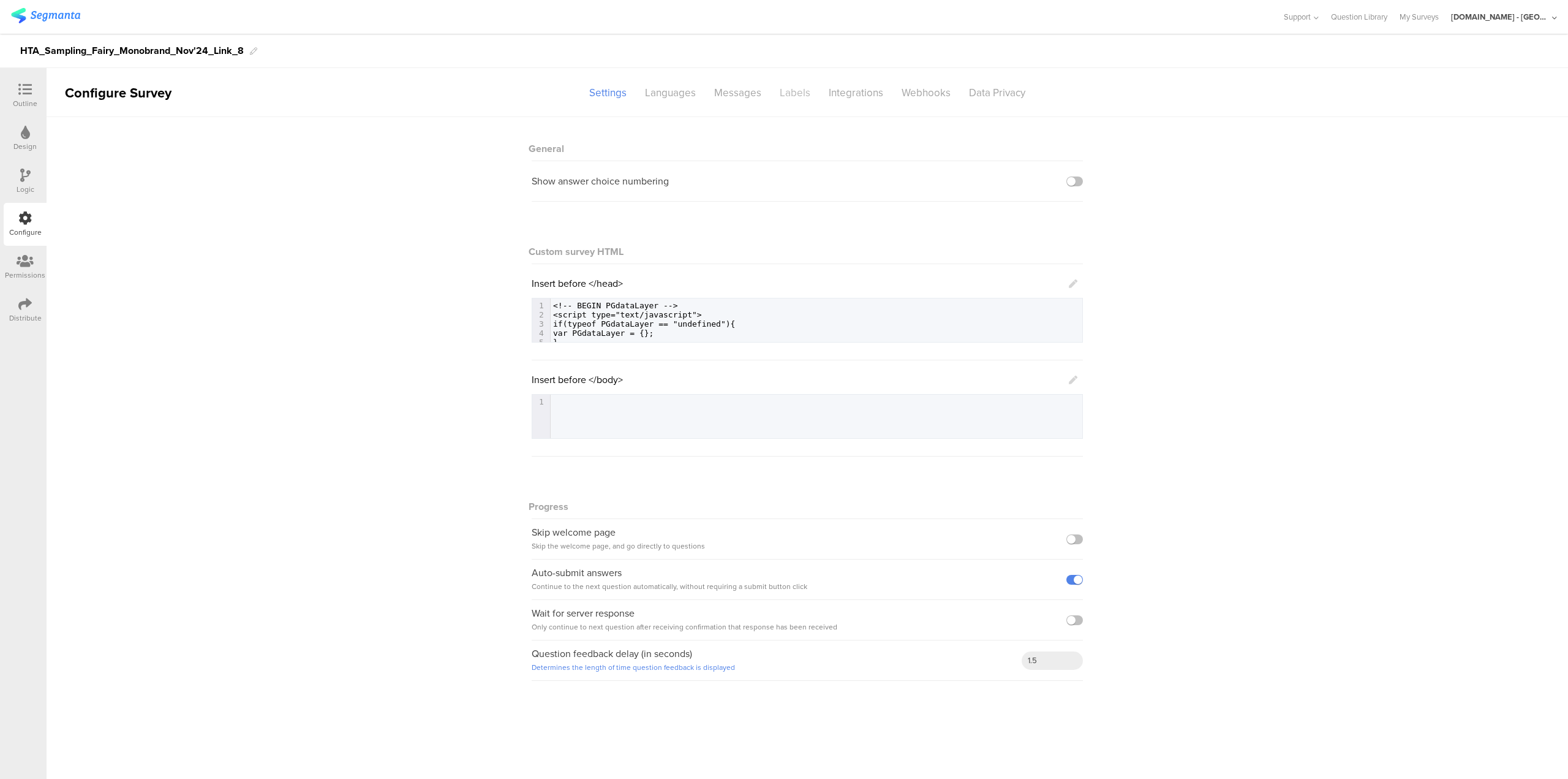
click at [787, 100] on div "Labels" at bounding box center [795, 93] width 49 height 22
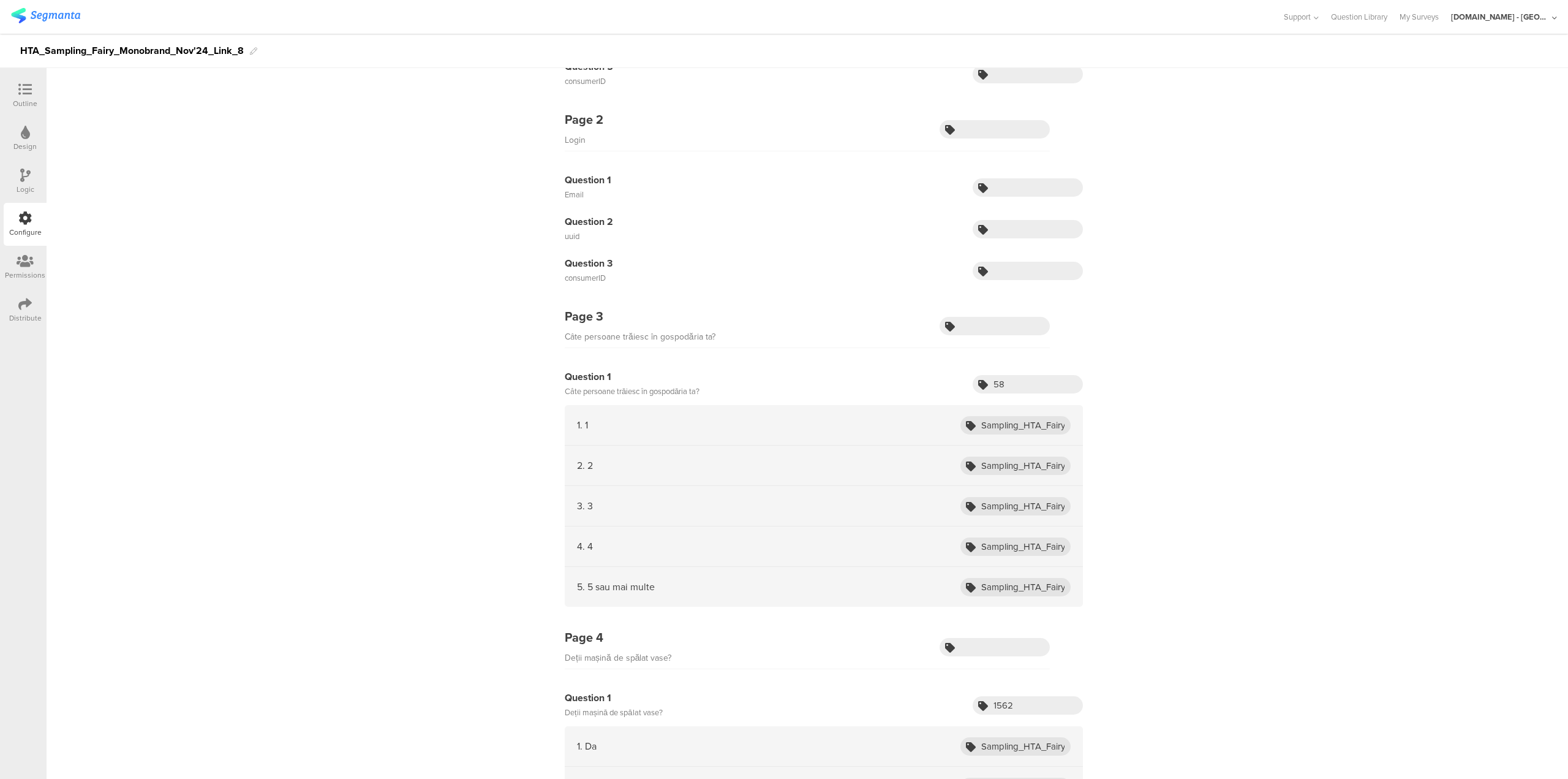
scroll to position [303, 0]
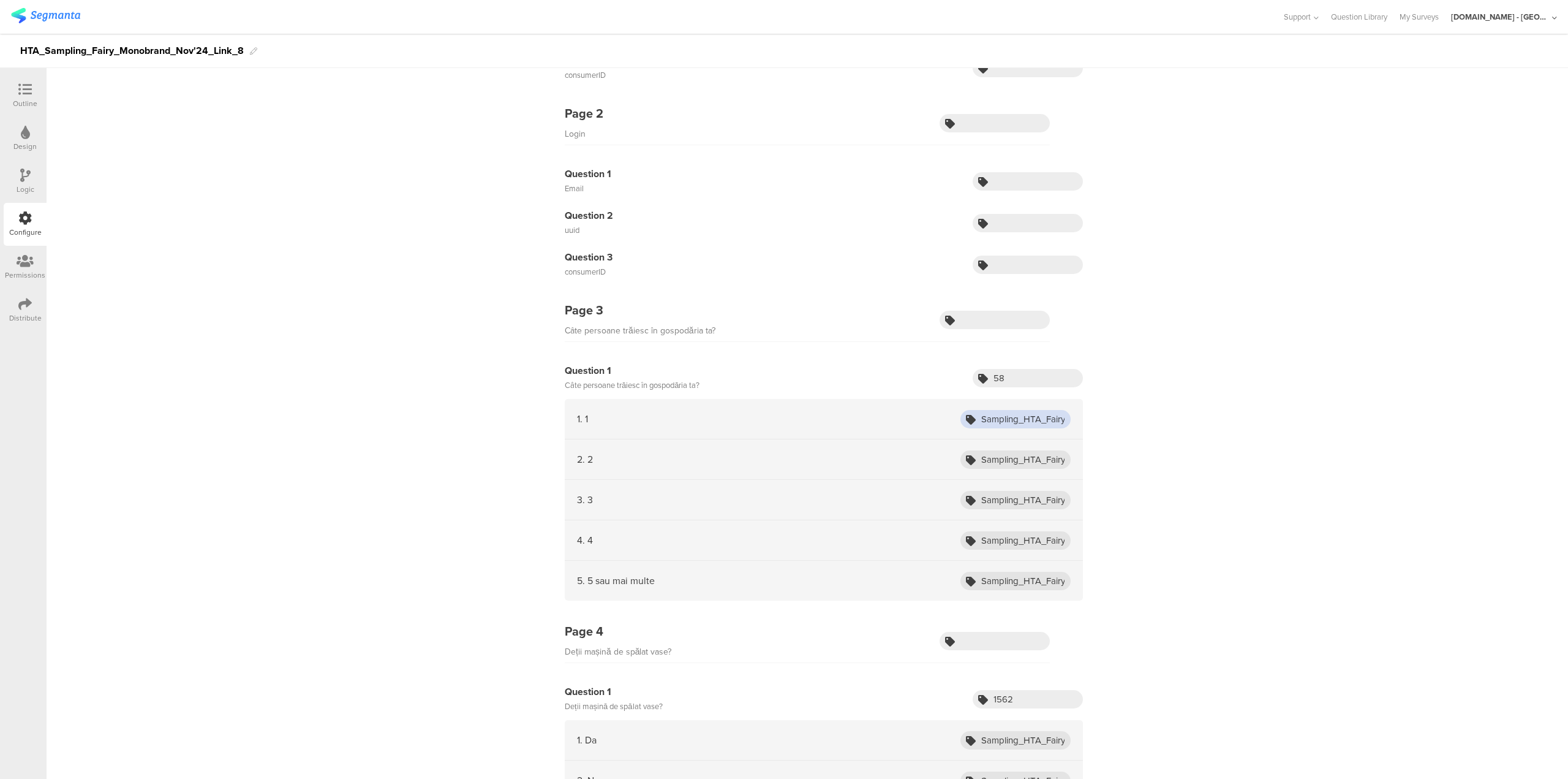
click at [1038, 417] on input "Sampling_HTA_Fairy_Oct24_1" at bounding box center [1015, 419] width 110 height 18
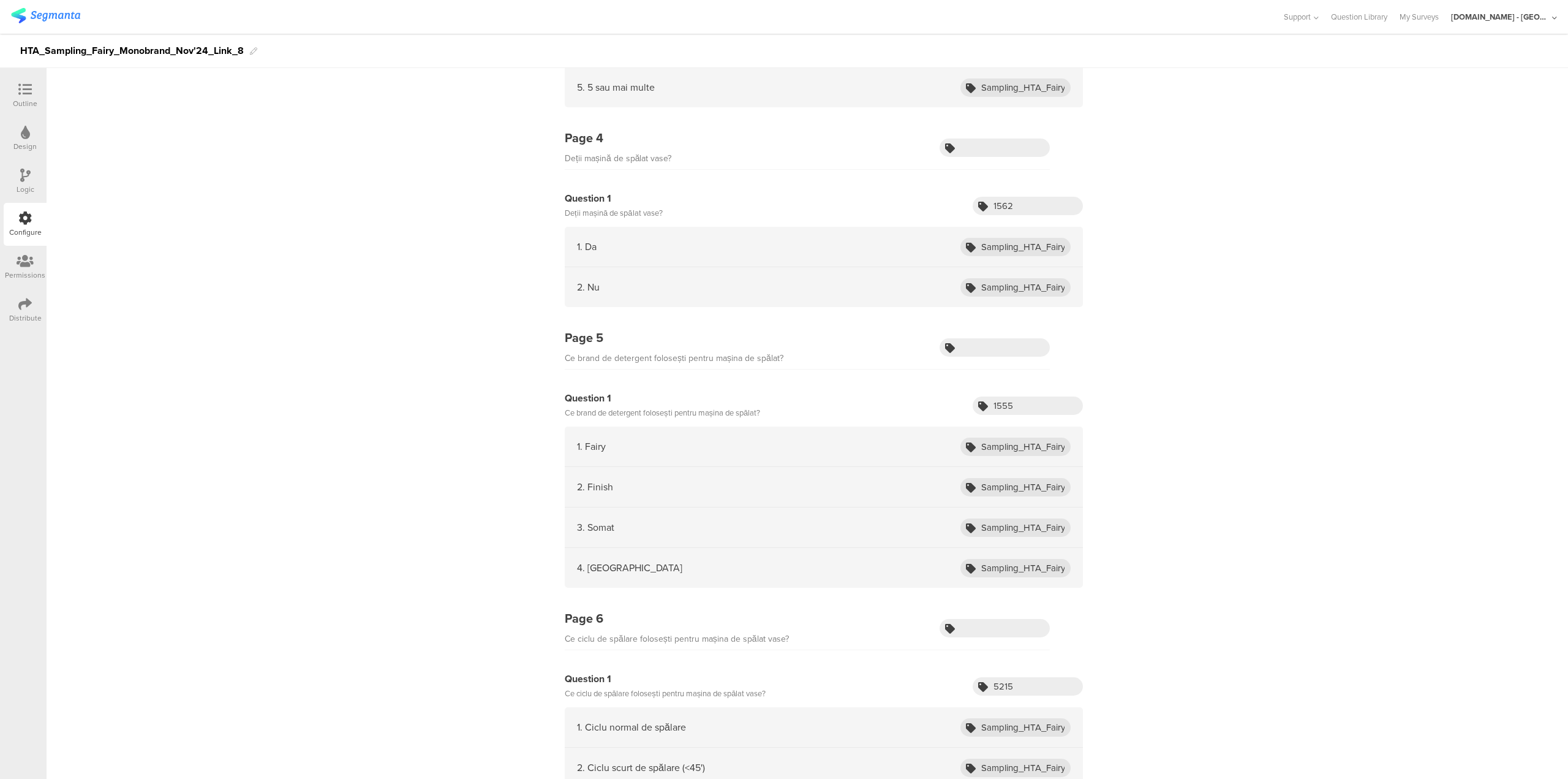
scroll to position [797, 0]
click at [1253, 307] on div "Page 1 Registration Question 1 Nume Question 2 Prenume Question 3 Email Questio…" at bounding box center [807, 125] width 1522 height 1611
click at [1045, 440] on input "Sampling_HTA_Fairy_Oct24_Fairy" at bounding box center [1015, 445] width 110 height 18
click at [966, 445] on icon at bounding box center [971, 446] width 10 height 10
click at [966, 441] on icon at bounding box center [971, 446] width 10 height 10
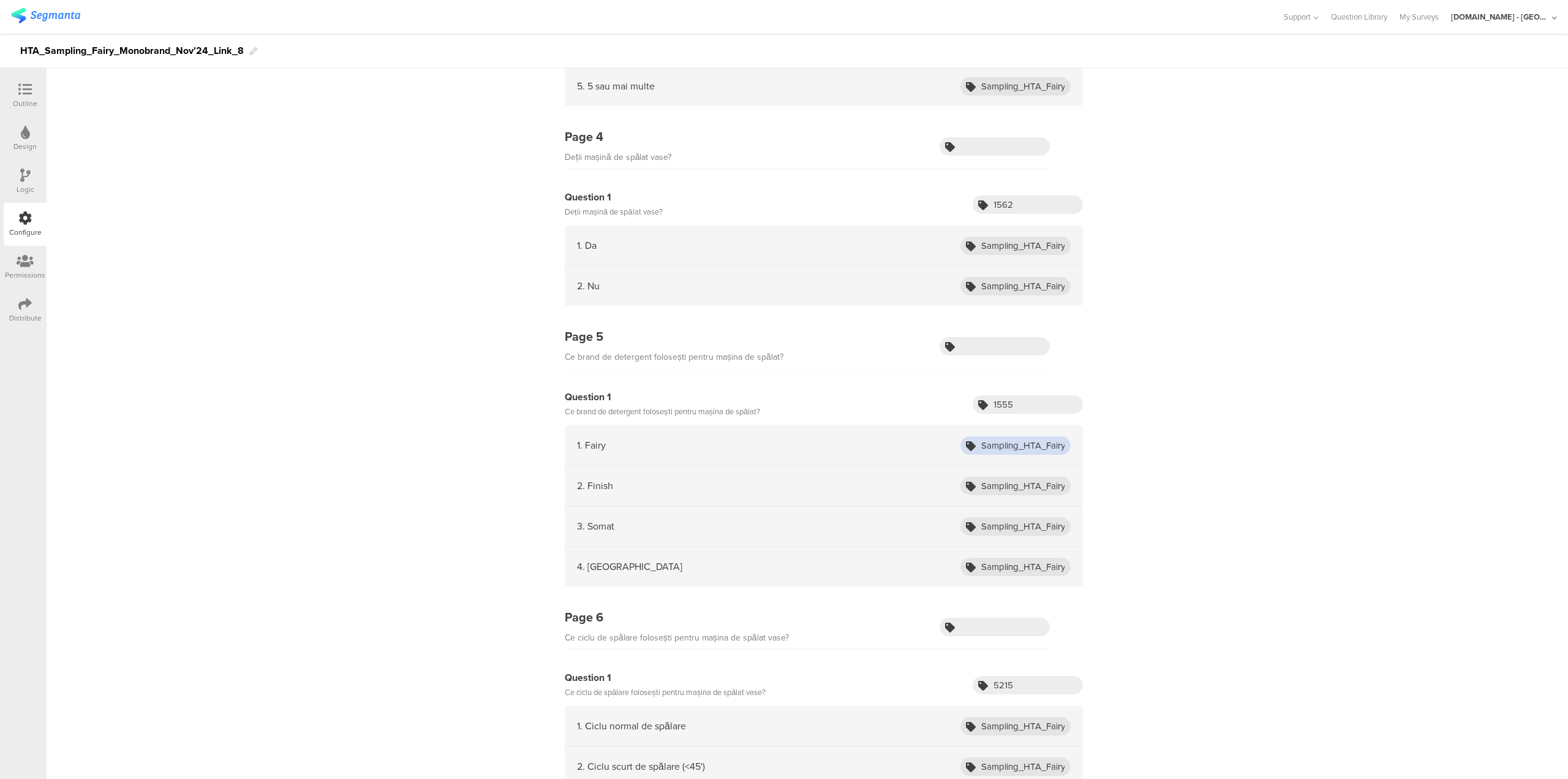
click at [980, 440] on input "Sampling_HTA_Fairy_Oct24_Fairy" at bounding box center [1015, 445] width 110 height 18
click at [979, 478] on input "Sampling_HTA_Fairy_Oct24_Finish" at bounding box center [1015, 486] width 110 height 18
click at [1006, 570] on input "Sampling_HTA_Fairy_Oct24_Others" at bounding box center [1015, 567] width 110 height 18
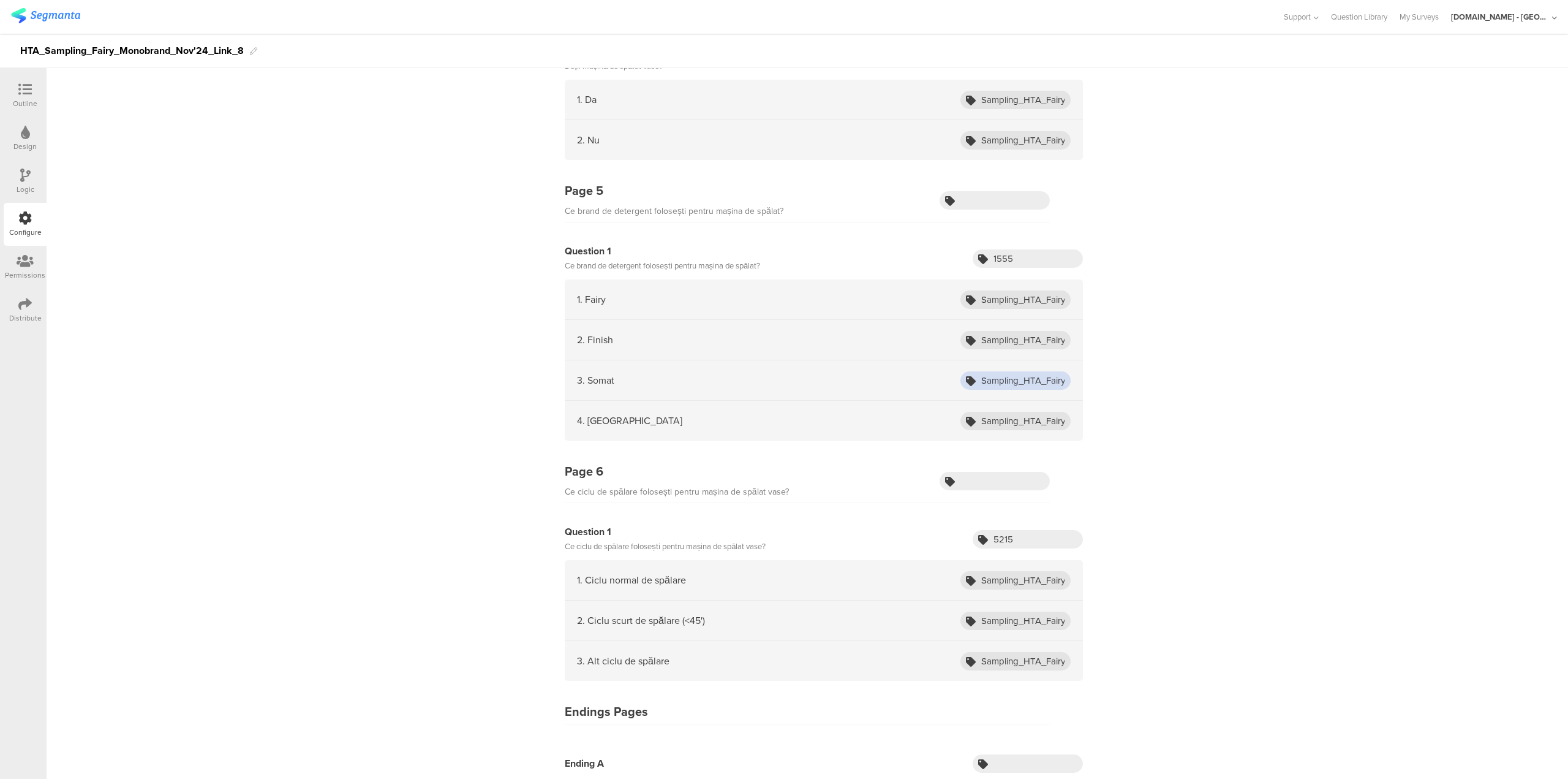
click at [1009, 375] on input "Sampling_HTA_Fairy_Oct24_Somat" at bounding box center [1015, 380] width 110 height 18
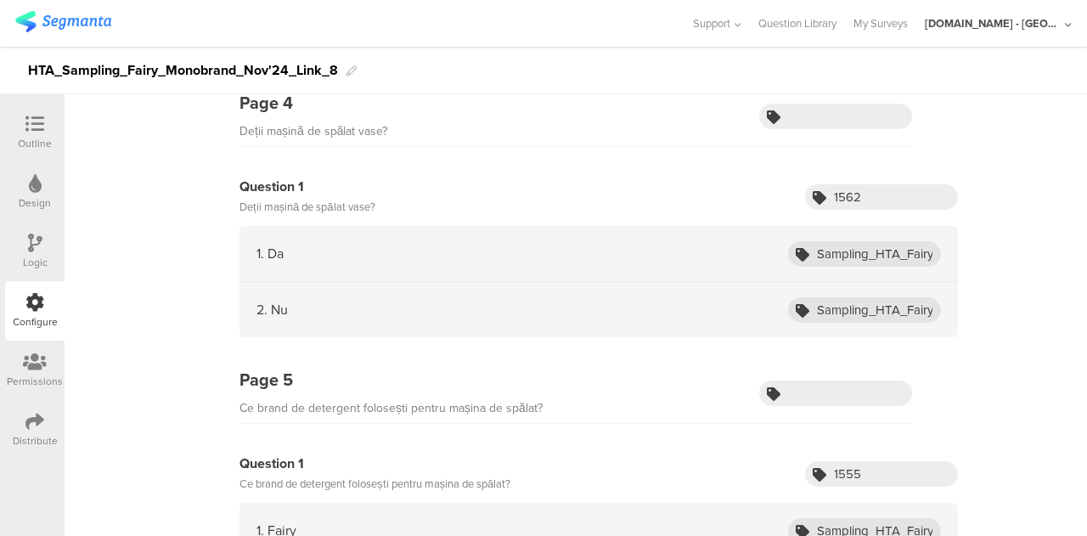
scroll to position [1191, 0]
click at [796, 247] on icon at bounding box center [803, 254] width 14 height 14
click at [872, 245] on input "Sampling_HTA_Fairy_Oct24_Yes" at bounding box center [864, 252] width 153 height 25
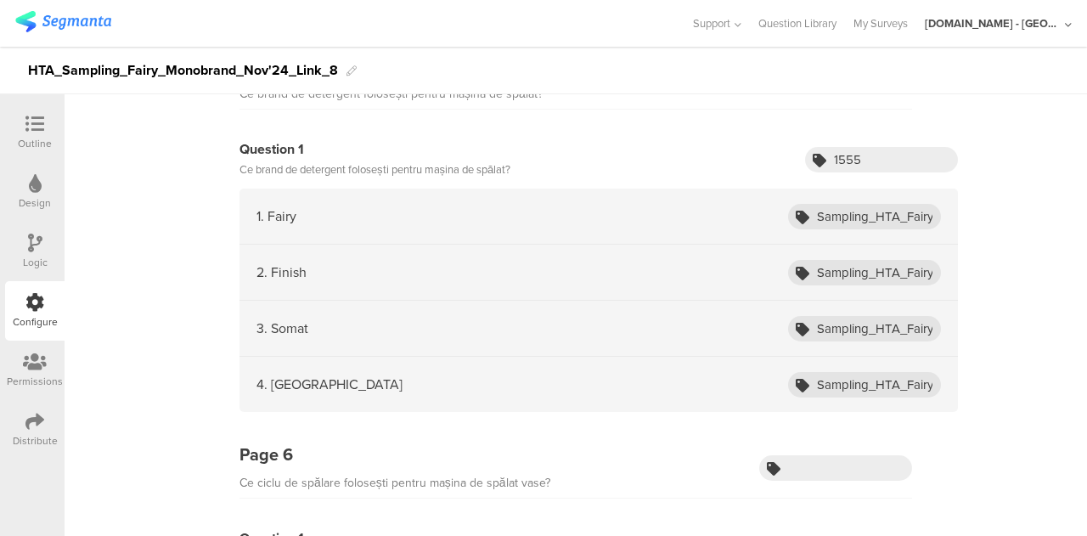
scroll to position [1557, 0]
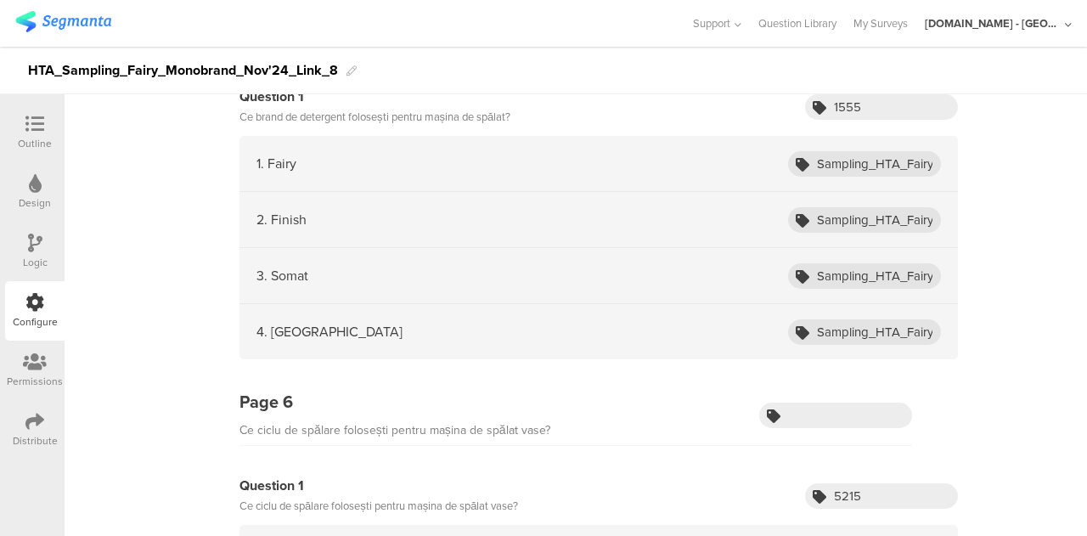
click at [796, 159] on icon at bounding box center [803, 165] width 14 height 14
click at [846, 166] on input "Sampling_HTA_Fairy_Oct24_Fairy" at bounding box center [864, 163] width 153 height 25
click at [825, 211] on input "Sampling_HTA_Fairy_Oct24_Finish" at bounding box center [864, 219] width 153 height 25
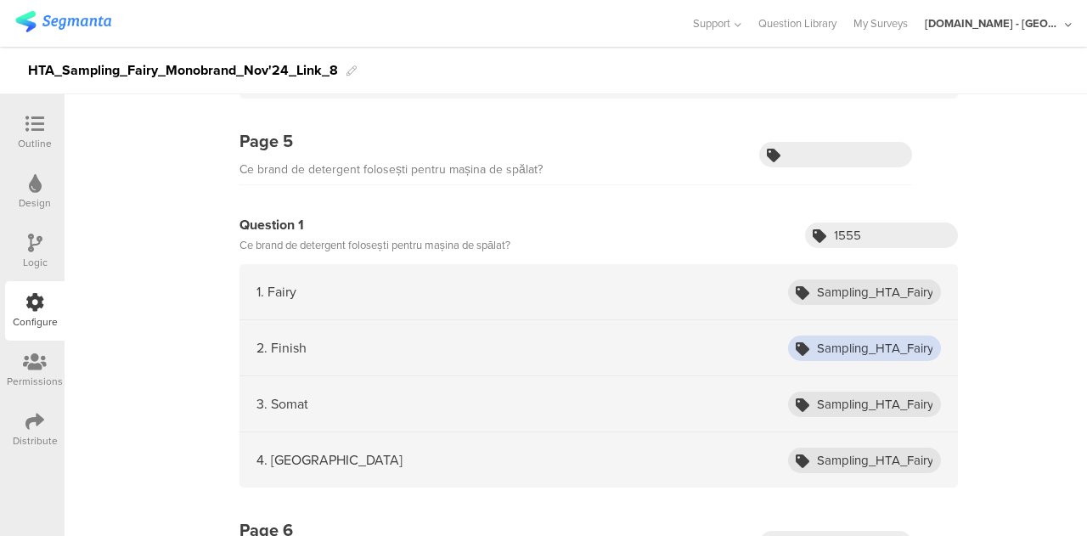
scroll to position [1427, 0]
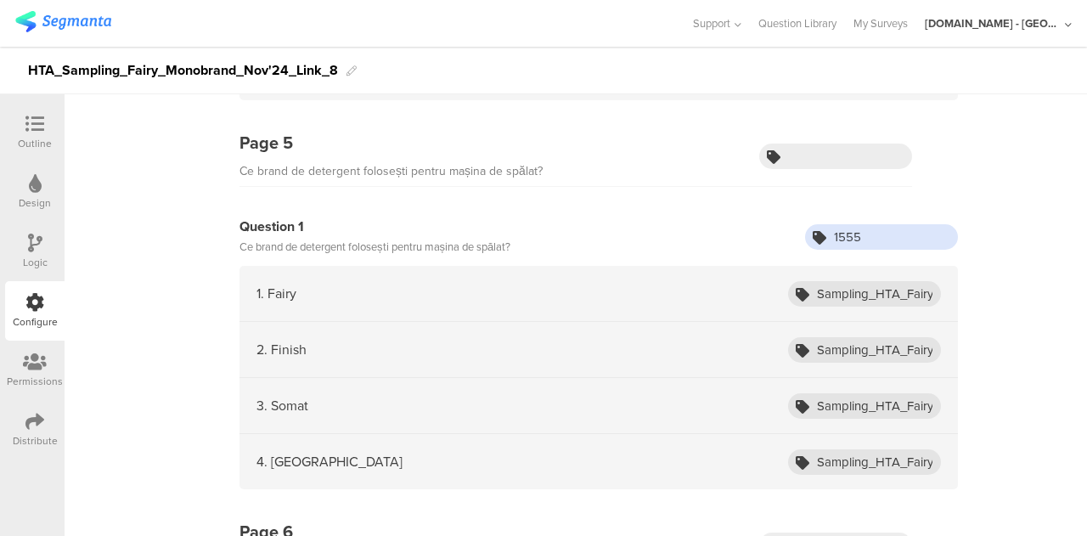
click at [835, 233] on input "1555" at bounding box center [881, 236] width 153 height 25
click at [796, 400] on icon at bounding box center [803, 407] width 14 height 14
click at [817, 398] on input "Sampling_HTA_Fairy_Oct24_Somat" at bounding box center [864, 405] width 153 height 25
click at [874, 463] on input "Sampling_HTA_Fairy_Oct24_Others" at bounding box center [864, 461] width 153 height 25
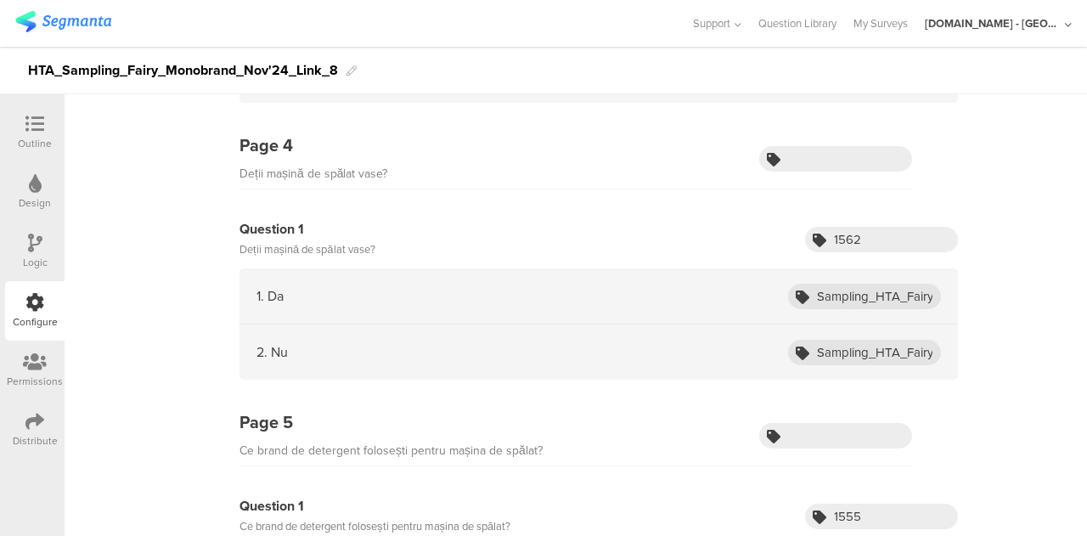
scroll to position [1144, 0]
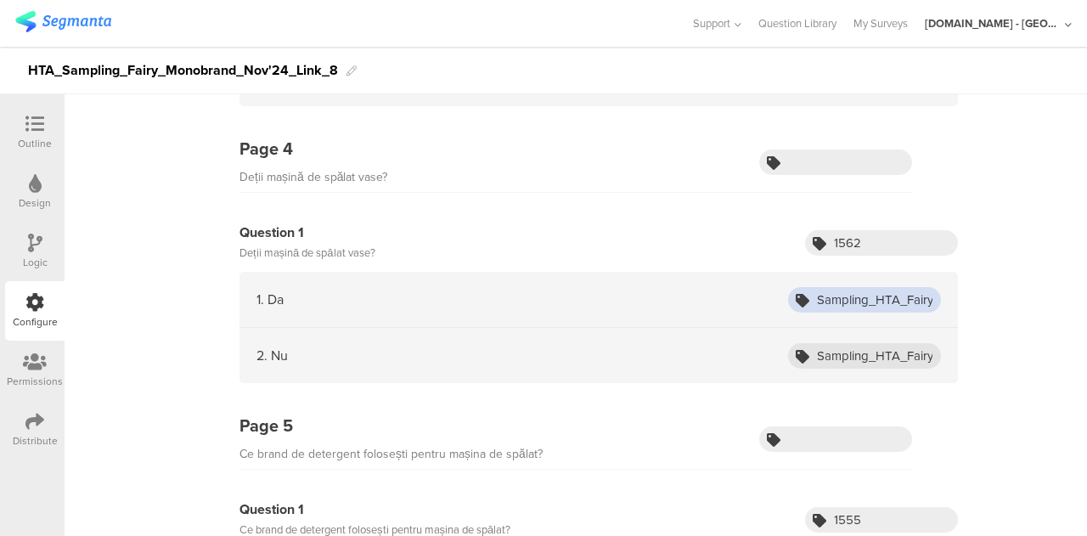
click at [822, 293] on input "Sampling_HTA_Fairy_Oct24_Yes" at bounding box center [864, 299] width 153 height 25
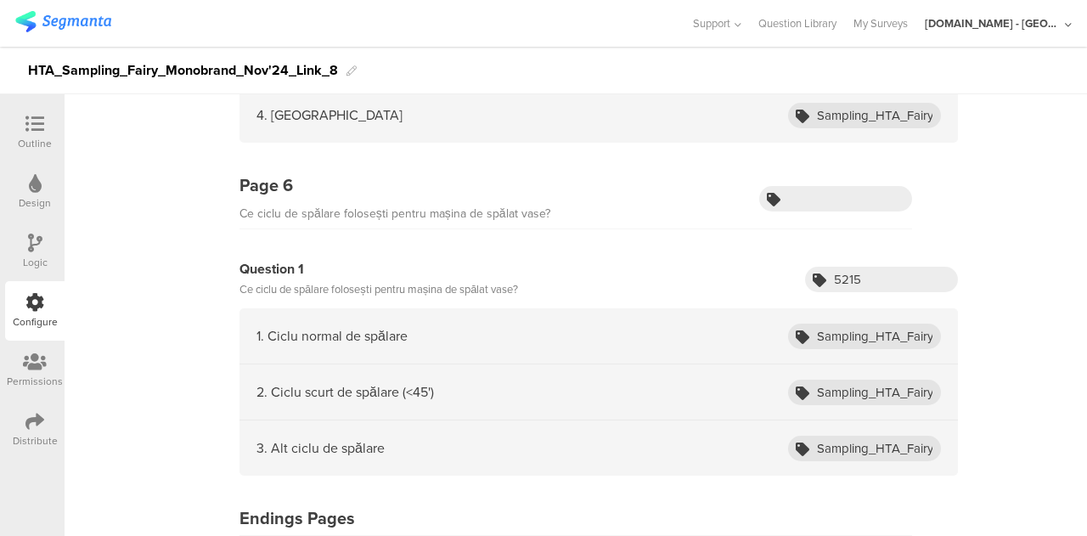
scroll to position [1776, 0]
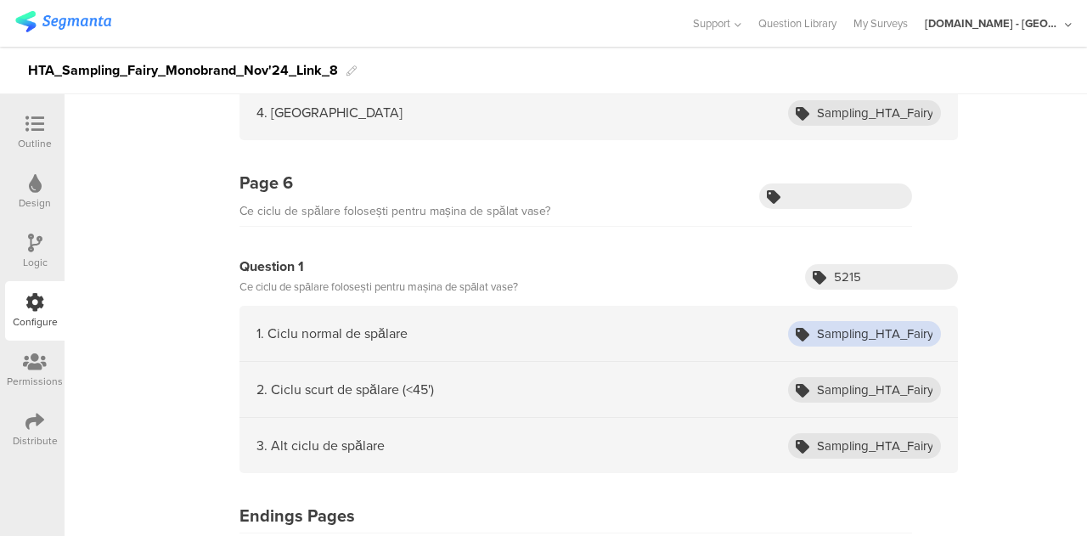
click at [815, 323] on input "Sampling_HTA_Fairy_Oct24_NormalCycle" at bounding box center [864, 333] width 153 height 25
click at [860, 377] on input "Sampling_HTA_Fairy_Oct24_ShortCycle" at bounding box center [864, 389] width 153 height 25
click at [838, 436] on input "Sampling_HTA_Fairy_Oct24_OtherCycle" at bounding box center [864, 445] width 153 height 25
click at [859, 273] on input "5215" at bounding box center [881, 276] width 153 height 25
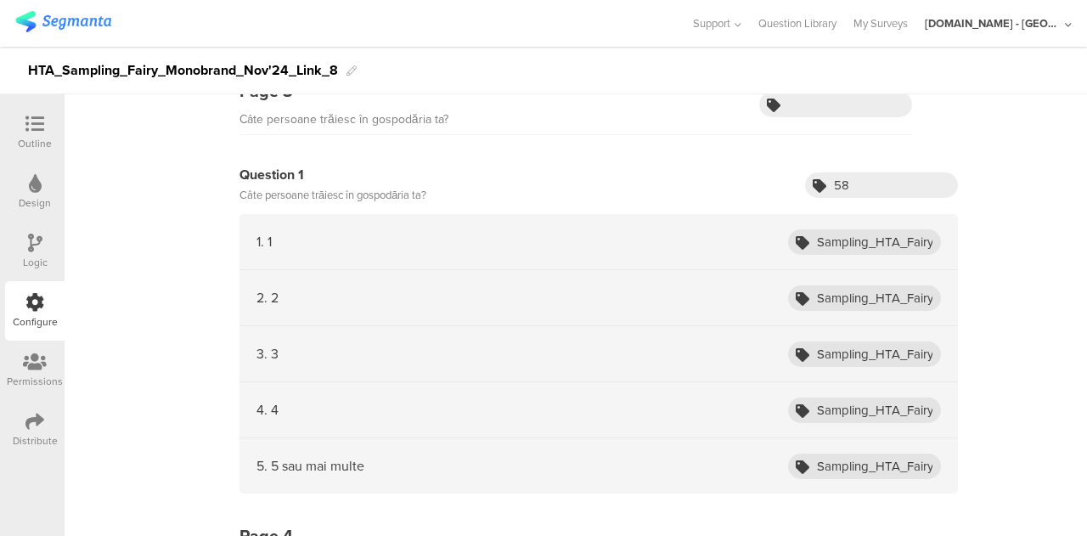
scroll to position [757, 0]
